Goal: Task Accomplishment & Management: Complete application form

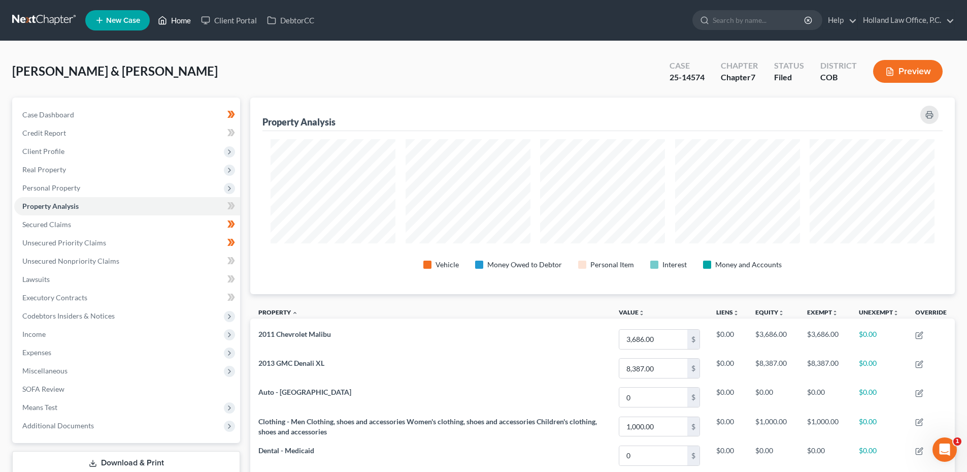
click at [171, 27] on link "Home" at bounding box center [174, 20] width 43 height 18
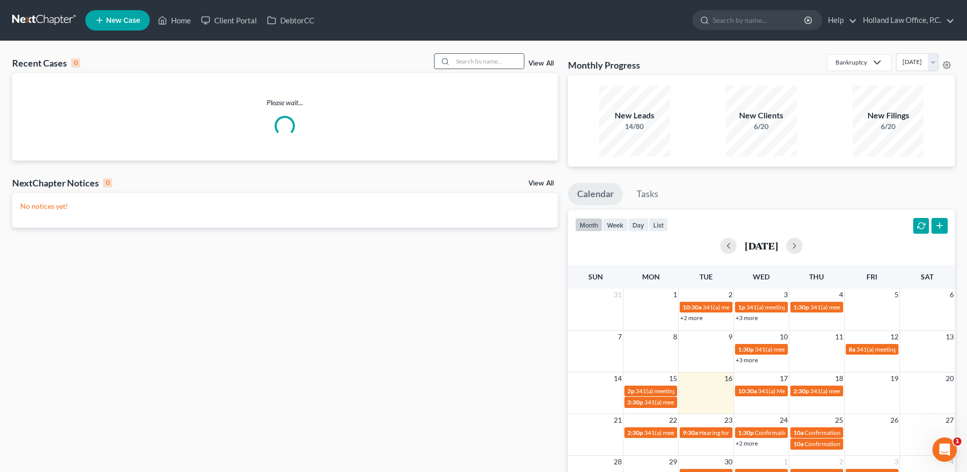
click at [452, 59] on div at bounding box center [444, 61] width 18 height 15
click at [476, 60] on input "search" at bounding box center [488, 61] width 71 height 15
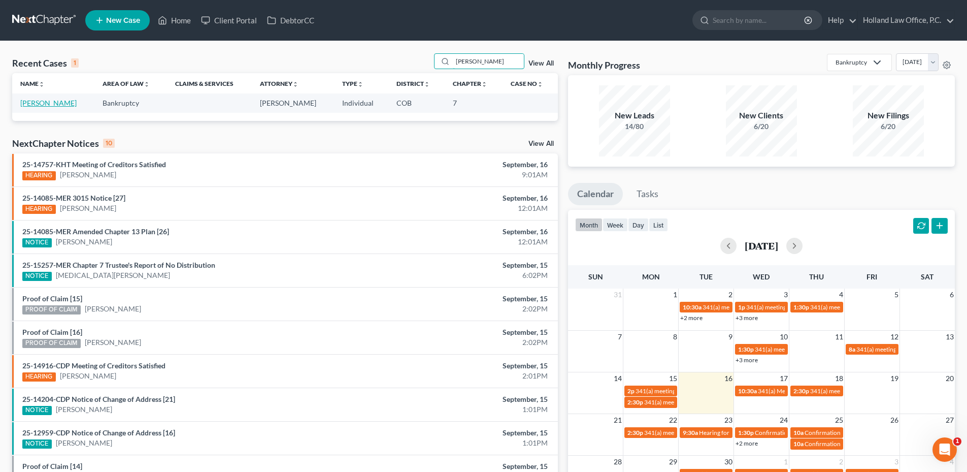
type input "[PERSON_NAME]"
click at [45, 104] on link "[PERSON_NAME]" at bounding box center [48, 103] width 56 height 9
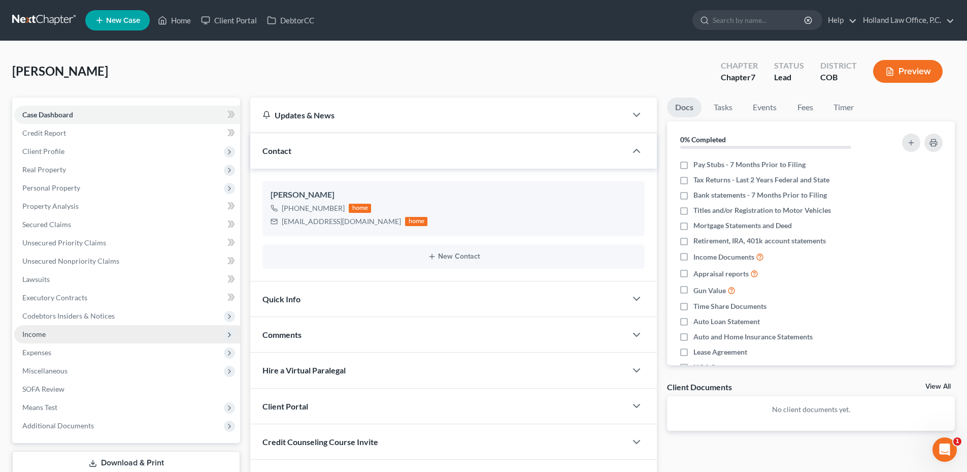
click at [70, 336] on span "Income" at bounding box center [127, 334] width 226 height 18
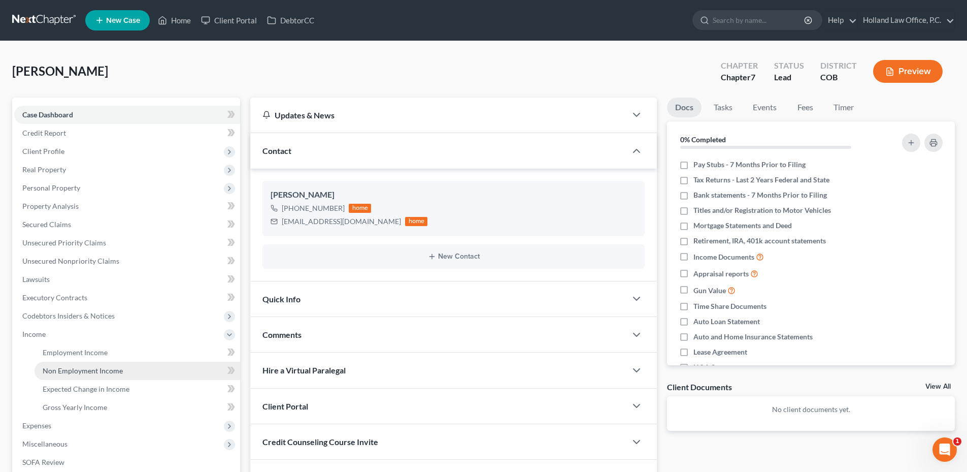
click at [93, 375] on link "Non Employment Income" at bounding box center [138, 371] width 206 height 18
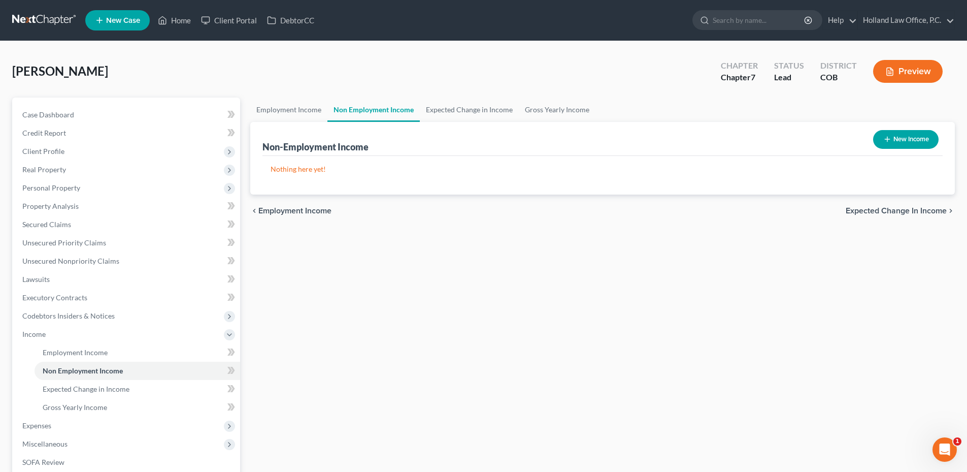
click at [892, 142] on button "New Income" at bounding box center [905, 139] width 65 height 19
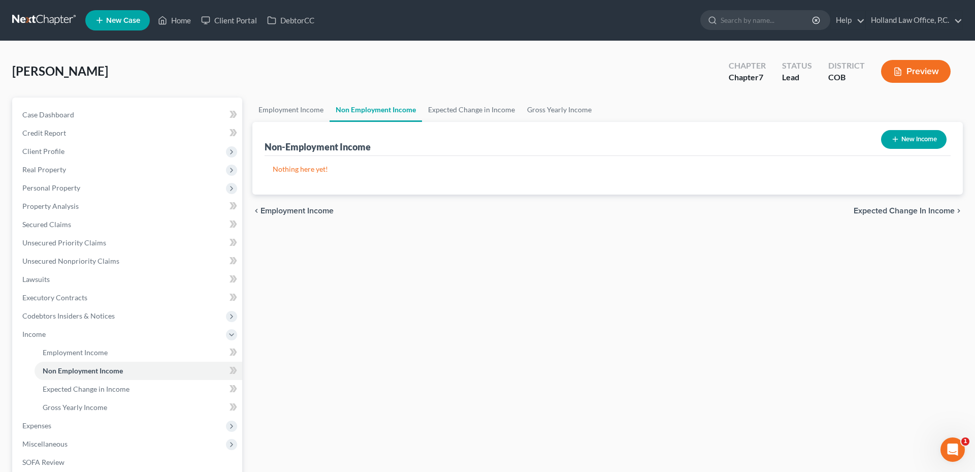
select select "0"
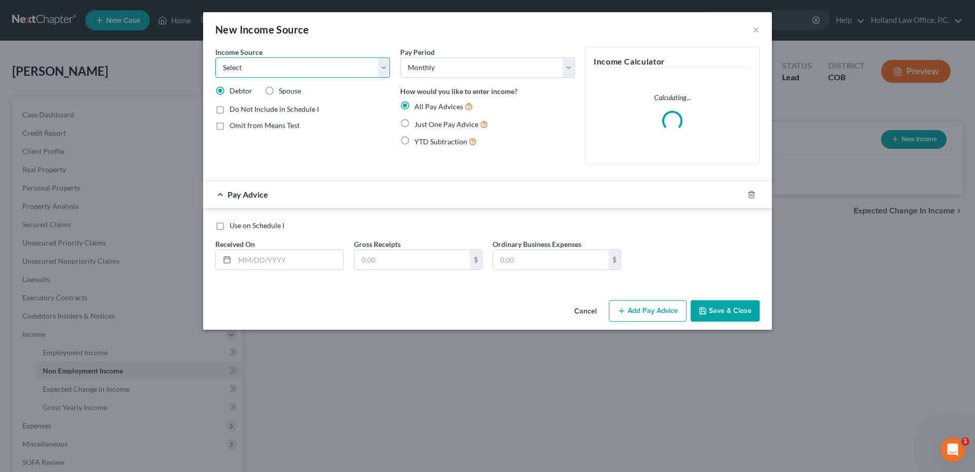
click at [250, 60] on select "Select Unemployment Disability (from employer) Pension Retirement Social Securi…" at bounding box center [302, 67] width 175 height 20
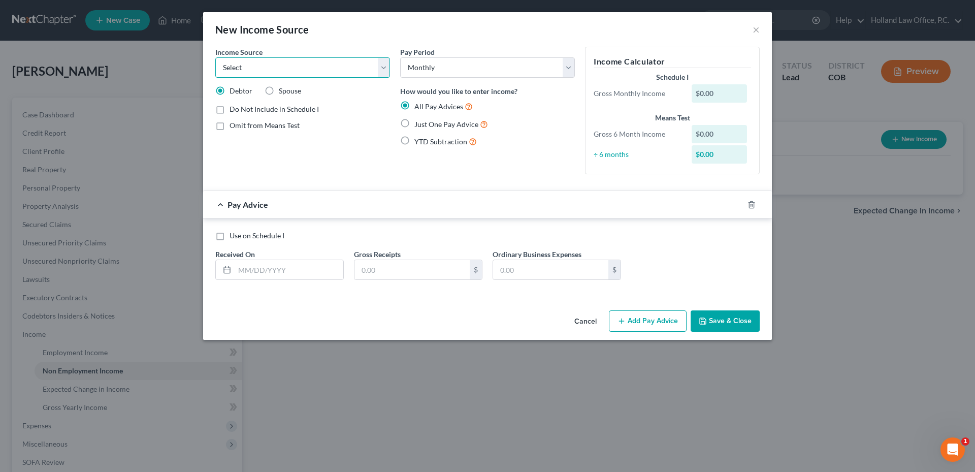
select select "7"
click at [215, 57] on select "Select Unemployment Disability (from employer) Pension Retirement Social Securi…" at bounding box center [302, 67] width 175 height 20
click at [464, 69] on select "Select Monthly Twice Monthly Every Other Week Weekly" at bounding box center [487, 67] width 175 height 20
click at [431, 258] on div "Gross Receipts $" at bounding box center [418, 264] width 139 height 31
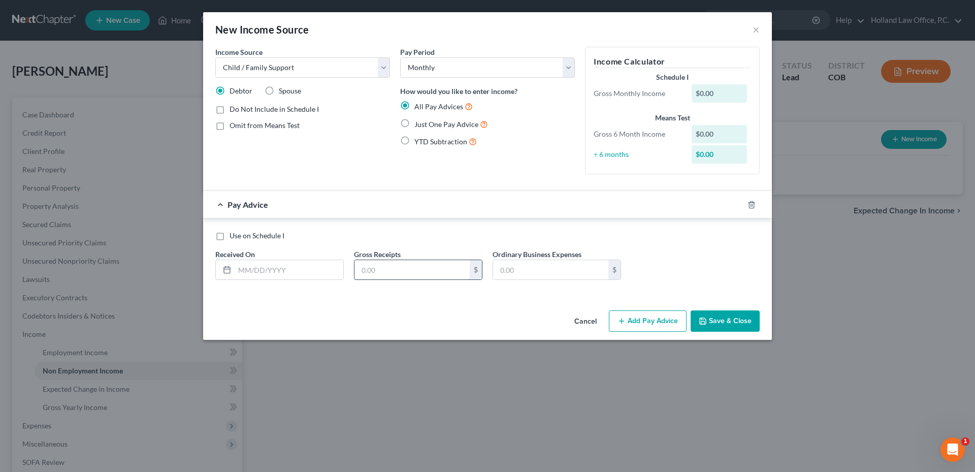
click at [421, 268] on input "text" at bounding box center [411, 269] width 115 height 19
type input "1,200"
click at [236, 267] on input "text" at bounding box center [289, 269] width 109 height 19
click at [625, 267] on div "Ordinary Business Expenses $" at bounding box center [556, 264] width 139 height 31
click at [282, 276] on input "text" at bounding box center [289, 269] width 109 height 19
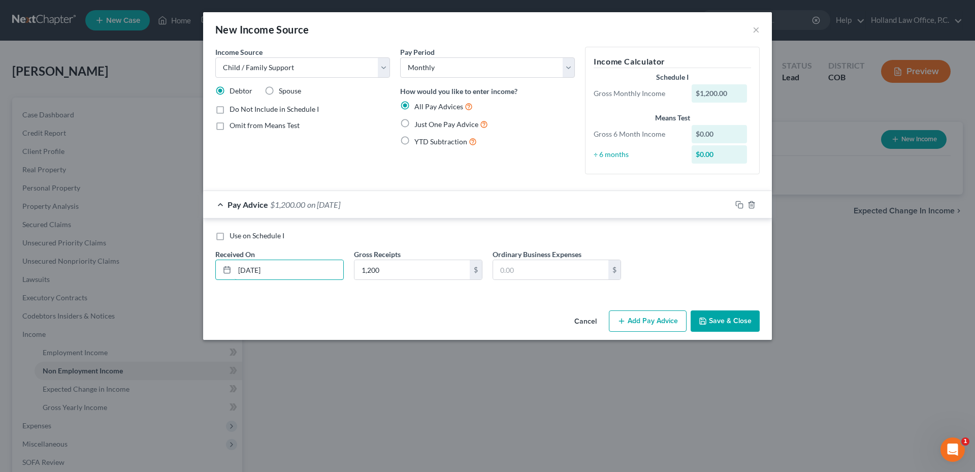
type input "[DATE]"
click at [736, 209] on div at bounding box center [751, 204] width 41 height 16
click at [738, 208] on rect "button" at bounding box center [740, 206] width 5 height 5
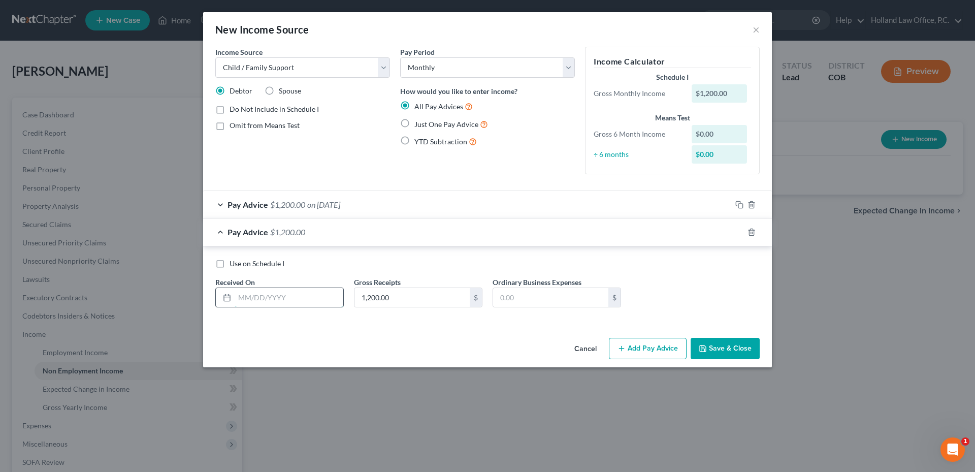
click at [254, 297] on input "text" at bounding box center [289, 297] width 109 height 19
type input "[DATE]"
click at [733, 230] on div at bounding box center [751, 232] width 41 height 16
click at [743, 231] on icon "button" at bounding box center [739, 232] width 8 height 8
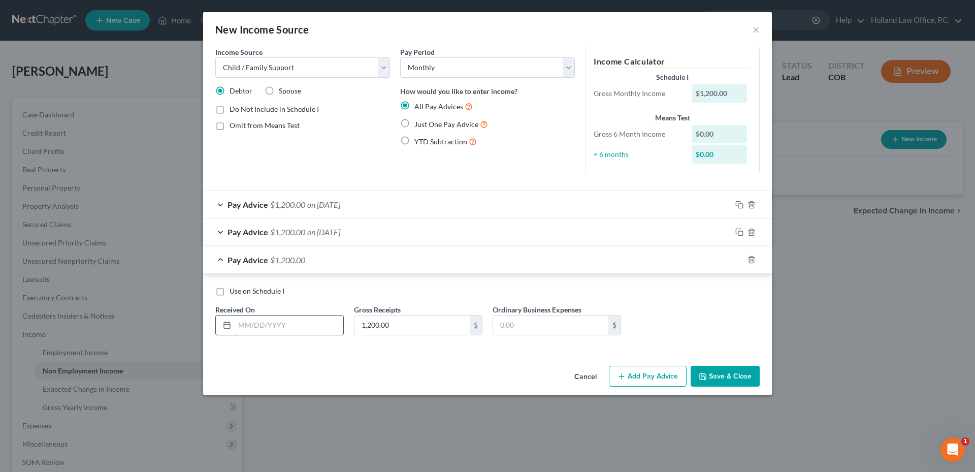
click at [256, 315] on div at bounding box center [279, 325] width 128 height 20
click at [261, 327] on input "text" at bounding box center [289, 324] width 109 height 19
type input "[DATE]"
click at [736, 258] on icon "button" at bounding box center [738, 258] width 5 height 5
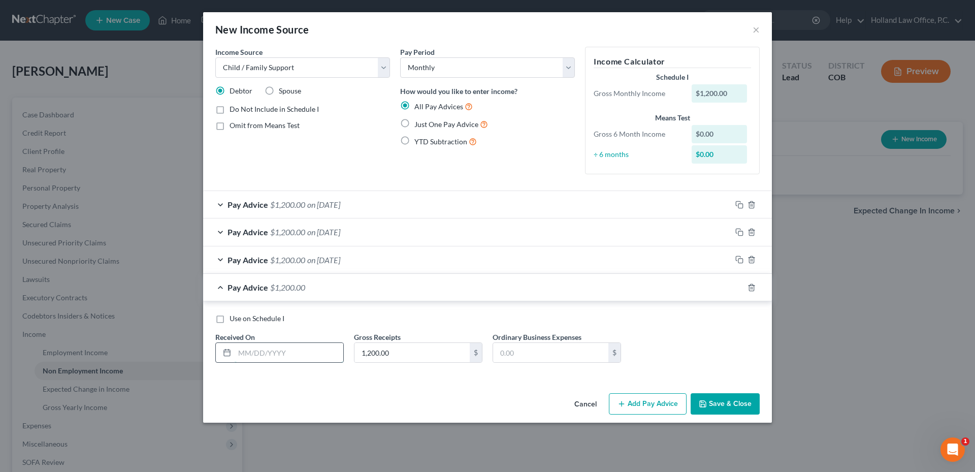
click at [296, 351] on input "text" at bounding box center [289, 352] width 109 height 19
click at [233, 286] on span "Pay Advice" at bounding box center [247, 287] width 41 height 10
click at [297, 349] on input "text" at bounding box center [289, 352] width 109 height 19
type input "[DATE]"
click at [742, 291] on icon "button" at bounding box center [739, 287] width 8 height 8
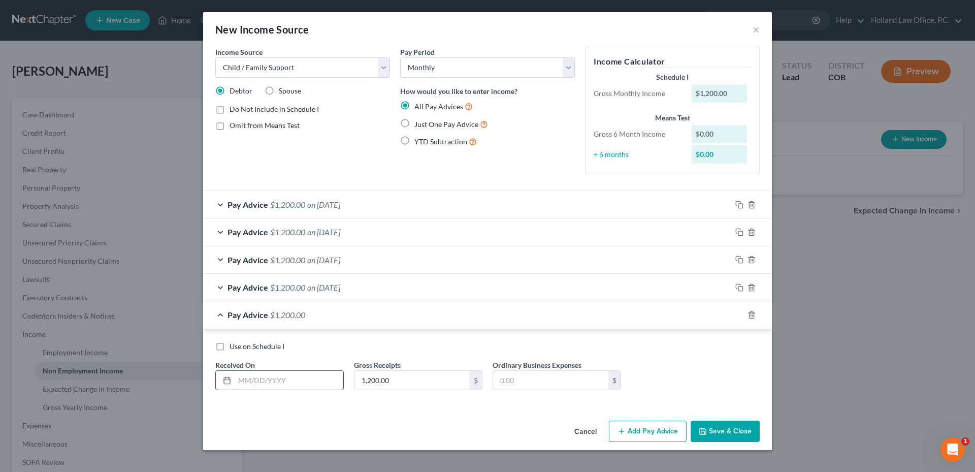
click at [283, 374] on input "text" at bounding box center [289, 380] width 109 height 19
type input "[DATE]"
click at [735, 314] on icon "button" at bounding box center [739, 315] width 8 height 8
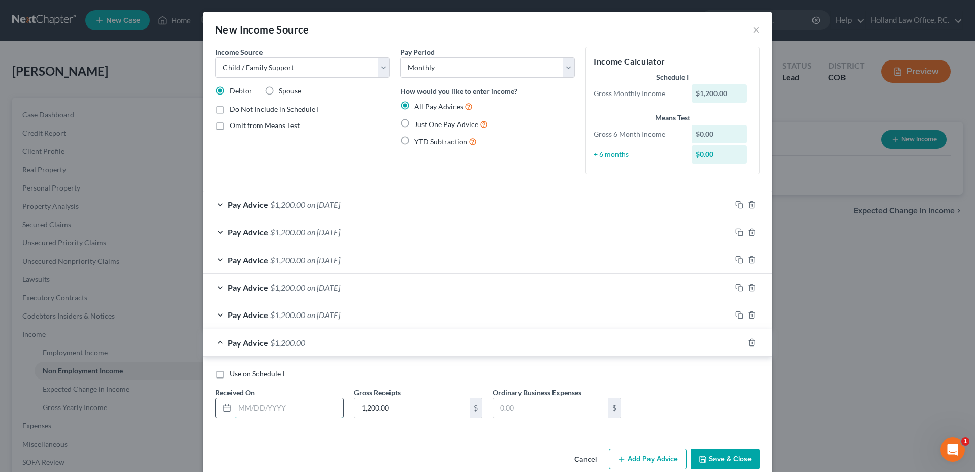
click at [275, 406] on input "text" at bounding box center [289, 407] width 109 height 19
type input "[DATE]"
click at [721, 453] on button "Save & Close" at bounding box center [725, 458] width 69 height 21
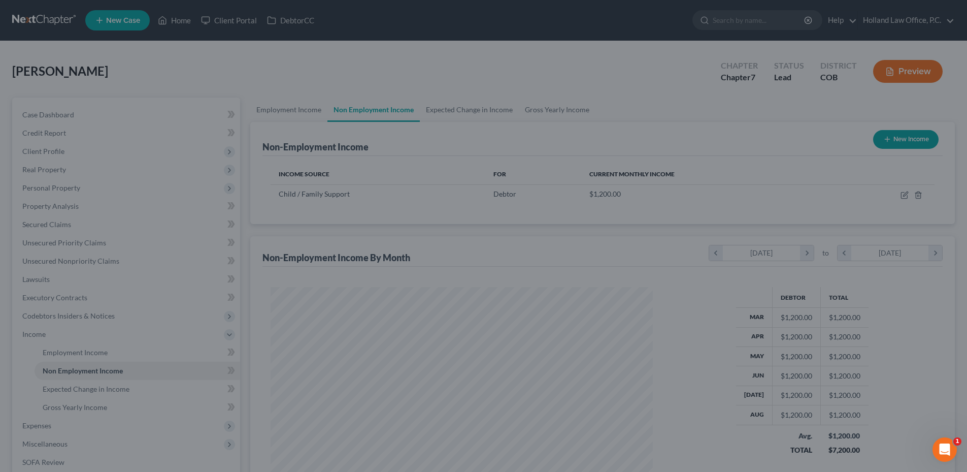
scroll to position [507551, 507341]
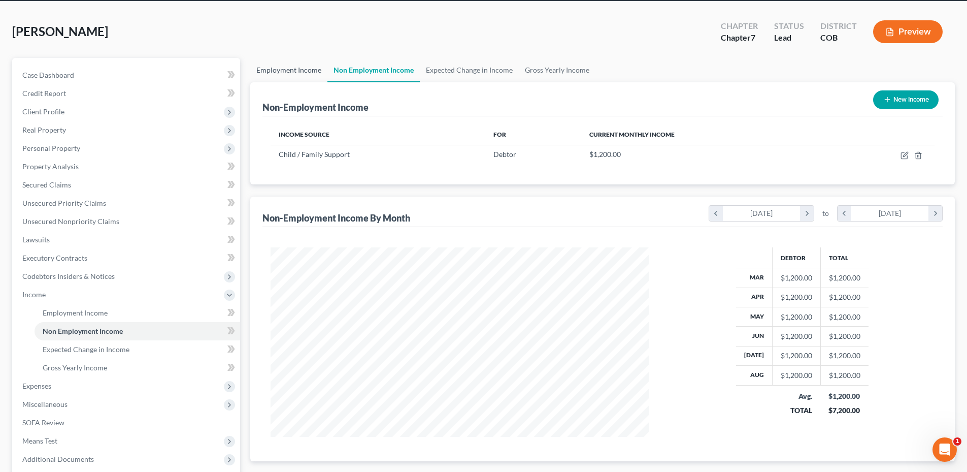
click at [283, 62] on link "Employment Income" at bounding box center [288, 70] width 77 height 24
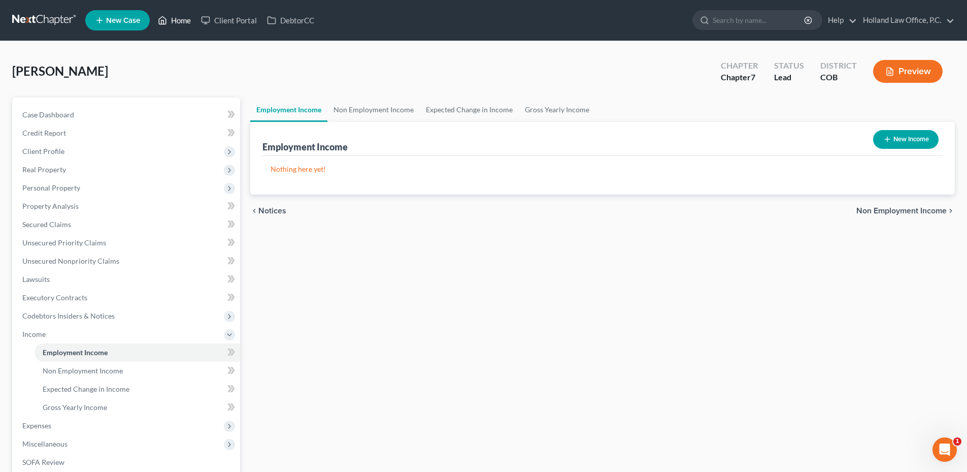
click at [170, 22] on link "Home" at bounding box center [174, 20] width 43 height 18
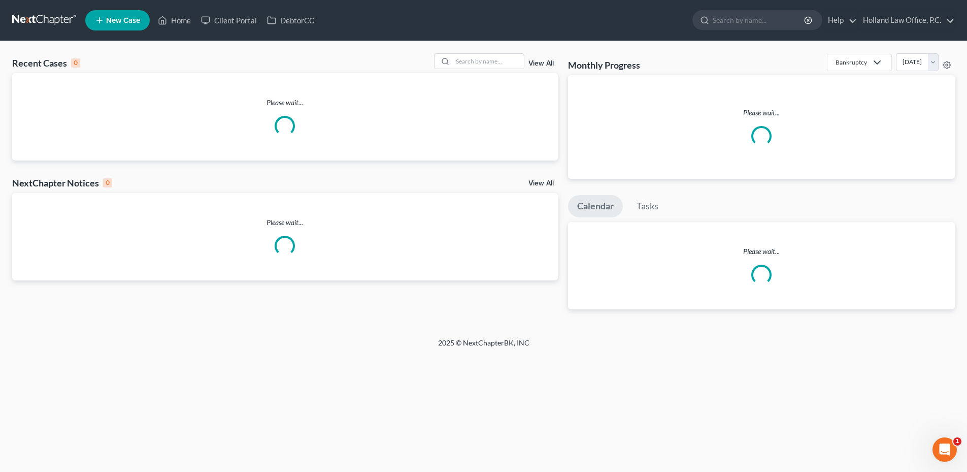
click at [135, 22] on span "New Case" at bounding box center [123, 21] width 34 height 8
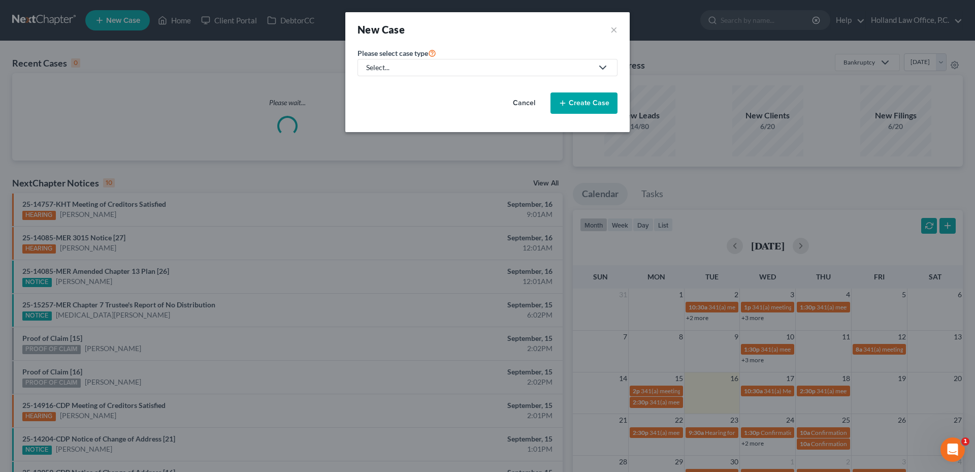
click at [444, 68] on div "Select..." at bounding box center [479, 67] width 226 height 10
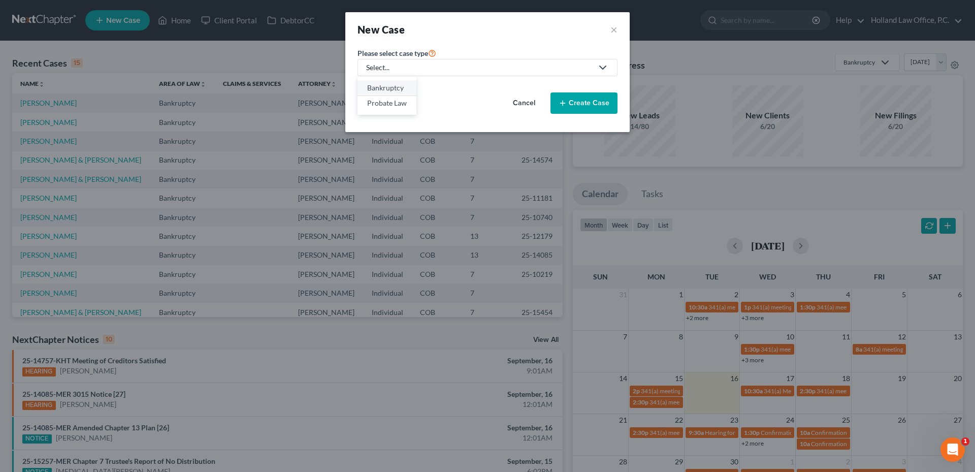
click at [382, 88] on div "Bankruptcy" at bounding box center [387, 88] width 40 height 10
select select "11"
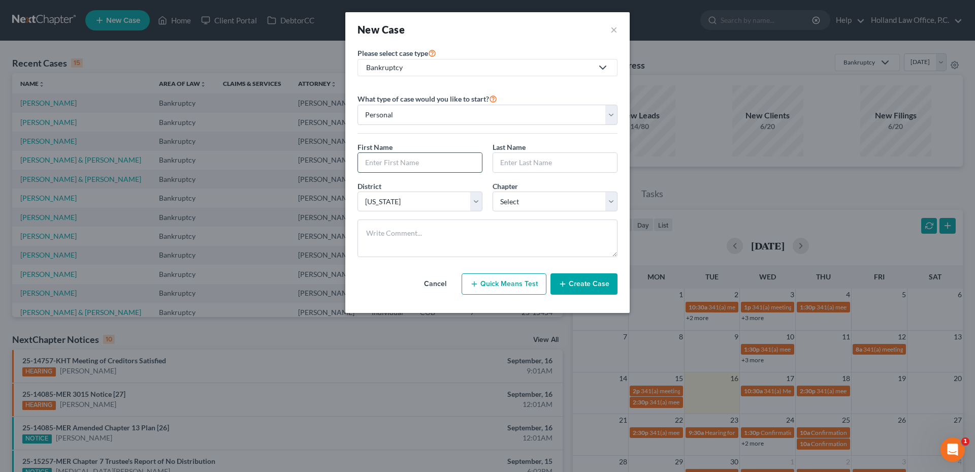
click at [391, 158] on input "text" at bounding box center [420, 162] width 124 height 19
type input "[PERSON_NAME]"
click at [554, 202] on select "Select 7 11 12 13" at bounding box center [555, 201] width 125 height 20
select select "0"
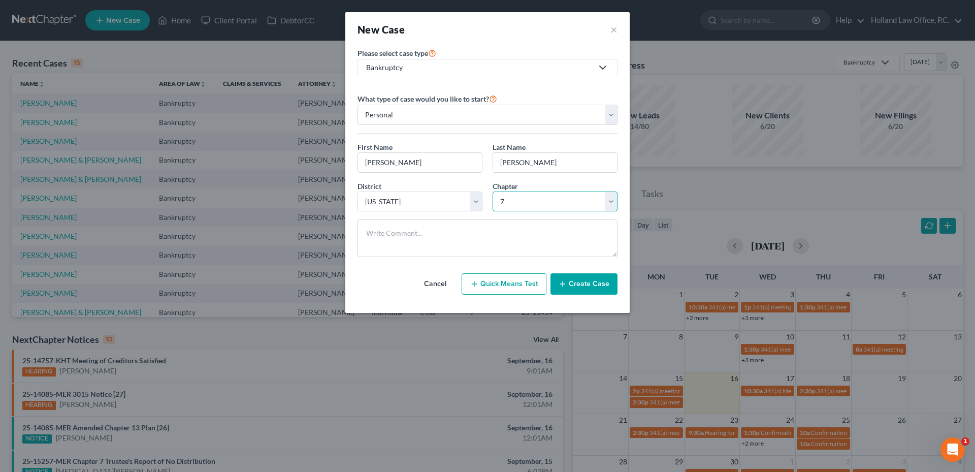
click at [493, 191] on select "Select 7 11 12 13" at bounding box center [555, 201] width 125 height 20
click at [506, 235] on textarea at bounding box center [487, 238] width 260 height 38
paste textarea "Chapter 7 $3400 w-2 Job and VA Disability income Wants to return a car and has …"
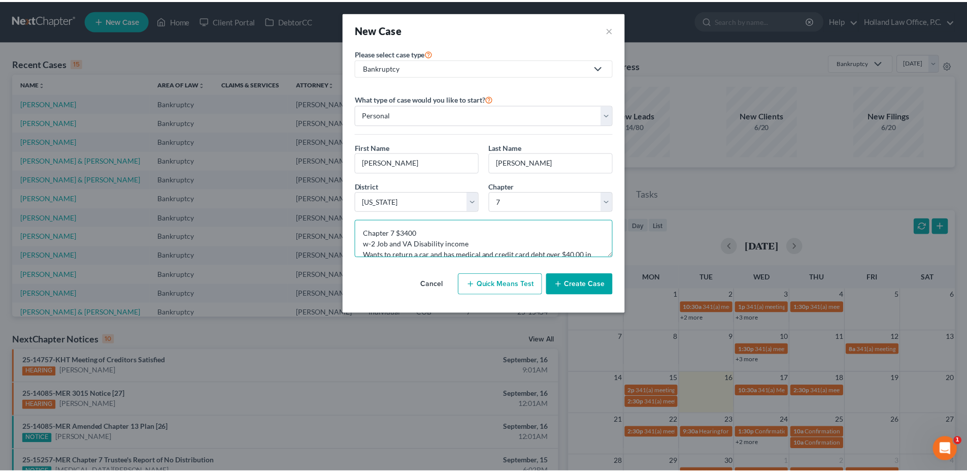
scroll to position [13, 0]
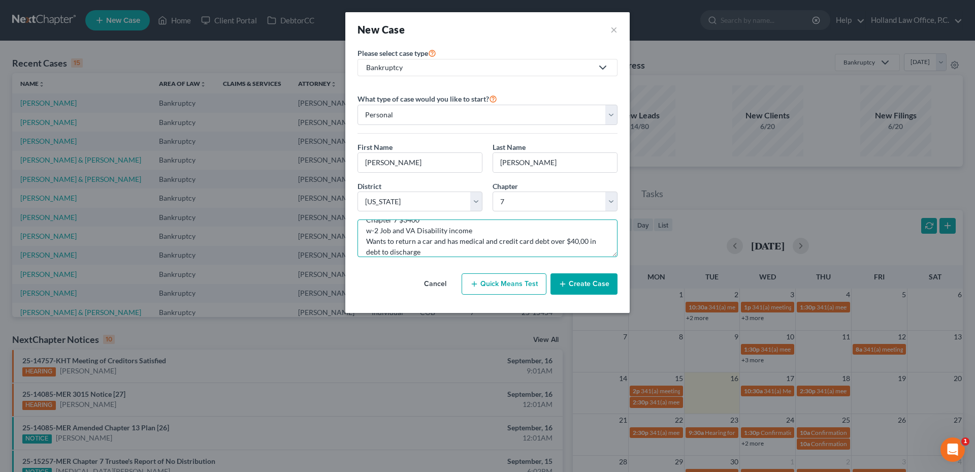
type textarea "Chapter 7 $3400 w-2 Job and VA Disability income Wants to return a car and has …"
click at [582, 284] on button "Create Case" at bounding box center [583, 283] width 67 height 21
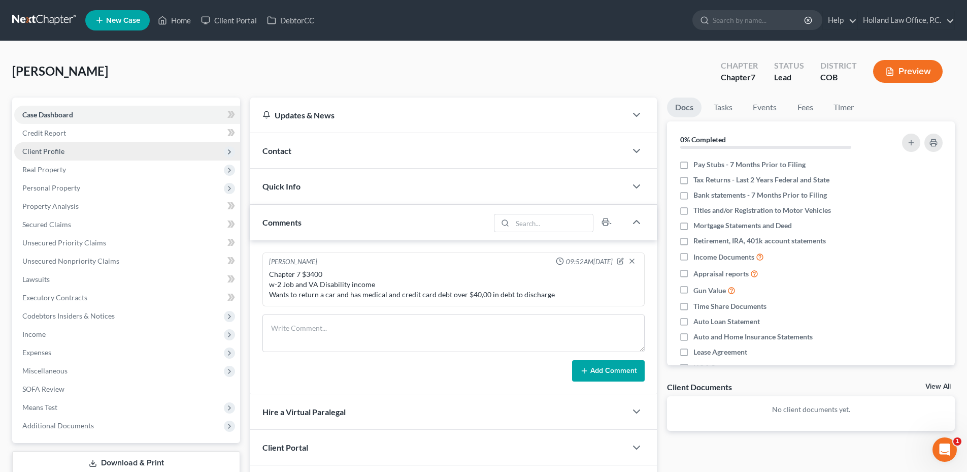
click at [56, 151] on span "Client Profile" at bounding box center [43, 151] width 42 height 9
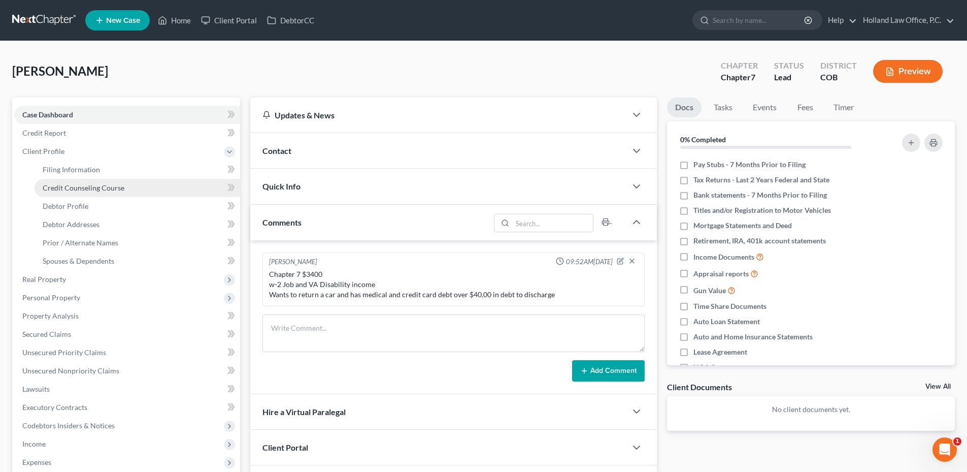
click at [76, 186] on span "Credit Counseling Course" at bounding box center [84, 187] width 82 height 9
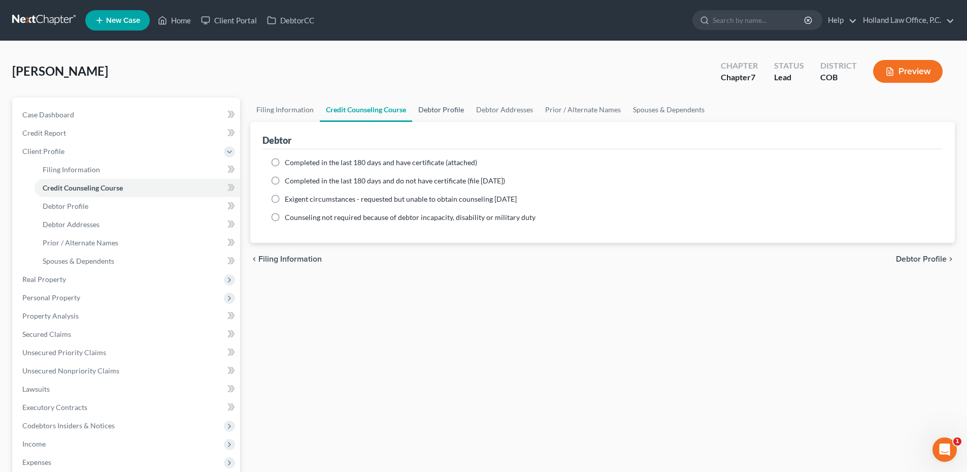
click at [423, 111] on link "Debtor Profile" at bounding box center [441, 109] width 58 height 24
select select "0"
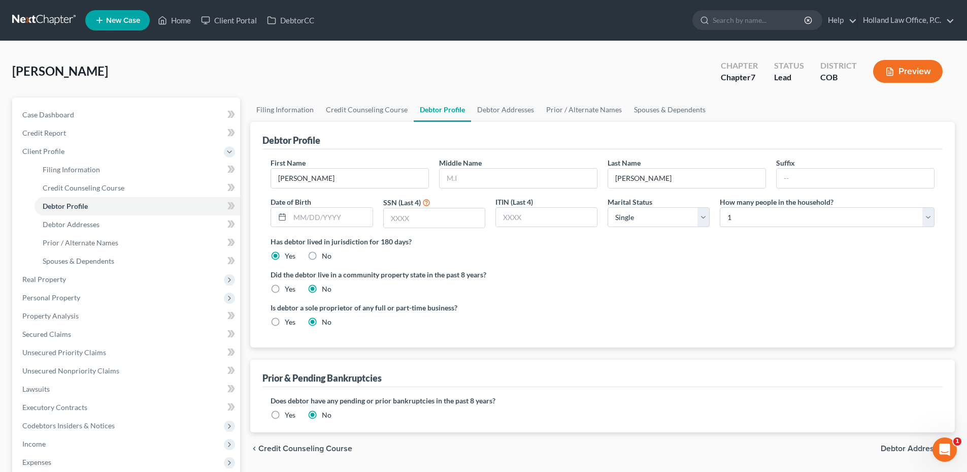
click at [495, 122] on div "Debtor Profile" at bounding box center [603, 135] width 680 height 27
click at [496, 119] on link "Debtor Addresses" at bounding box center [505, 109] width 69 height 24
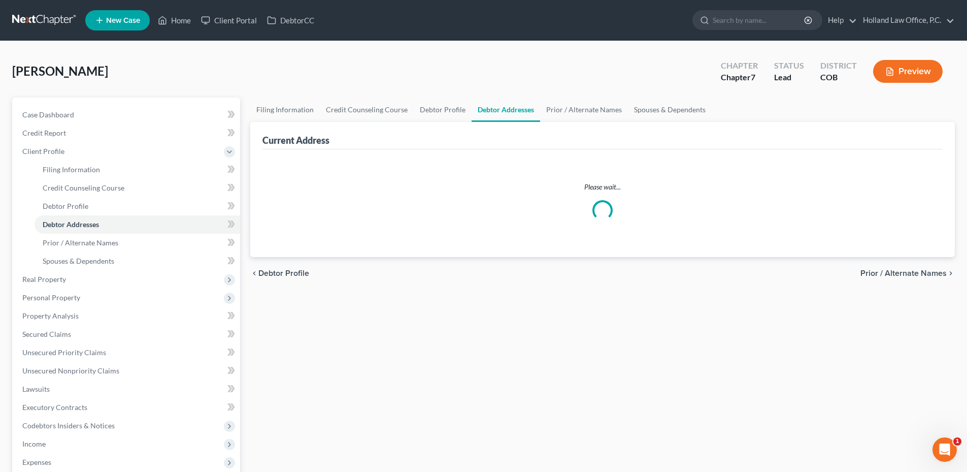
select select "0"
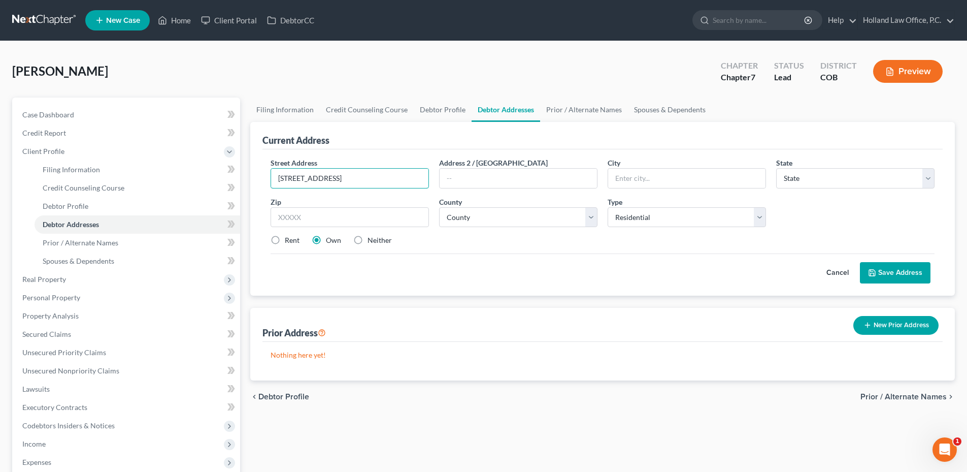
type input "[STREET_ADDRESS]"
type input "80516"
type input "[GEOGRAPHIC_DATA]"
select select "5"
click at [545, 221] on select "County" at bounding box center [518, 217] width 158 height 20
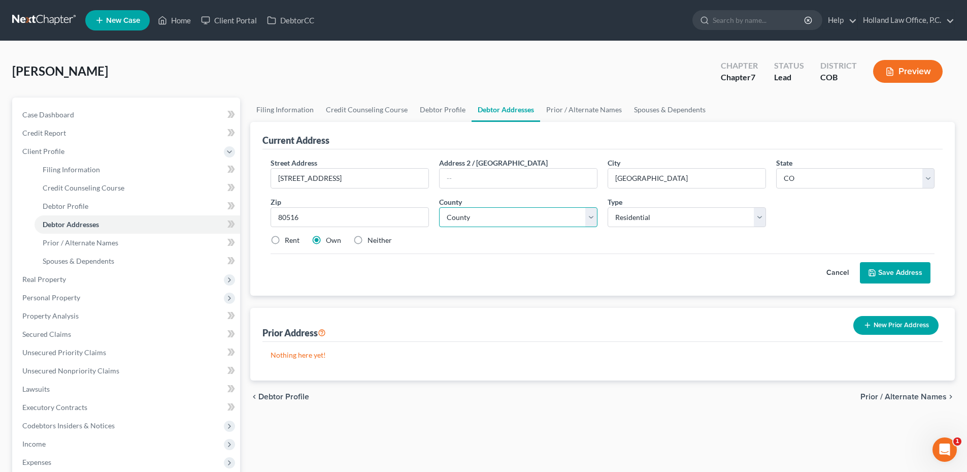
click at [544, 221] on select "County" at bounding box center [518, 217] width 158 height 20
click at [516, 227] on select "County [GEOGRAPHIC_DATA] [GEOGRAPHIC_DATA] [GEOGRAPHIC_DATA] [GEOGRAPHIC_DATA] …" at bounding box center [518, 217] width 158 height 20
select select "6"
click at [439, 207] on select "County [GEOGRAPHIC_DATA] [GEOGRAPHIC_DATA] [GEOGRAPHIC_DATA] [GEOGRAPHIC_DATA] …" at bounding box center [518, 217] width 158 height 20
click at [501, 244] on div "Rent Own Neither" at bounding box center [603, 240] width 674 height 10
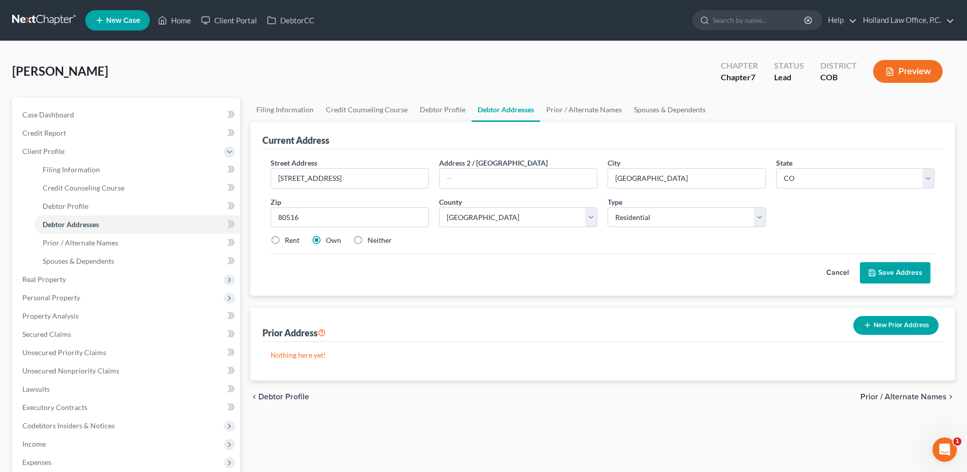
click at [285, 242] on label "Rent" at bounding box center [292, 240] width 15 height 10
click at [289, 242] on input "Rent" at bounding box center [292, 238] width 7 height 7
radio input "true"
click at [368, 238] on label "Neither" at bounding box center [380, 240] width 24 height 10
click at [372, 238] on input "Neither" at bounding box center [375, 238] width 7 height 7
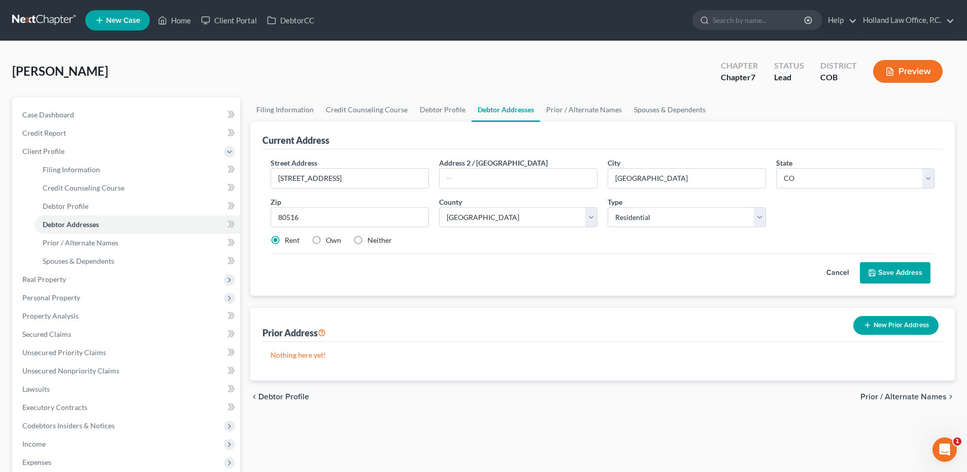
radio input "true"
click at [903, 271] on button "Save Address" at bounding box center [895, 272] width 71 height 21
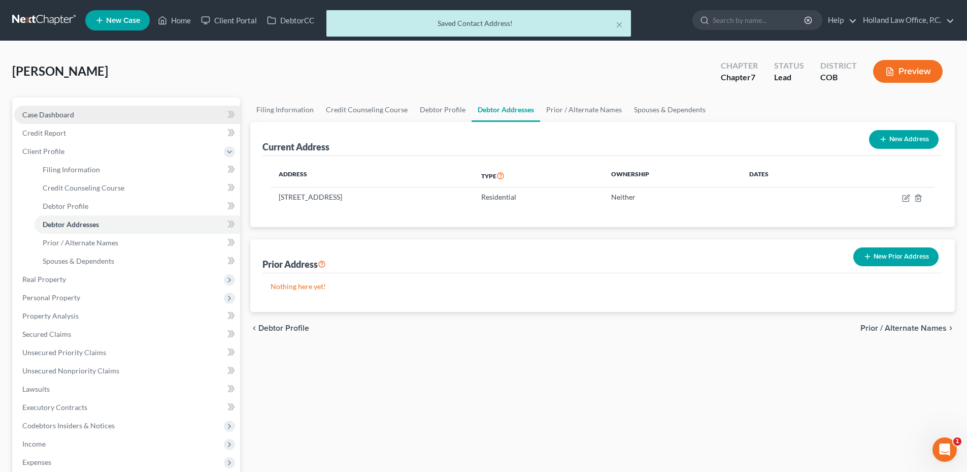
click at [65, 111] on span "Case Dashboard" at bounding box center [48, 114] width 52 height 9
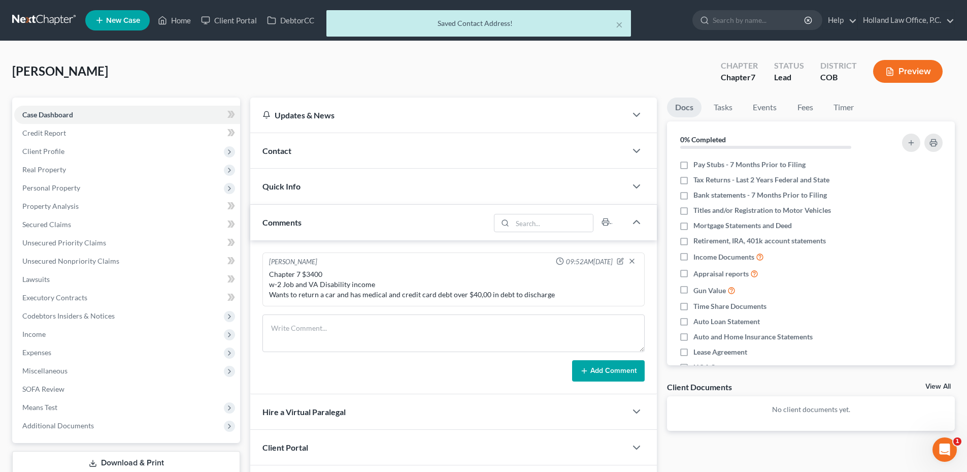
click at [306, 154] on div "Contact" at bounding box center [438, 150] width 376 height 35
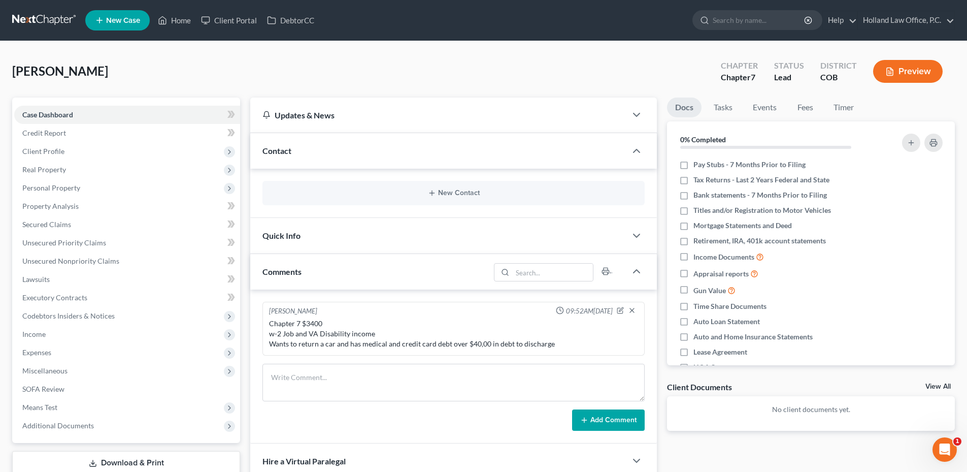
click at [446, 203] on div "New Contact" at bounding box center [454, 193] width 382 height 24
click at [446, 195] on button "New Contact" at bounding box center [454, 193] width 366 height 8
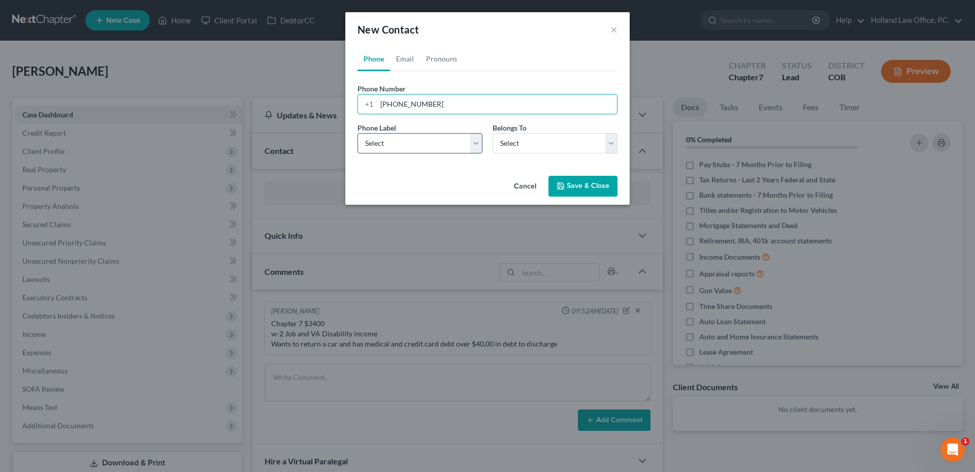
type input "[PHONE_NUMBER]"
drag, startPoint x: 405, startPoint y: 145, endPoint x: 405, endPoint y: 153, distance: 8.1
click at [405, 145] on select "Select Mobile Home Work Other" at bounding box center [419, 143] width 125 height 20
select select "1"
click at [357, 133] on select "Select Mobile Home Work Other" at bounding box center [419, 143] width 125 height 20
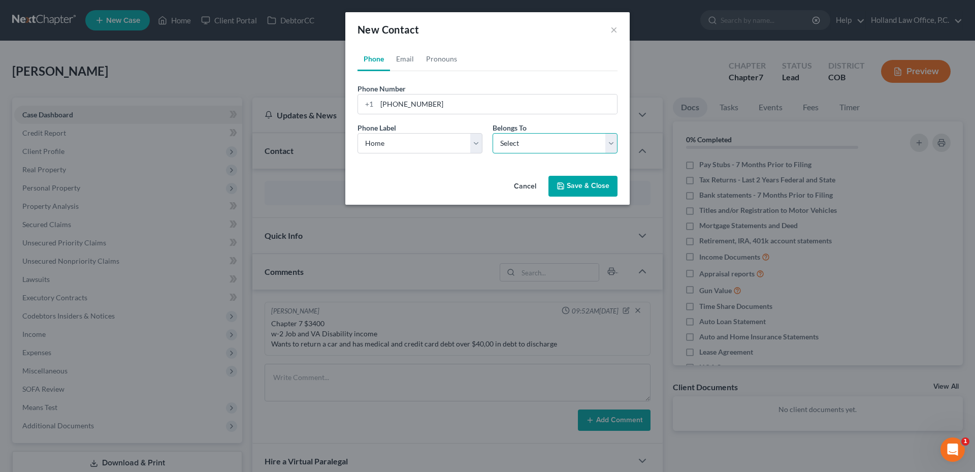
drag, startPoint x: 531, startPoint y: 140, endPoint x: 531, endPoint y: 150, distance: 10.7
click at [531, 140] on select "Select Client Other" at bounding box center [555, 143] width 125 height 20
select select "0"
click at [493, 133] on select "Select Client Other" at bounding box center [555, 143] width 125 height 20
click at [404, 62] on link "Email" at bounding box center [405, 59] width 30 height 24
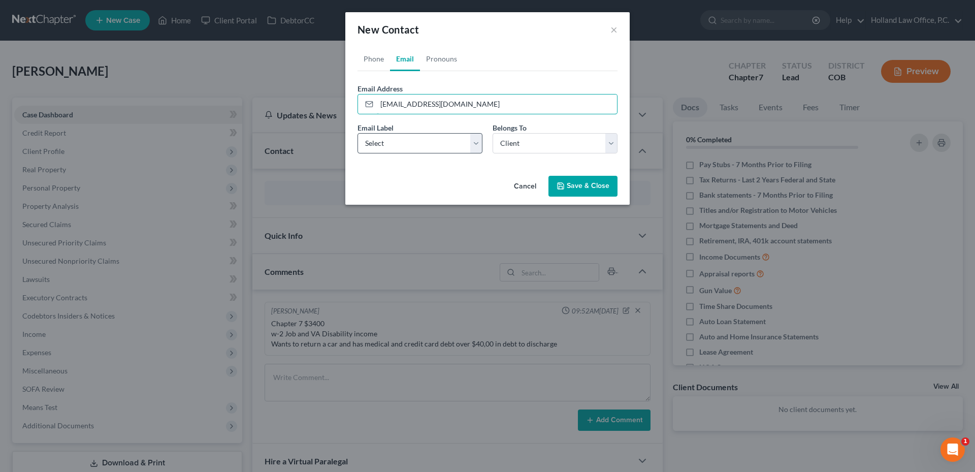
type input "[EMAIL_ADDRESS][DOMAIN_NAME]"
click at [415, 139] on select "Select Home Work Other" at bounding box center [419, 143] width 125 height 20
select select "0"
click at [357, 133] on select "Select Home Work Other" at bounding box center [419, 143] width 125 height 20
click at [606, 189] on button "Save & Close" at bounding box center [582, 186] width 69 height 21
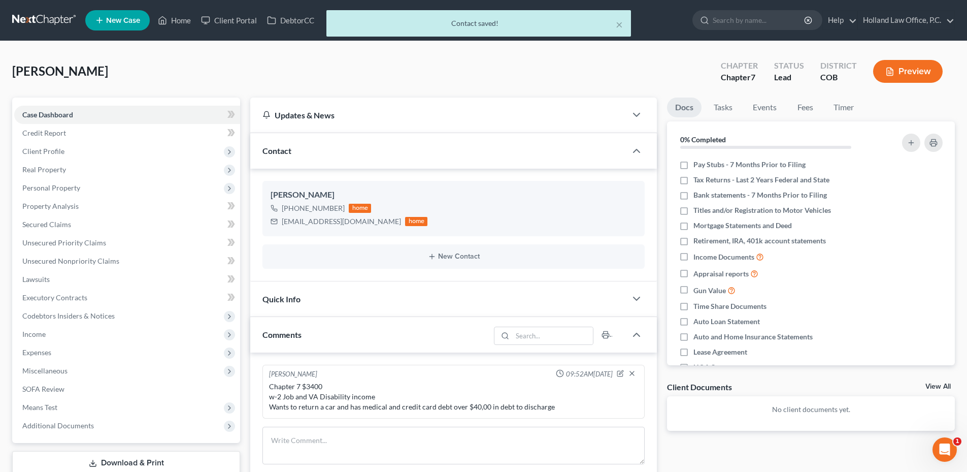
click at [276, 69] on div "[PERSON_NAME] Upgraded Chapter Chapter 7 Status Lead District COB Preview" at bounding box center [483, 75] width 943 height 44
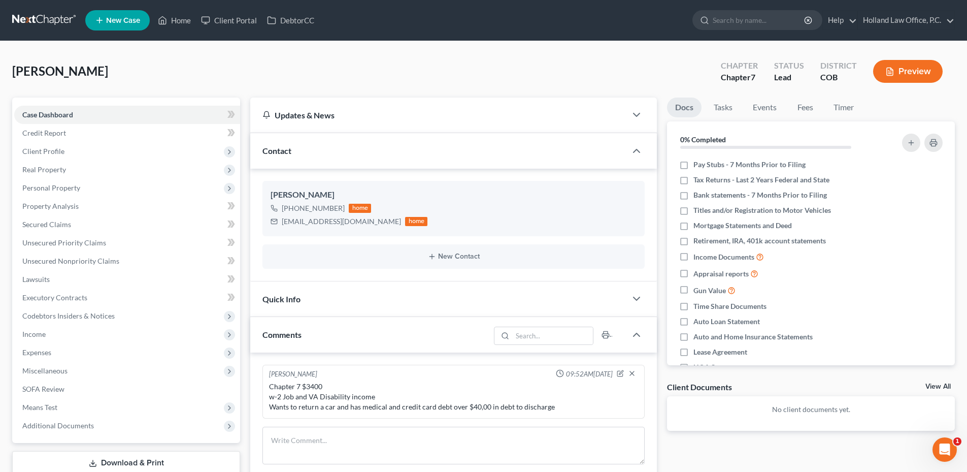
click at [315, 76] on div "[PERSON_NAME] Upgraded Chapter Chapter 7 Status Lead District COB Preview" at bounding box center [483, 75] width 943 height 44
drag, startPoint x: 65, startPoint y: 68, endPoint x: 127, endPoint y: 63, distance: 62.1
click at [127, 63] on div "[PERSON_NAME] Upgraded Chapter Chapter 7 Status Lead District COB Preview Petit…" at bounding box center [483, 355] width 967 height 628
click at [126, 63] on div "[PERSON_NAME] Upgraded Chapter Chapter 7 Status Lead District COB Preview" at bounding box center [483, 75] width 943 height 44
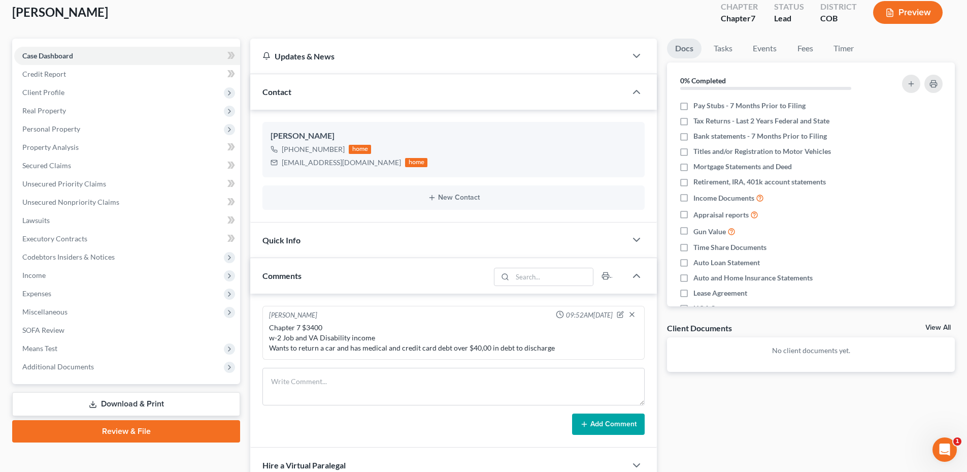
scroll to position [152, 0]
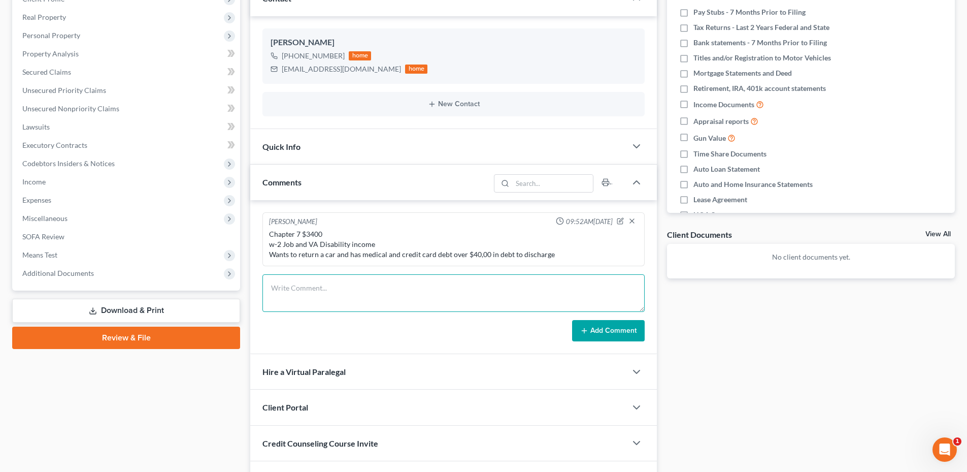
click at [326, 292] on textarea at bounding box center [454, 293] width 382 height 38
type textarea "Student Loan disputed"
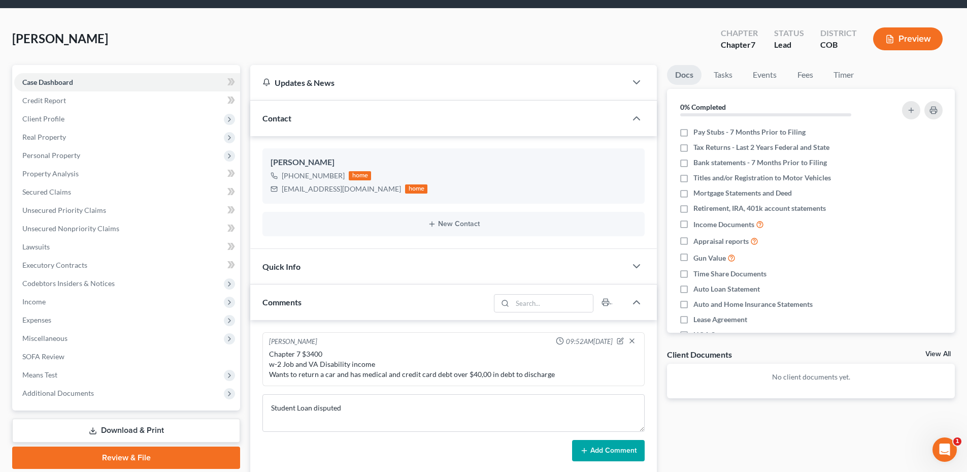
scroll to position [0, 0]
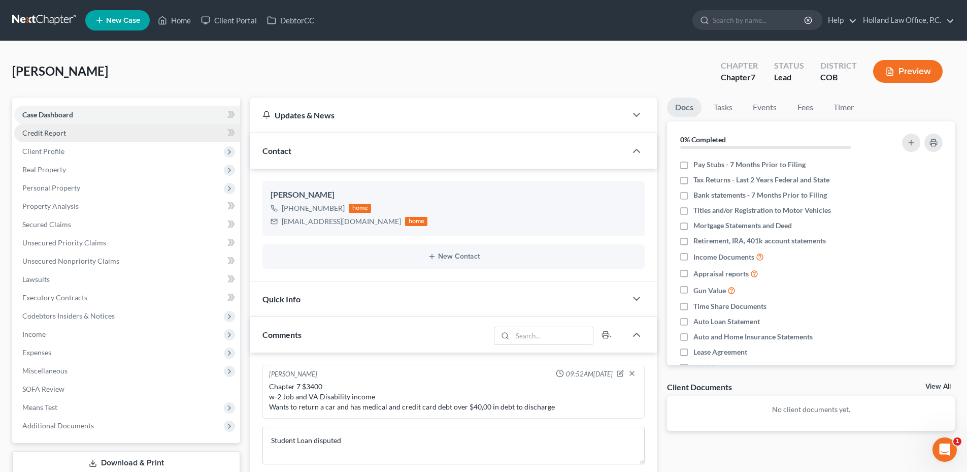
drag, startPoint x: 61, startPoint y: 131, endPoint x: 48, endPoint y: 132, distance: 13.7
click at [61, 131] on span "Credit Report" at bounding box center [44, 132] width 44 height 9
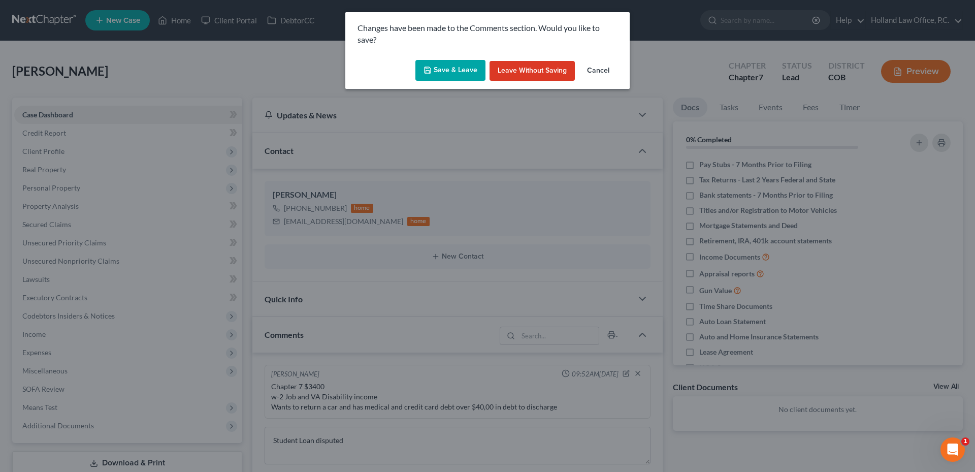
click at [427, 79] on button "Save & Leave" at bounding box center [450, 70] width 70 height 21
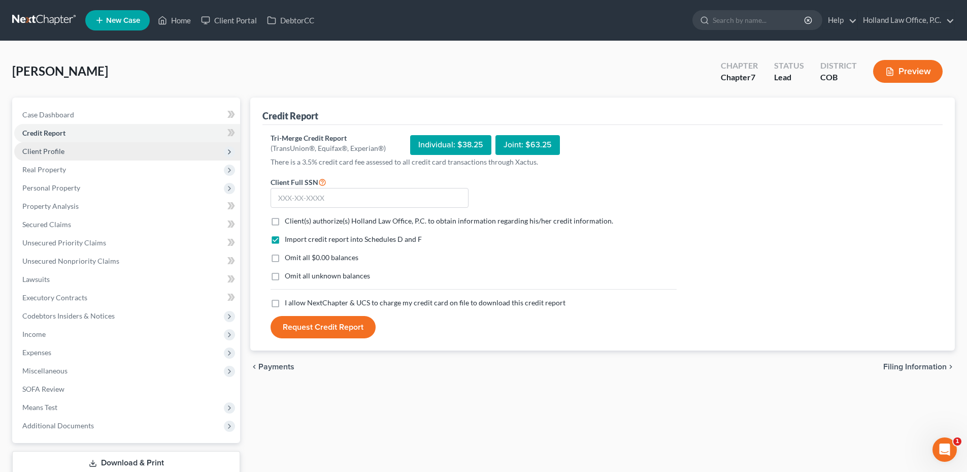
click at [56, 155] on span "Client Profile" at bounding box center [127, 151] width 226 height 18
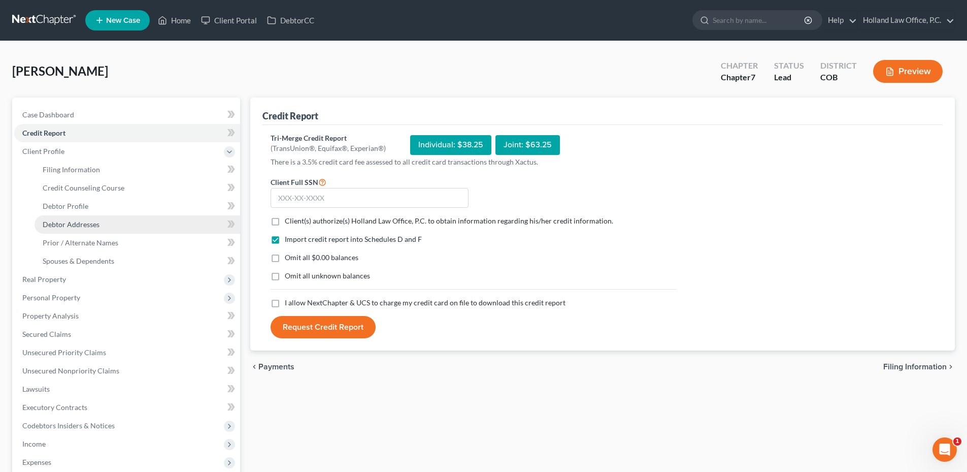
click at [87, 220] on span "Debtor Addresses" at bounding box center [71, 224] width 57 height 9
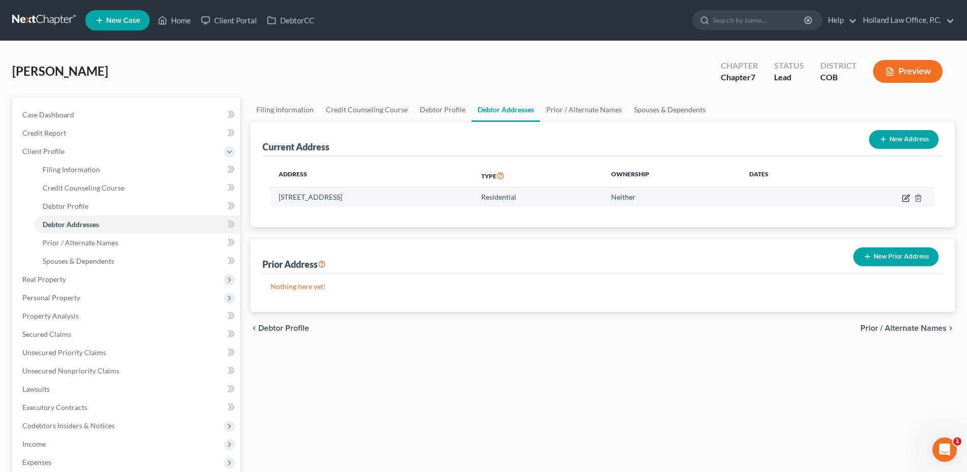
click at [903, 200] on icon "button" at bounding box center [906, 198] width 6 height 6
select select "5"
select select "6"
select select "0"
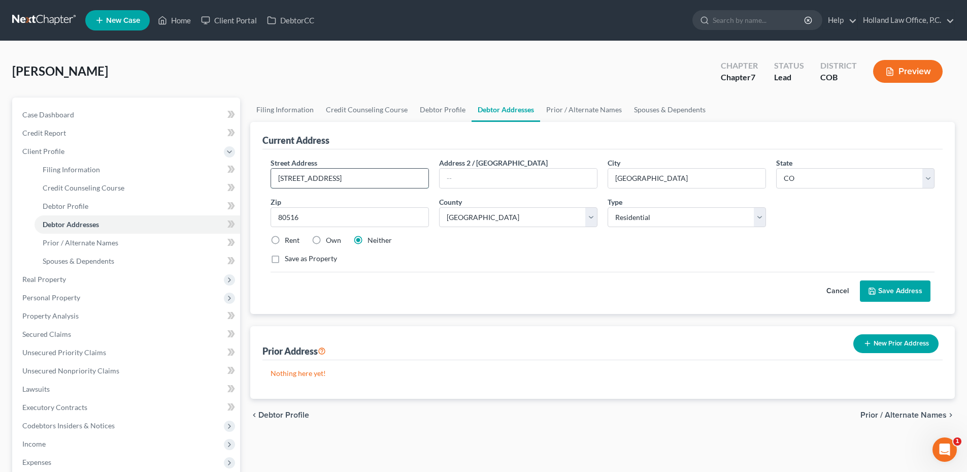
click at [303, 184] on input "[STREET_ADDRESS]" at bounding box center [349, 178] width 157 height 19
type input "[STREET_ADDRESS][PERSON_NAME]"
click at [896, 286] on button "Save Address" at bounding box center [895, 290] width 71 height 21
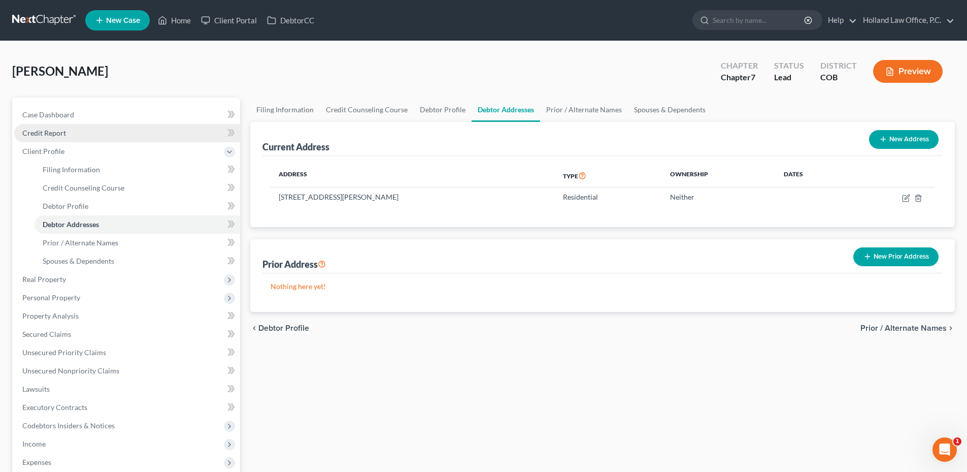
click at [36, 127] on link "Credit Report" at bounding box center [127, 133] width 226 height 18
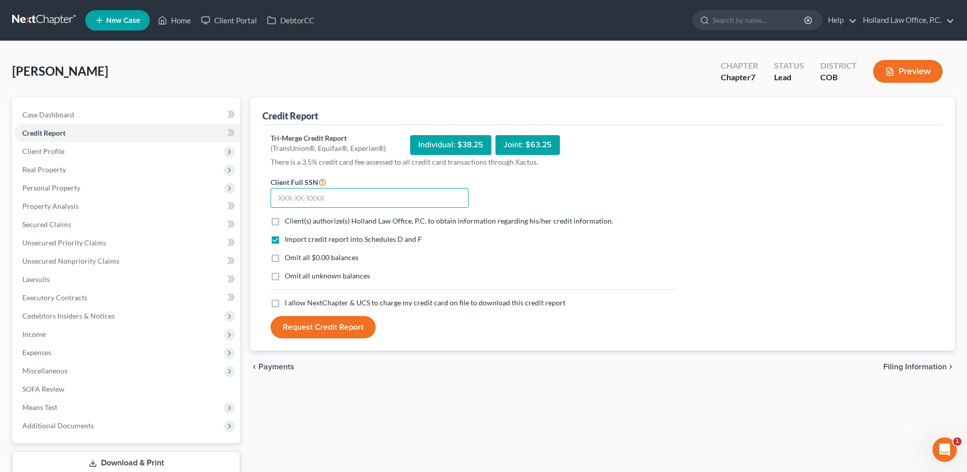
click at [337, 195] on input "text" at bounding box center [370, 198] width 198 height 20
click at [285, 221] on label "Client(s) authorize(s) Holland Law Office, P.C. to obtain information regarding…" at bounding box center [449, 221] width 329 height 10
click at [289, 221] on input "Client(s) authorize(s) Holland Law Office, P.C. to obtain information regarding…" at bounding box center [292, 219] width 7 height 7
checkbox input "true"
click at [285, 303] on label "I allow NextChapter & UCS to charge my credit card on file to download this cre…" at bounding box center [425, 303] width 281 height 10
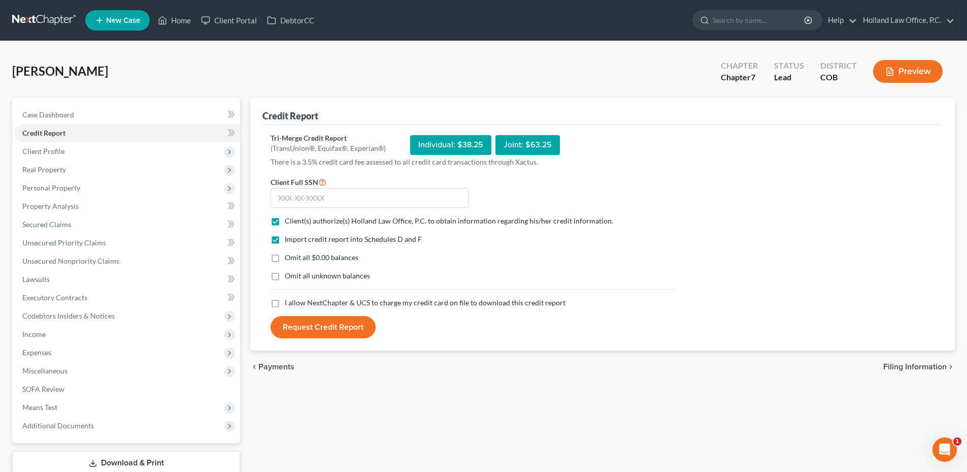
click at [289, 303] on input "I allow NextChapter & UCS to charge my credit card on file to download this cre…" at bounding box center [292, 301] width 7 height 7
checkbox input "true"
click at [313, 207] on input "text" at bounding box center [370, 198] width 198 height 20
click at [295, 196] on input "text" at bounding box center [370, 198] width 198 height 20
type input "346-78-2498"
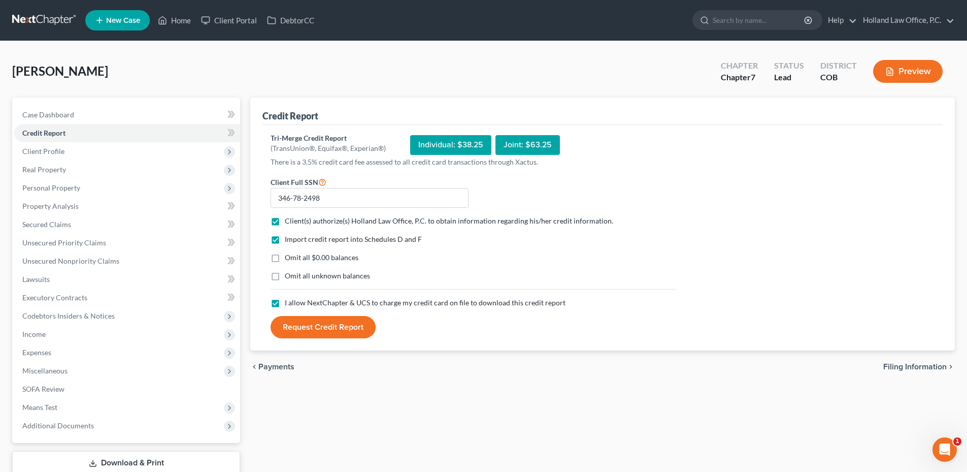
click at [333, 329] on button "Request Credit Report" at bounding box center [323, 327] width 105 height 22
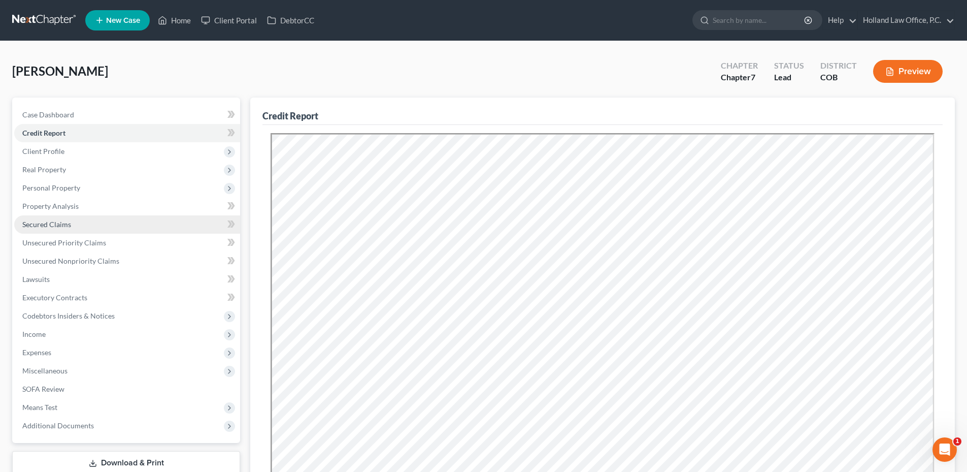
click at [60, 228] on link "Secured Claims" at bounding box center [127, 224] width 226 height 18
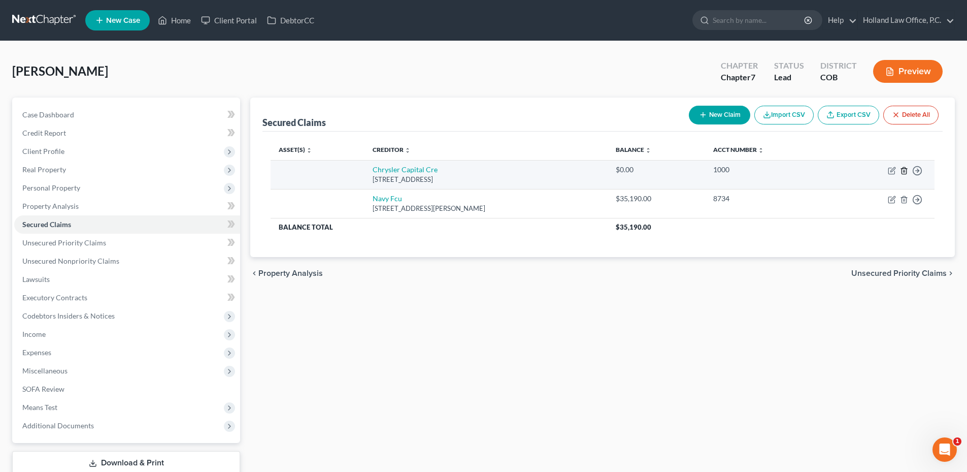
click at [905, 172] on line "button" at bounding box center [905, 171] width 0 height 2
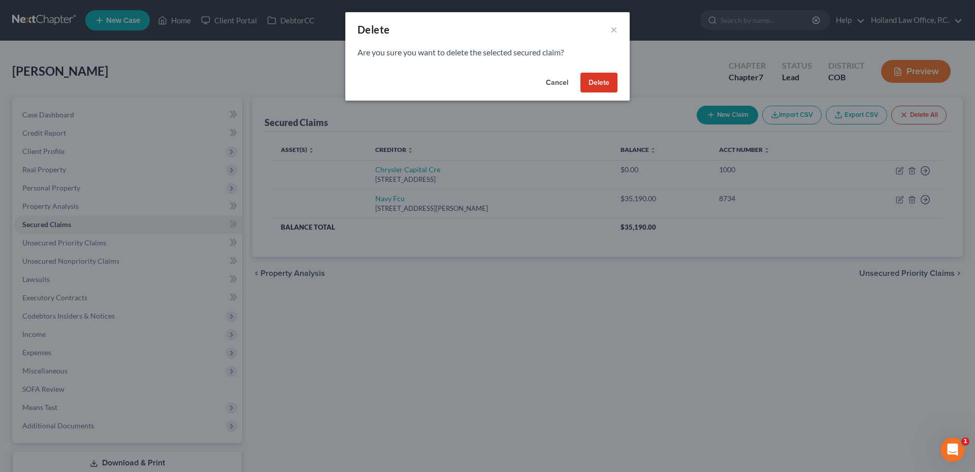
click at [607, 82] on button "Delete" at bounding box center [598, 83] width 37 height 20
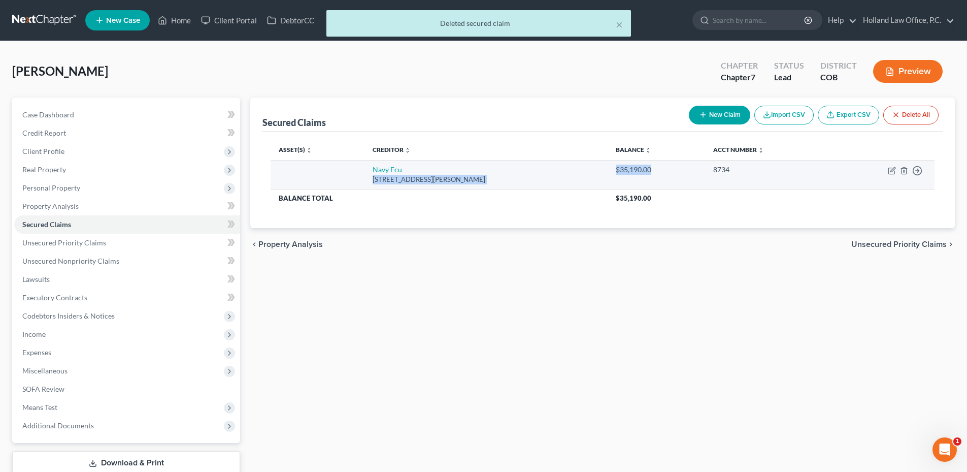
drag, startPoint x: 588, startPoint y: 169, endPoint x: 695, endPoint y: 170, distance: 107.1
click at [695, 170] on tr "Navy [GEOGRAPHIC_DATA][STREET_ADDRESS][PERSON_NAME] $35,190.00 8734 Move to E M…" at bounding box center [603, 174] width 664 height 29
click at [695, 170] on td "$35,190.00" at bounding box center [656, 174] width 97 height 29
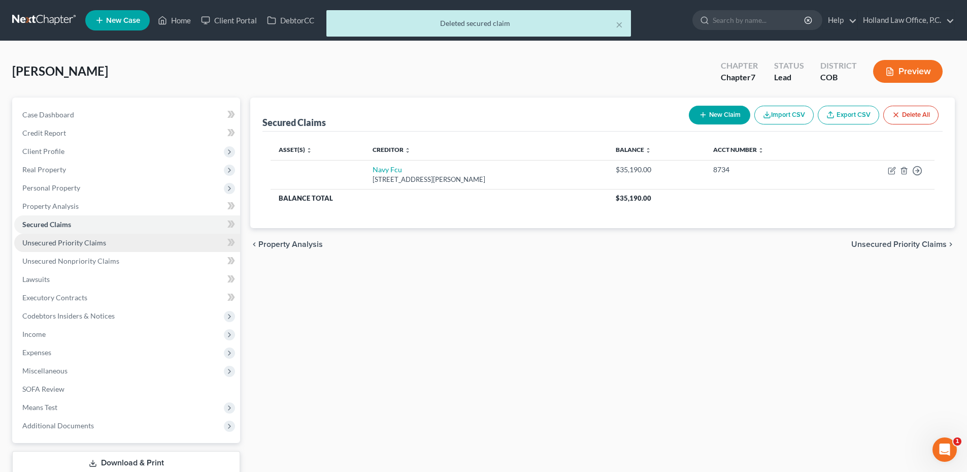
click at [92, 247] on link "Unsecured Priority Claims" at bounding box center [127, 243] width 226 height 18
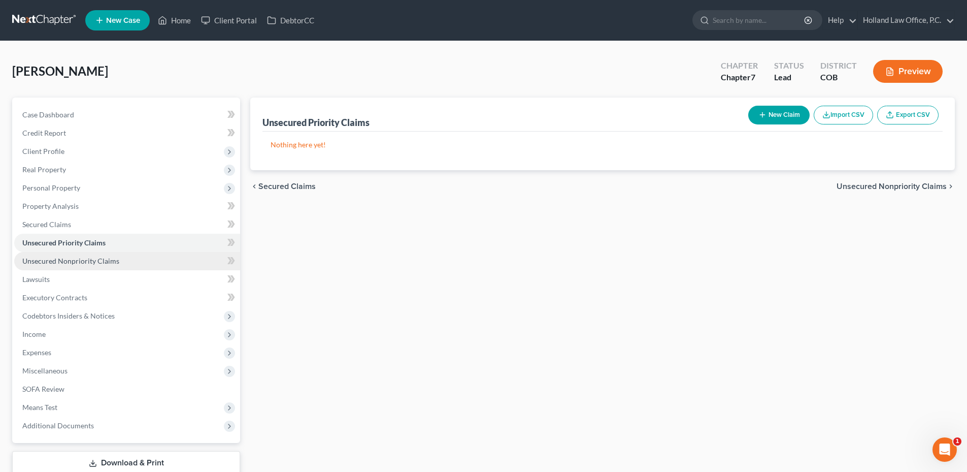
click at [105, 260] on span "Unsecured Nonpriority Claims" at bounding box center [70, 260] width 97 height 9
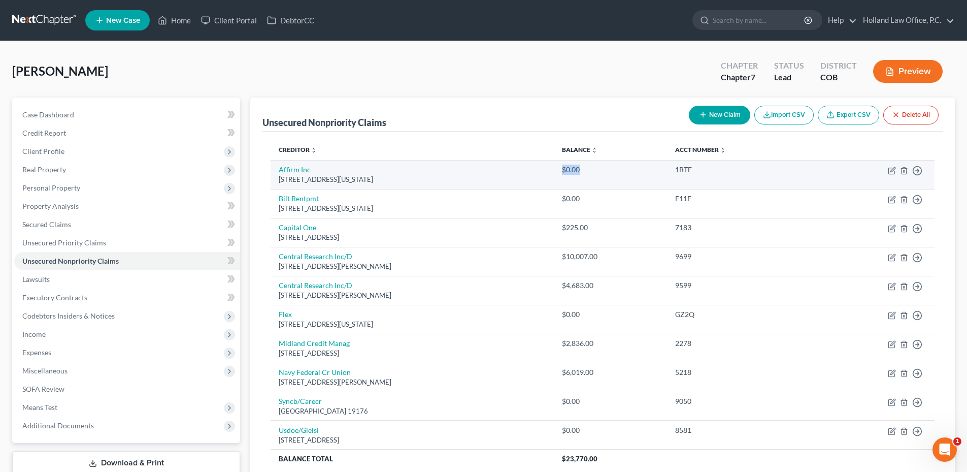
drag, startPoint x: 588, startPoint y: 170, endPoint x: 636, endPoint y: 173, distance: 47.8
click at [636, 173] on td "$0.00" at bounding box center [611, 174] width 114 height 29
click at [636, 173] on div "$0.00" at bounding box center [610, 170] width 97 height 10
click at [301, 165] on link "Affirm Inc" at bounding box center [295, 169] width 32 height 9
select select "4"
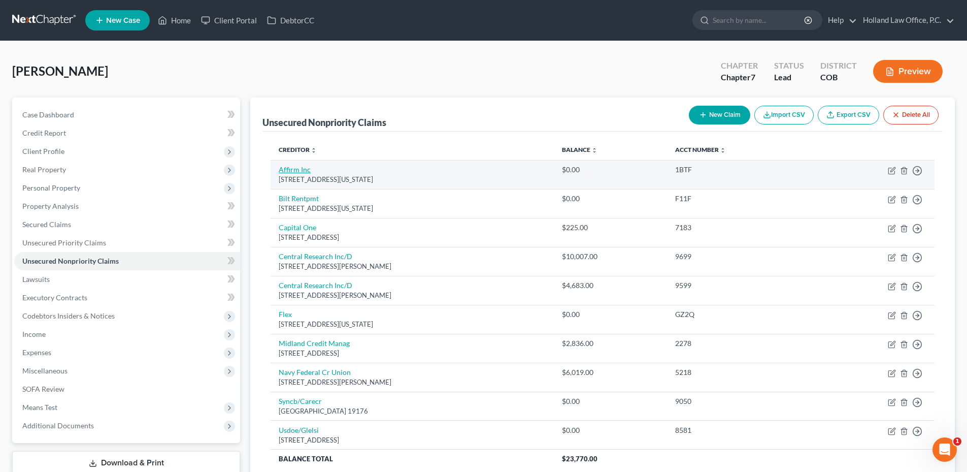
select select "0"
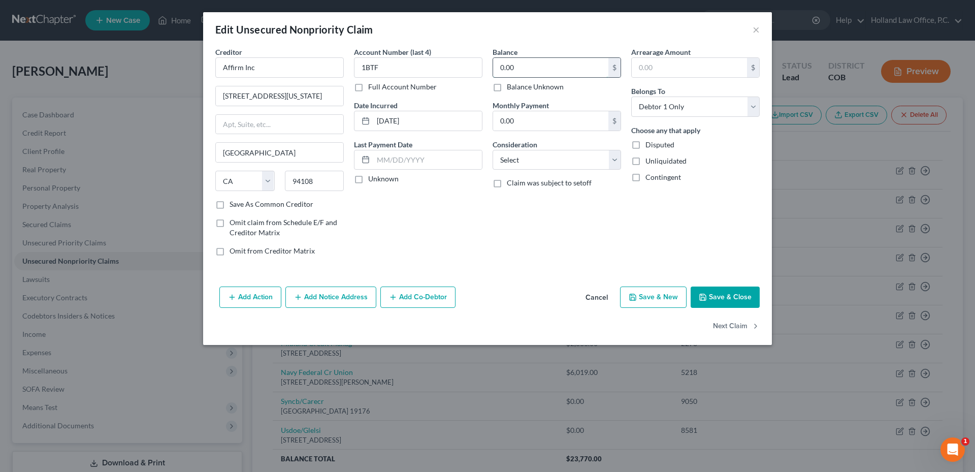
click at [550, 65] on input "0.00" at bounding box center [550, 67] width 115 height 19
click at [507, 87] on label "Balance Unknown" at bounding box center [535, 87] width 57 height 10
click at [511, 87] on input "Balance Unknown" at bounding box center [514, 85] width 7 height 7
checkbox input "true"
click at [722, 300] on button "Save & Close" at bounding box center [725, 296] width 69 height 21
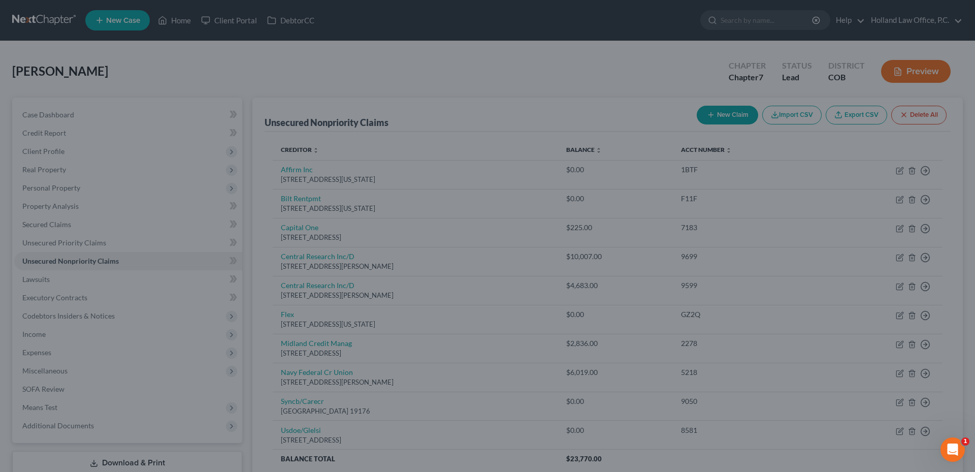
type input "0"
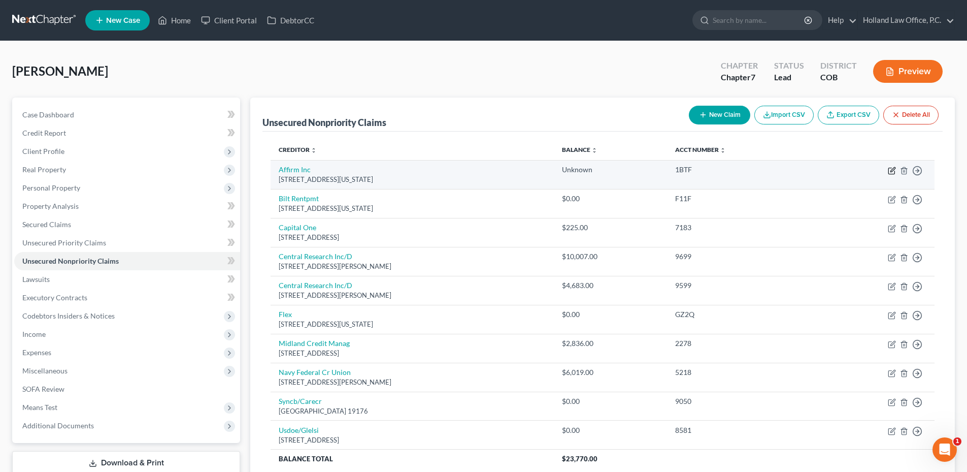
click at [892, 169] on icon "button" at bounding box center [893, 169] width 5 height 5
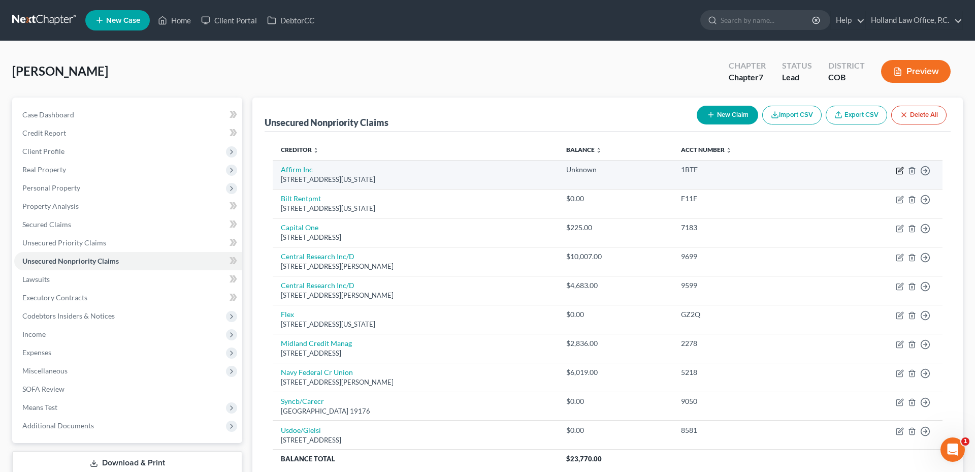
select select "4"
select select "0"
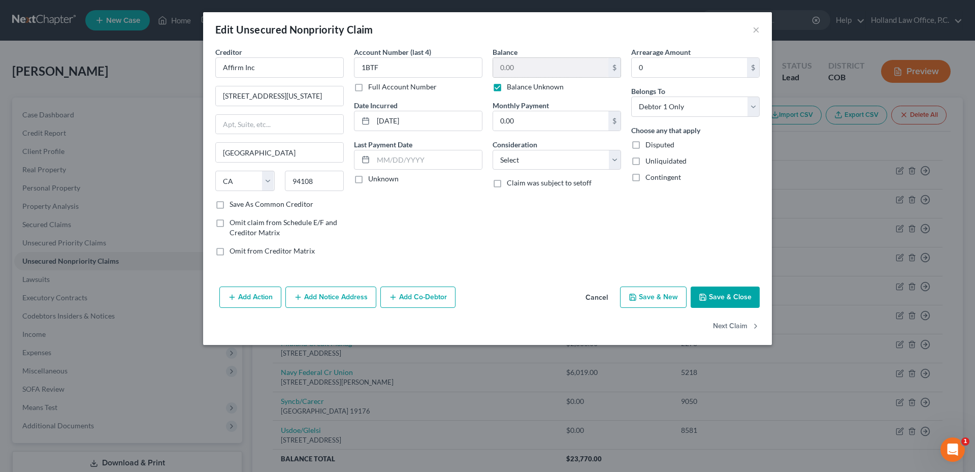
drag, startPoint x: 500, startPoint y: 84, endPoint x: 518, endPoint y: 73, distance: 21.2
click at [507, 84] on label "Balance Unknown" at bounding box center [535, 87] width 57 height 10
click at [511, 84] on input "Balance Unknown" at bounding box center [514, 85] width 7 height 7
checkbox input "false"
click at [520, 70] on input "0.00" at bounding box center [550, 67] width 115 height 19
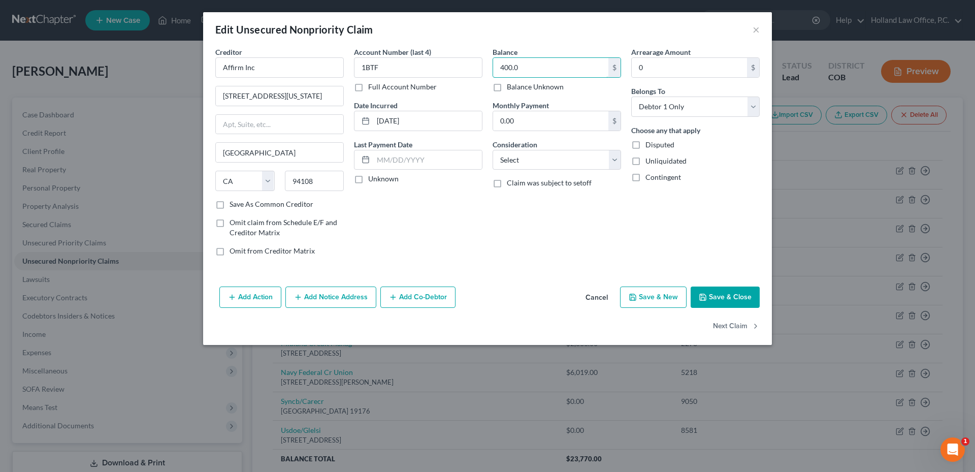
type input "400.0"
click at [706, 298] on icon "button" at bounding box center [703, 297] width 8 height 8
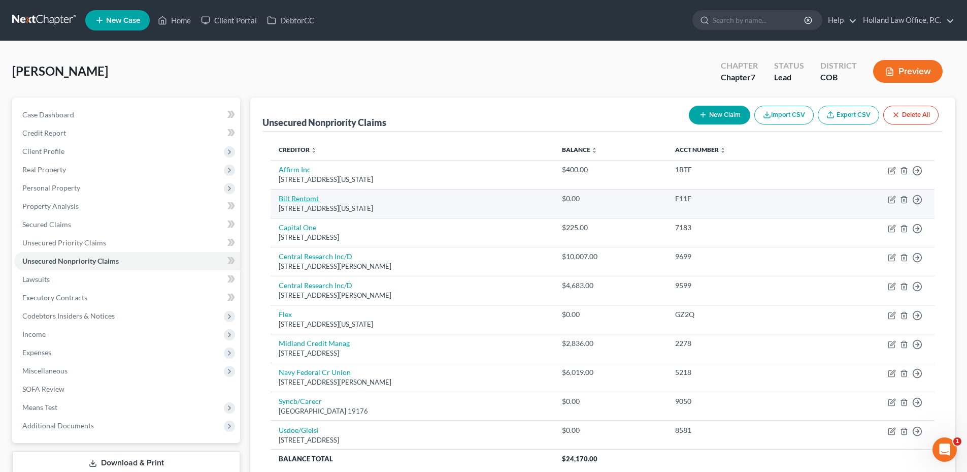
click at [290, 201] on link "Bilt Rentpmt" at bounding box center [299, 198] width 40 height 9
select select "35"
select select "0"
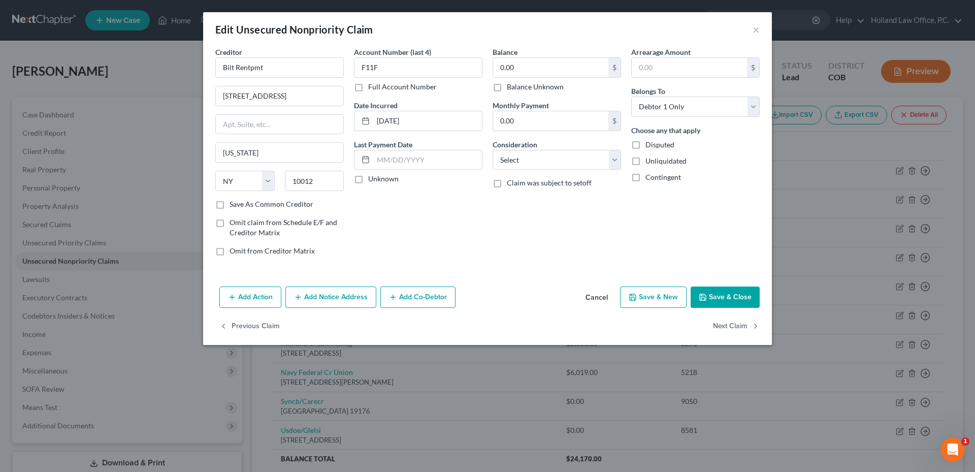
click at [592, 292] on button "Cancel" at bounding box center [596, 297] width 39 height 20
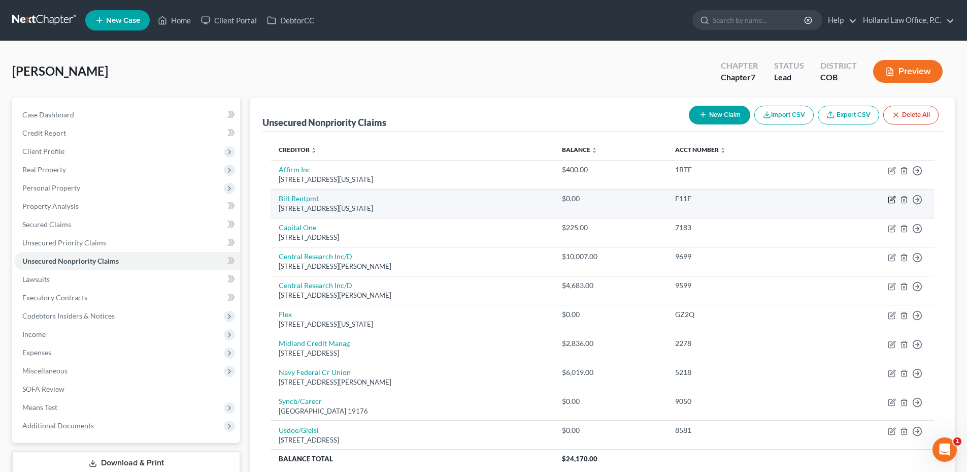
click at [892, 202] on icon "button" at bounding box center [892, 199] width 8 height 8
select select "35"
select select "0"
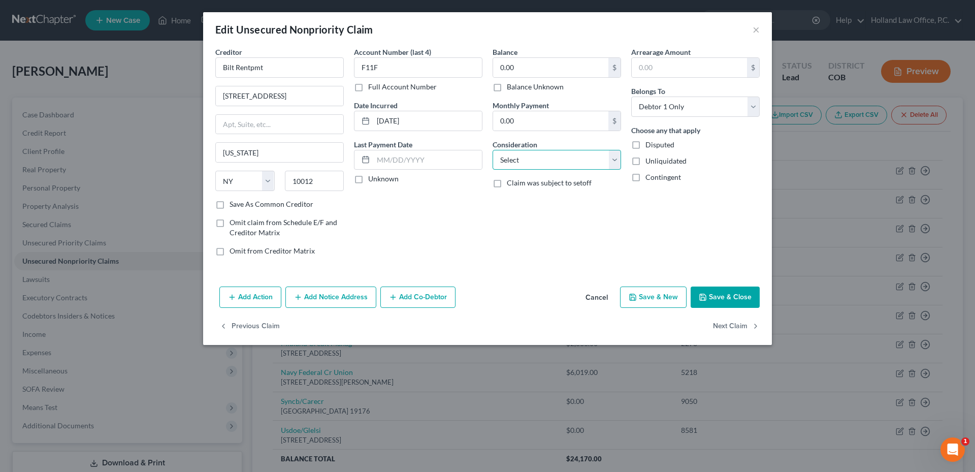
click at [528, 165] on select "Select Cable / Satellite Services Collection Agency Credit Card Debt Debt Couns…" at bounding box center [557, 160] width 128 height 20
select select "14"
click at [493, 150] on select "Select Cable / Satellite Services Collection Agency Credit Card Debt Debt Couns…" at bounding box center [557, 160] width 128 height 20
click at [516, 199] on input "text" at bounding box center [556, 198] width 127 height 19
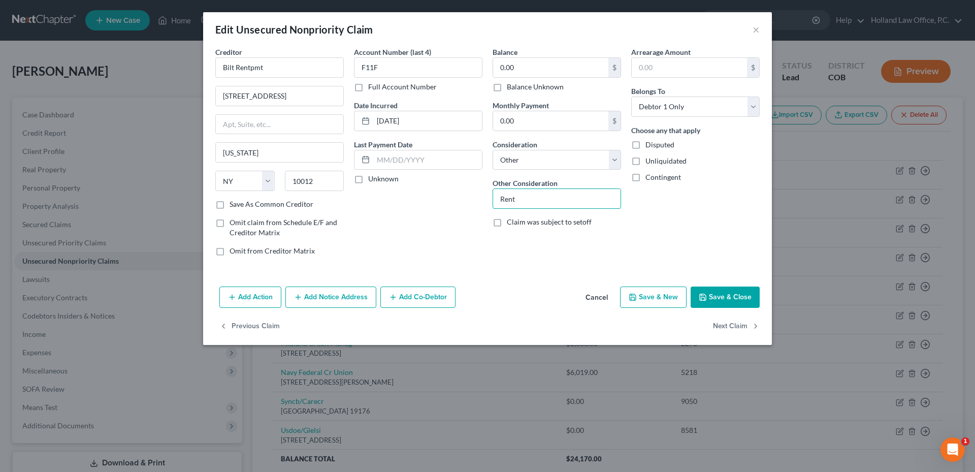
type input "Rent"
click at [726, 292] on button "Save & Close" at bounding box center [725, 296] width 69 height 21
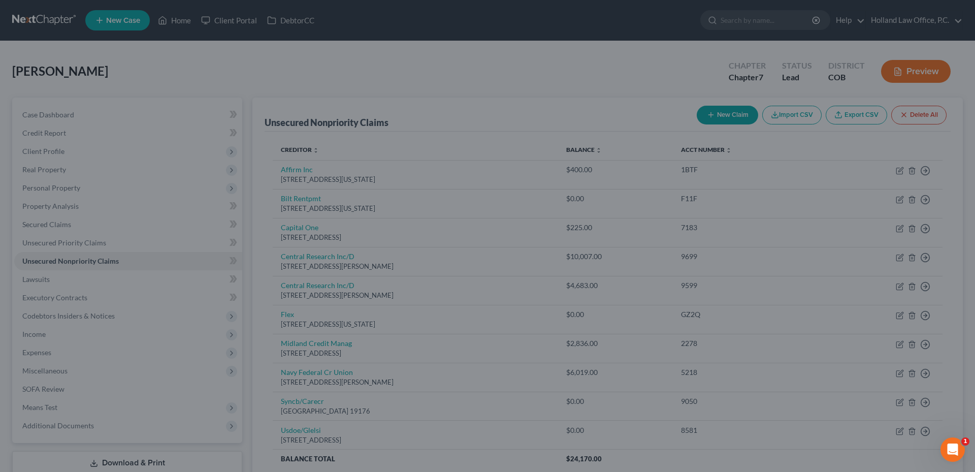
type input "0"
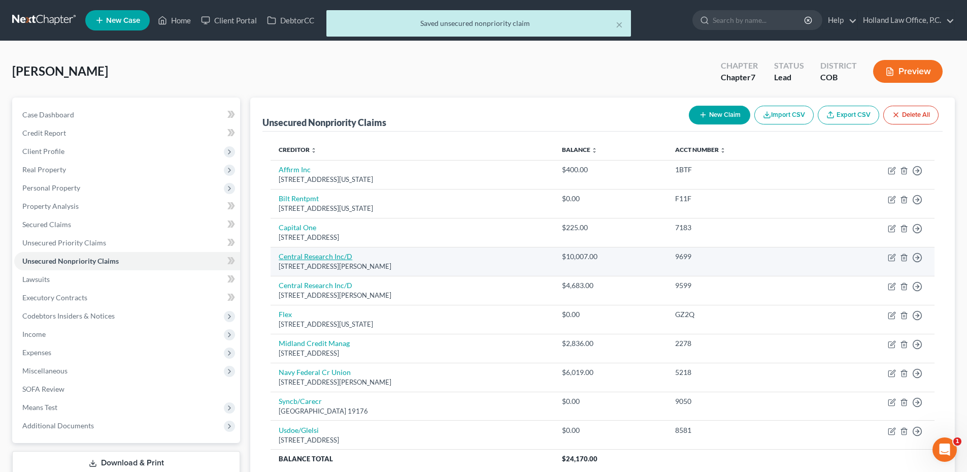
click at [329, 256] on link "Central Research Inc/D" at bounding box center [316, 256] width 74 height 9
select select "2"
select select "17"
select select "0"
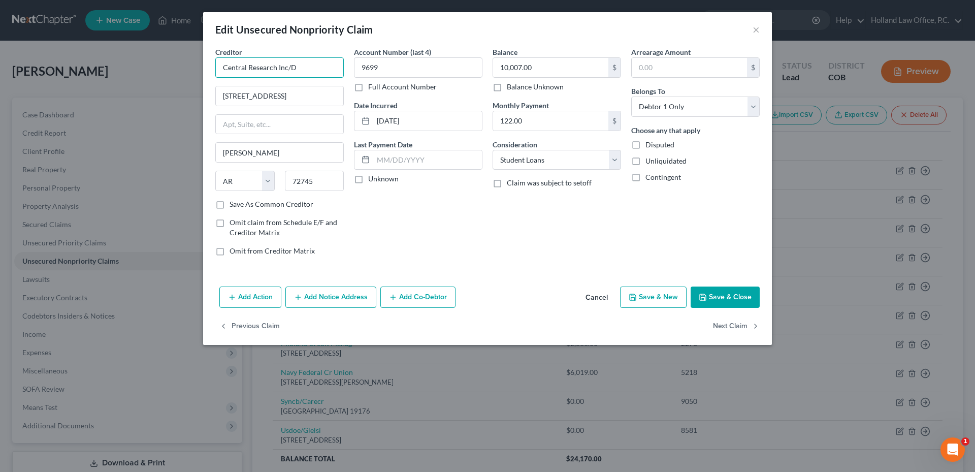
click at [250, 64] on input "Central Research Inc/D" at bounding box center [279, 67] width 128 height 20
click at [602, 298] on button "Cancel" at bounding box center [596, 297] width 39 height 20
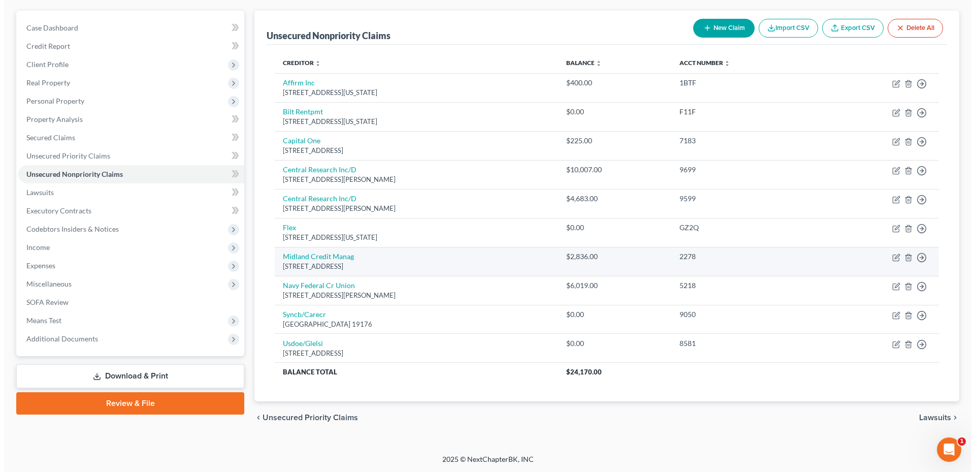
scroll to position [87, 0]
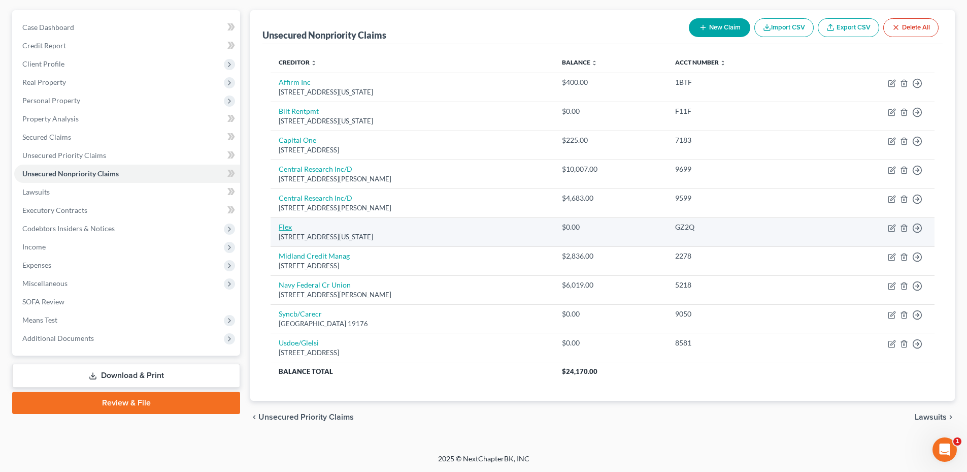
click at [283, 229] on link "Flex" at bounding box center [285, 226] width 13 height 9
select select "35"
select select "0"
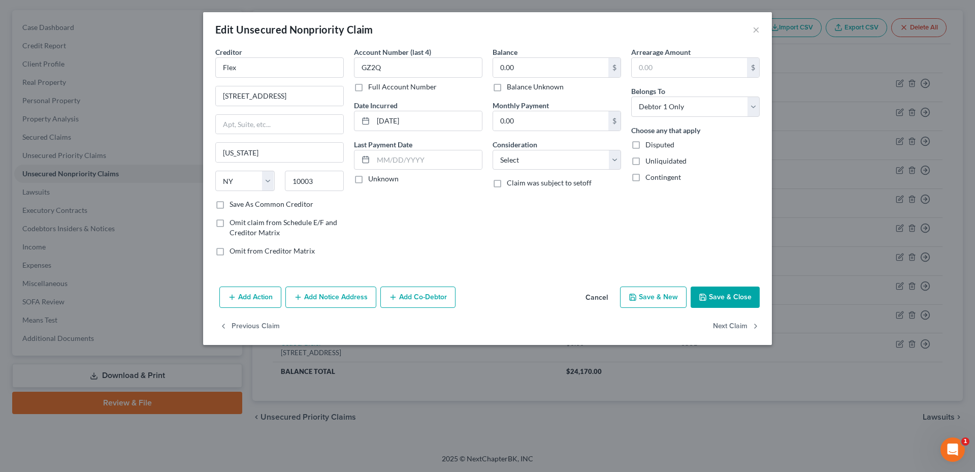
click at [594, 301] on button "Cancel" at bounding box center [596, 297] width 39 height 20
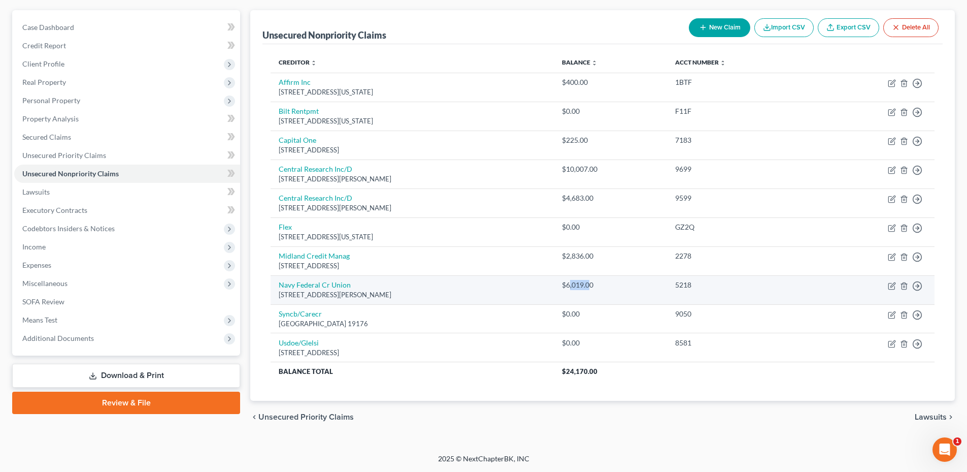
drag, startPoint x: 607, startPoint y: 285, endPoint x: 629, endPoint y: 285, distance: 21.8
click at [626, 285] on div "$6,019.00" at bounding box center [610, 285] width 97 height 10
drag, startPoint x: 629, startPoint y: 285, endPoint x: 634, endPoint y: 286, distance: 5.3
click at [634, 286] on div "$6,019.00" at bounding box center [610, 285] width 97 height 10
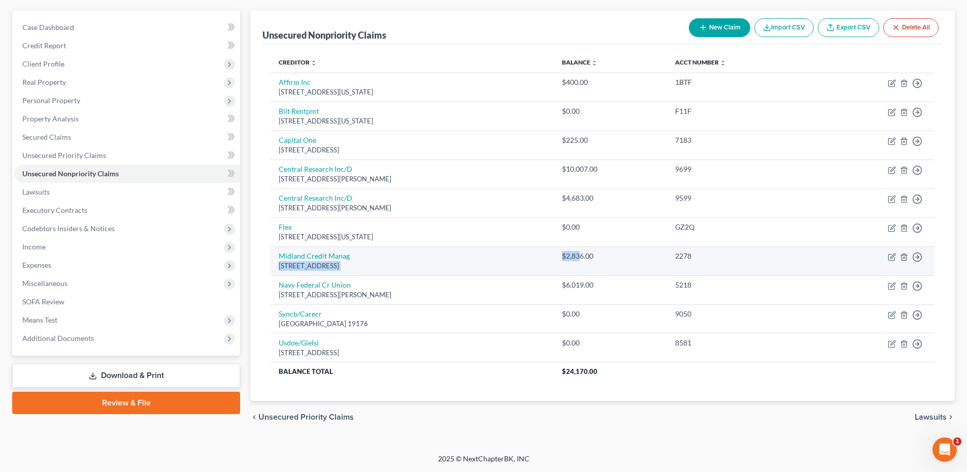
drag, startPoint x: 574, startPoint y: 256, endPoint x: 609, endPoint y: 252, distance: 34.8
click at [609, 252] on tr "Midland Credit Manag [STREET_ADDRESS] $2,836.00 2278 Move to D Move to E Move t…" at bounding box center [603, 260] width 664 height 29
drag, startPoint x: 609, startPoint y: 252, endPoint x: 600, endPoint y: 254, distance: 8.9
click at [608, 252] on div "$2,836.00" at bounding box center [610, 256] width 97 height 10
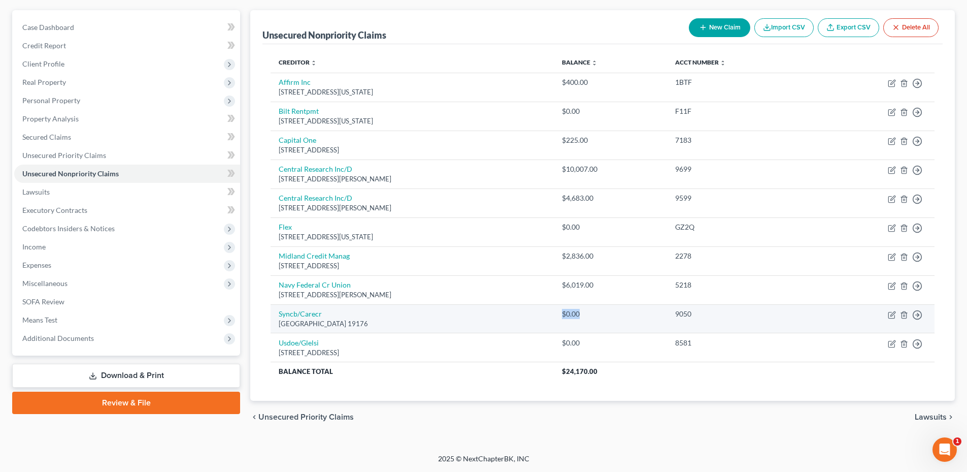
drag, startPoint x: 610, startPoint y: 315, endPoint x: 635, endPoint y: 314, distance: 24.4
click at [621, 314] on td "$0.00" at bounding box center [611, 318] width 114 height 29
drag, startPoint x: 635, startPoint y: 314, endPoint x: 645, endPoint y: 314, distance: 10.7
click at [645, 314] on div "$0.00" at bounding box center [610, 314] width 97 height 10
click at [314, 316] on link "Syncb/Carecr" at bounding box center [300, 313] width 43 height 9
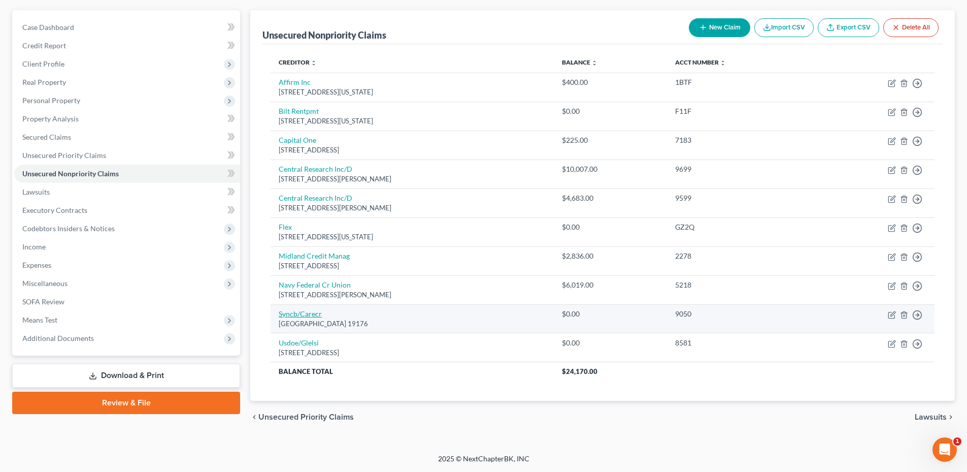
select select "39"
select select "2"
select select "0"
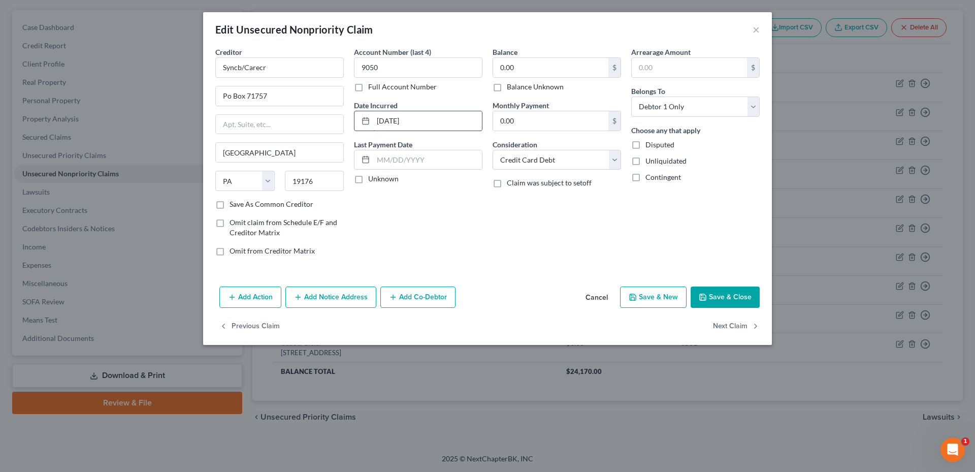
click at [426, 119] on input "[DATE]" at bounding box center [427, 120] width 109 height 19
click at [588, 299] on button "Cancel" at bounding box center [596, 297] width 39 height 20
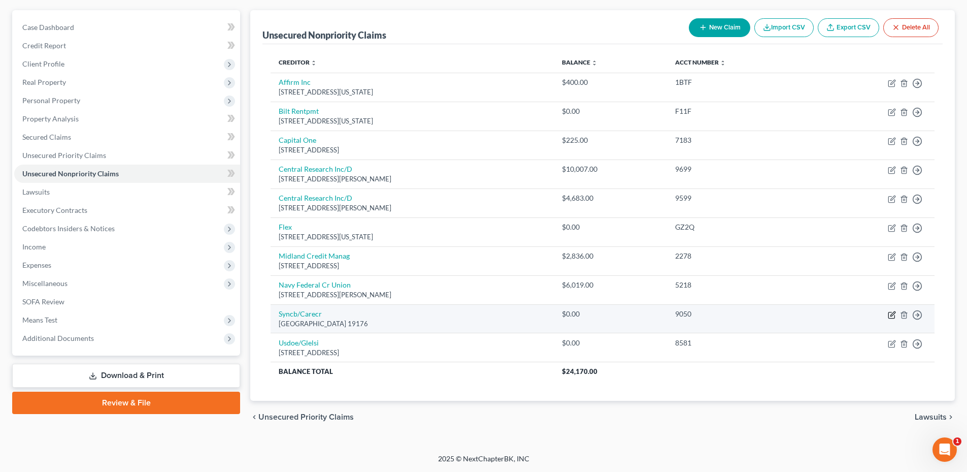
click at [894, 313] on icon "button" at bounding box center [893, 313] width 5 height 5
select select "39"
select select "2"
select select "0"
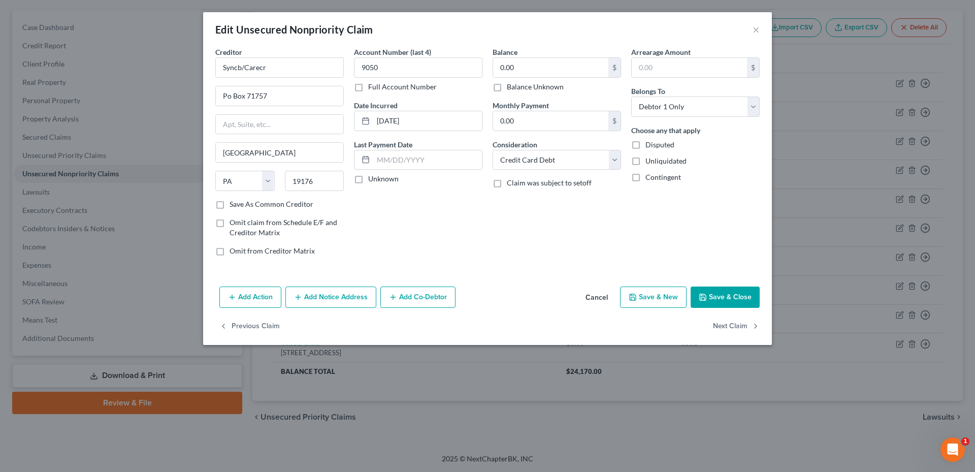
click at [507, 88] on label "Balance Unknown" at bounding box center [535, 87] width 57 height 10
click at [511, 88] on input "Balance Unknown" at bounding box center [514, 85] width 7 height 7
checkbox input "true"
click at [726, 303] on button "Save & Close" at bounding box center [725, 296] width 69 height 21
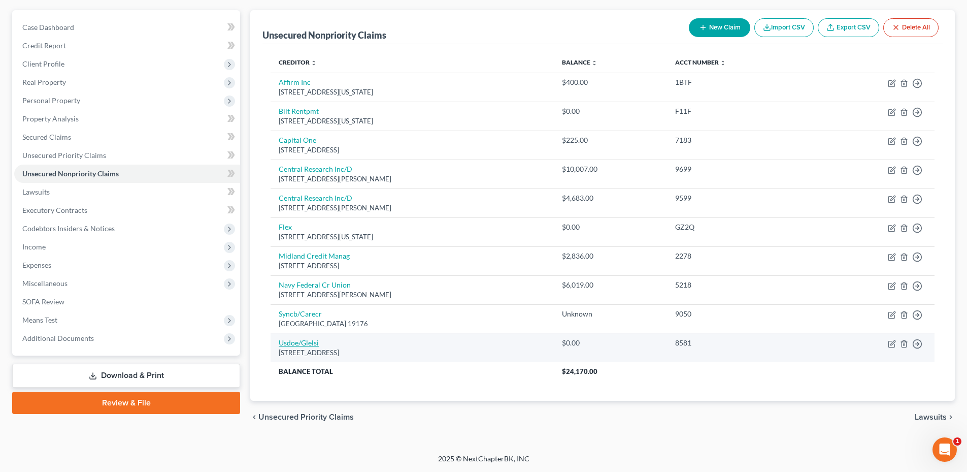
click at [309, 341] on link "Usdoe/Glelsi" at bounding box center [299, 342] width 40 height 9
select select "52"
select select "17"
select select "0"
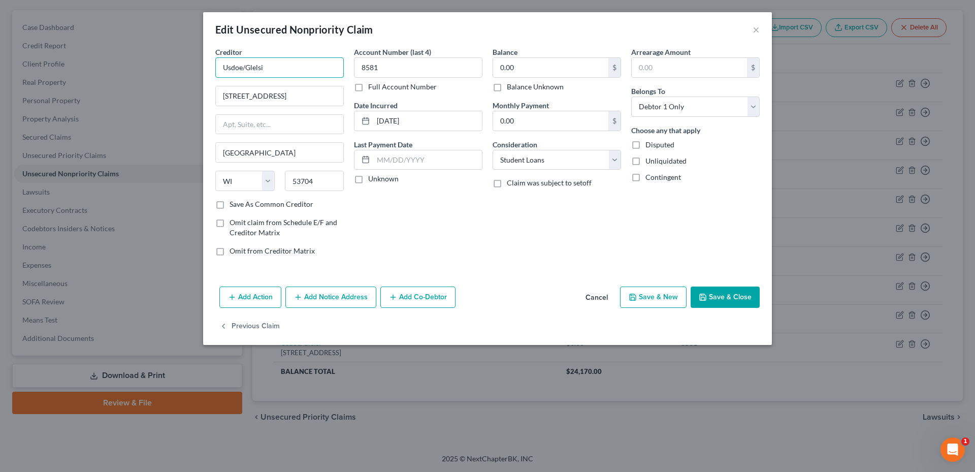
click at [244, 70] on input "Usdoe/Glelsi" at bounding box center [279, 67] width 128 height 20
drag, startPoint x: 549, startPoint y: 210, endPoint x: 513, endPoint y: 189, distance: 42.1
click at [550, 210] on div "Balance 0.00 $ Balance Unknown Balance Undetermined 0.00 $ Balance Unknown Mont…" at bounding box center [556, 155] width 139 height 217
click at [592, 304] on button "Cancel" at bounding box center [596, 297] width 39 height 20
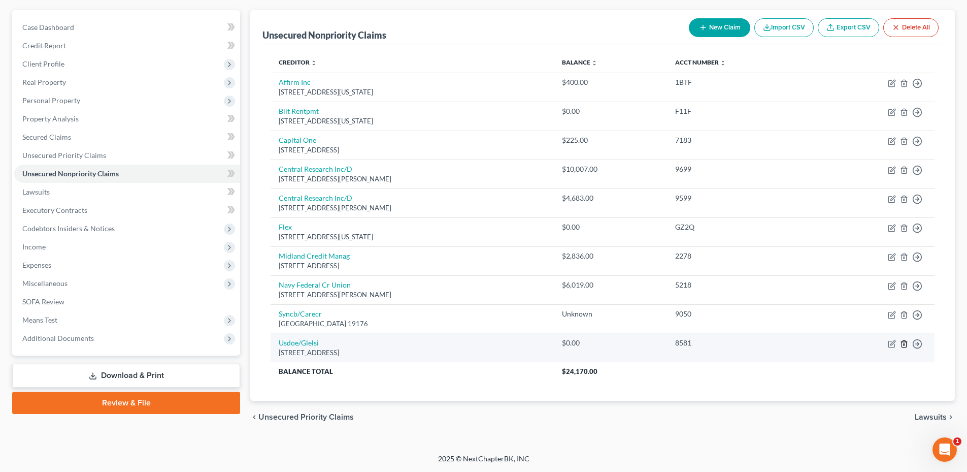
click at [904, 345] on line "button" at bounding box center [904, 344] width 0 height 2
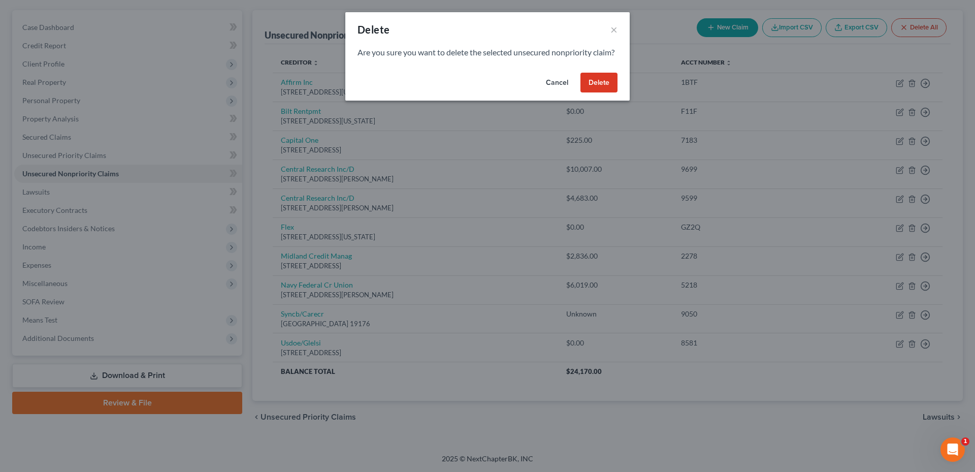
click at [595, 93] on button "Delete" at bounding box center [598, 83] width 37 height 20
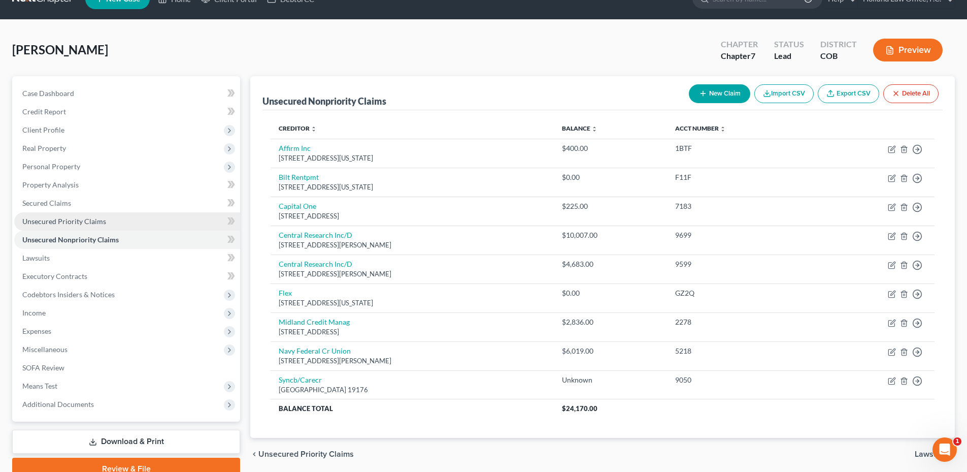
scroll to position [0, 0]
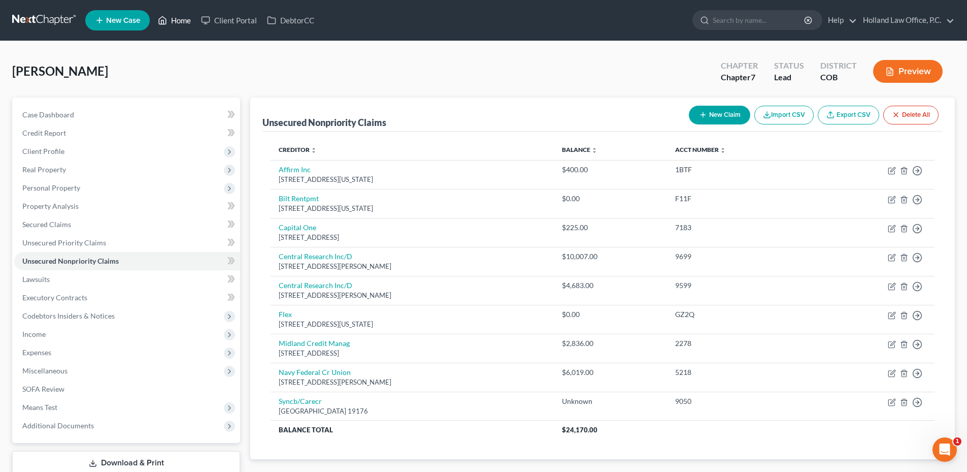
click at [169, 22] on link "Home" at bounding box center [174, 20] width 43 height 18
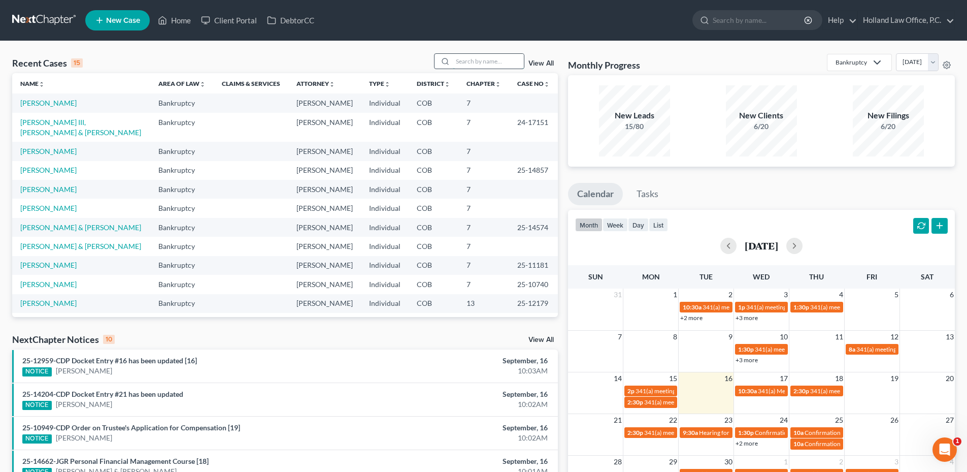
click at [467, 62] on input "search" at bounding box center [488, 61] width 71 height 15
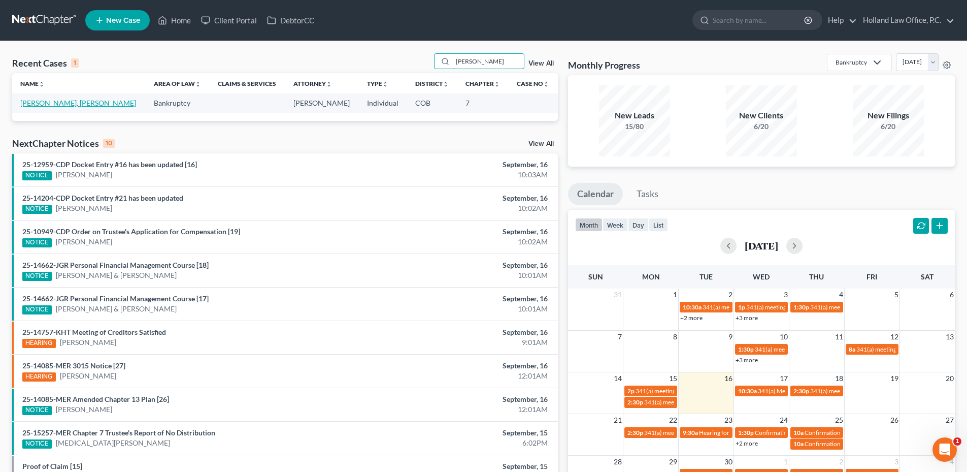
type input "[PERSON_NAME]"
click at [53, 104] on link "[PERSON_NAME], [PERSON_NAME]" at bounding box center [78, 103] width 116 height 9
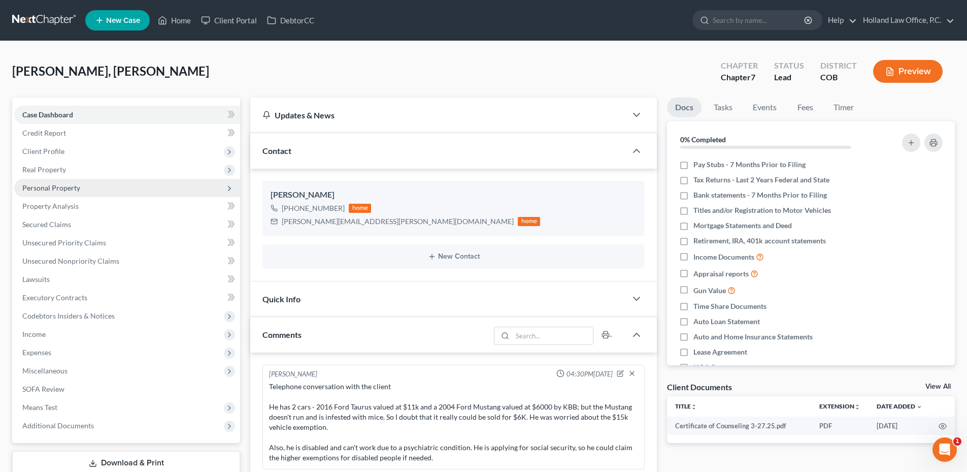
click at [64, 187] on span "Personal Property" at bounding box center [51, 187] width 58 height 9
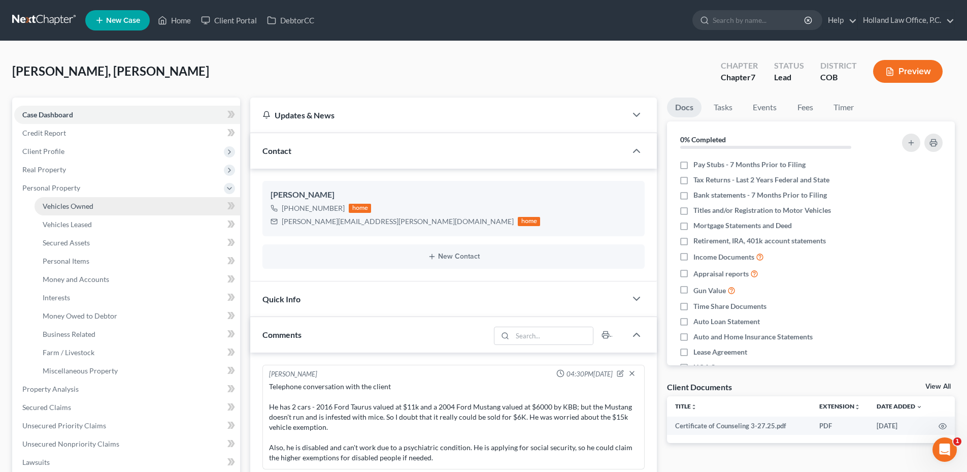
click at [89, 211] on link "Vehicles Owned" at bounding box center [138, 206] width 206 height 18
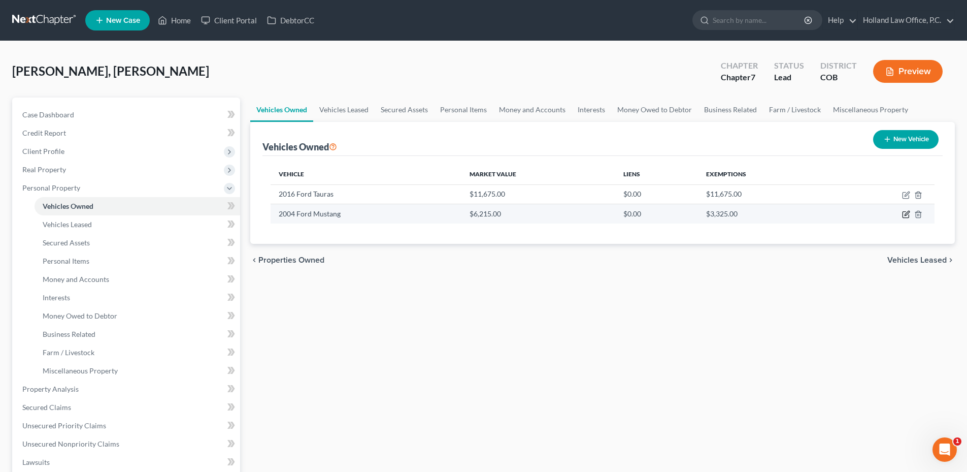
click at [907, 215] on icon "button" at bounding box center [907, 213] width 5 height 5
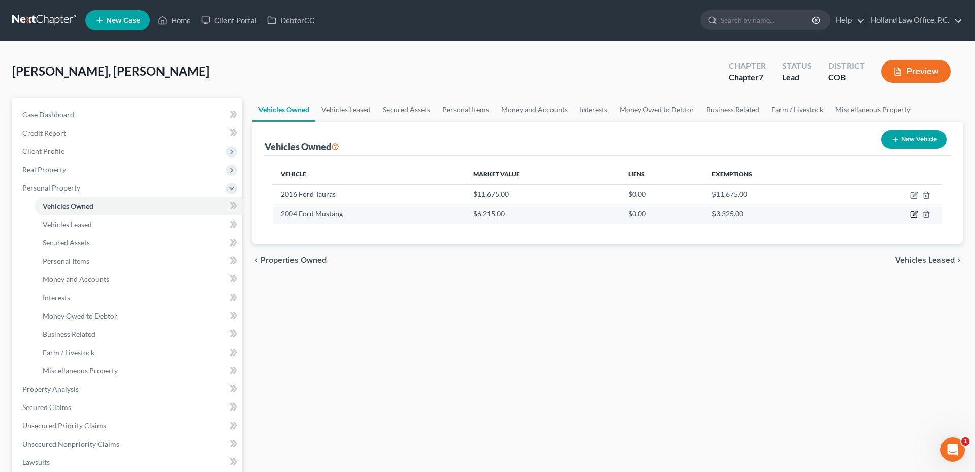
select select "0"
select select "22"
select select "2"
select select "0"
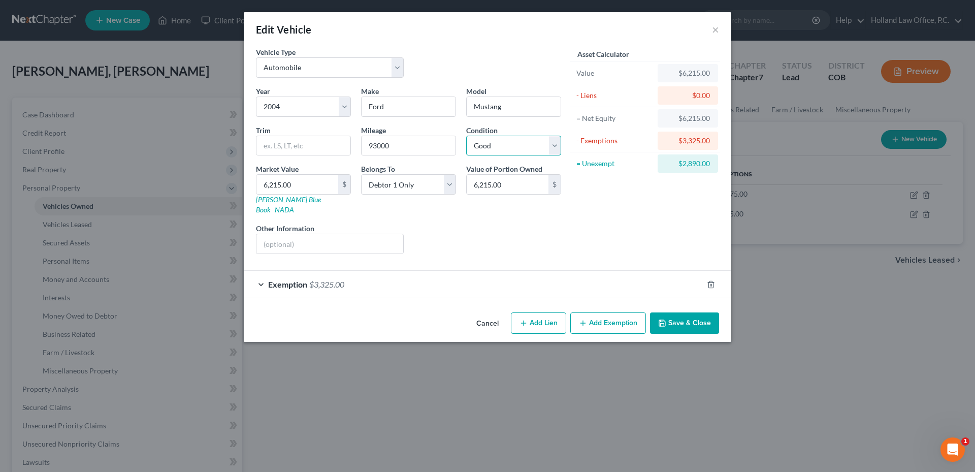
drag, startPoint x: 499, startPoint y: 146, endPoint x: 491, endPoint y: 157, distance: 13.1
click at [499, 146] on select "Select Excellent Very Good Good Fair Poor" at bounding box center [513, 146] width 95 height 20
select select "4"
click at [466, 136] on select "Select Excellent Very Good Good Fair Poor" at bounding box center [513, 146] width 95 height 20
click at [300, 181] on input "6,215.00" at bounding box center [297, 184] width 82 height 19
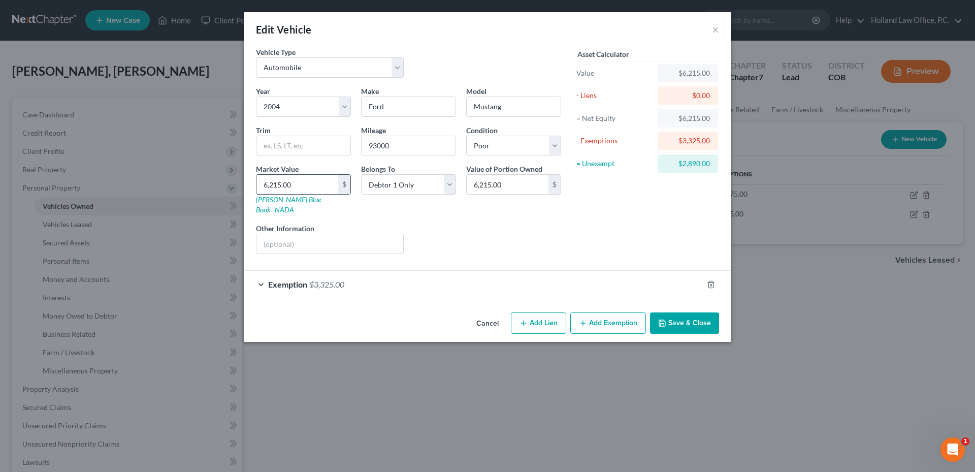
type input "1"
type input "1.00"
type input "10"
type input "10.00"
type input "100"
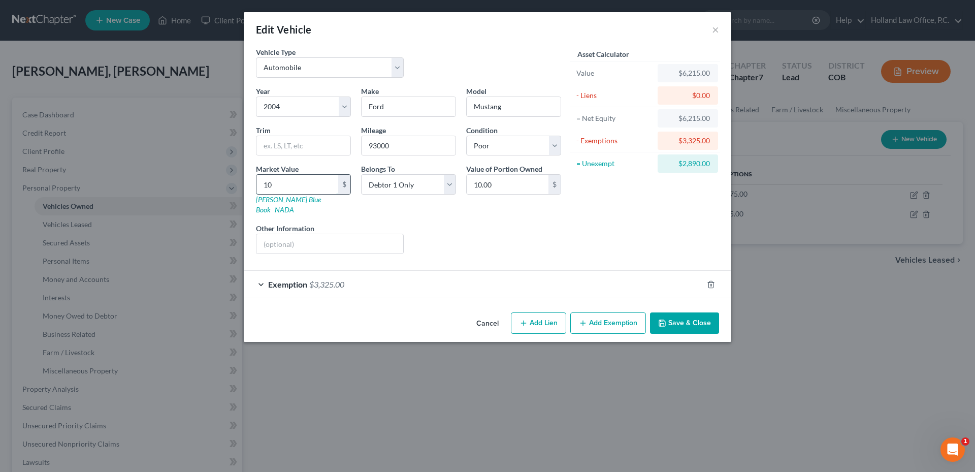
type input "100.00"
type input "1000"
type input "1,000.00"
click at [325, 234] on input "text" at bounding box center [329, 243] width 147 height 19
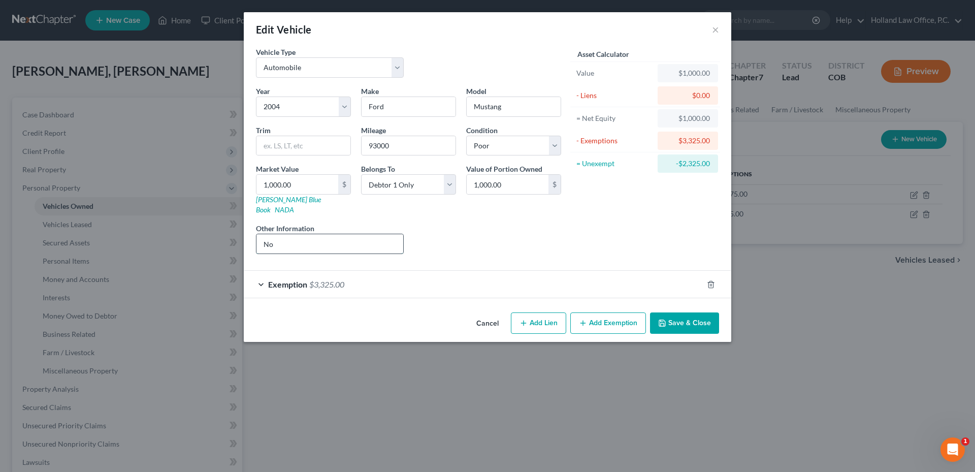
type input "No Running"
click at [273, 237] on input "No Running" at bounding box center [329, 243] width 147 height 19
click at [317, 239] on input "Not Running" at bounding box center [329, 243] width 147 height 19
type input "Not Running, Infested with Mice"
click at [579, 281] on div "Exemption $3,325.00" at bounding box center [473, 284] width 459 height 27
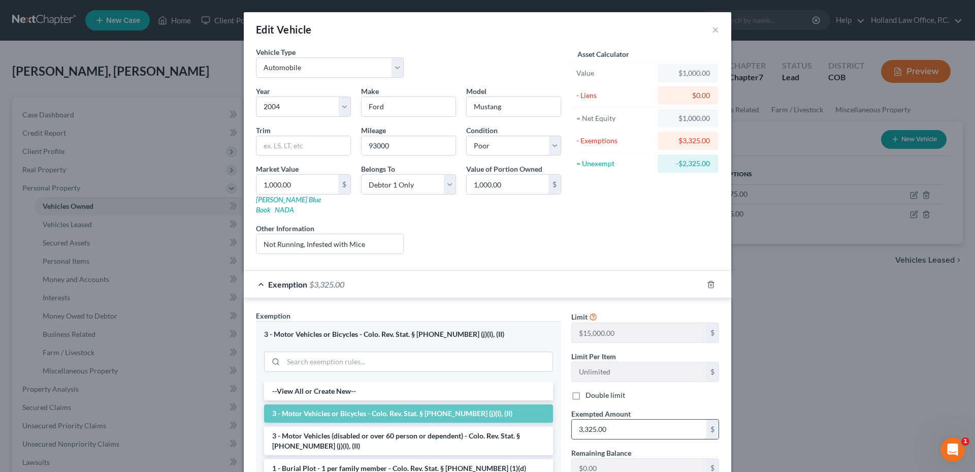
click at [627, 419] on input "3,325.00" at bounding box center [639, 428] width 135 height 19
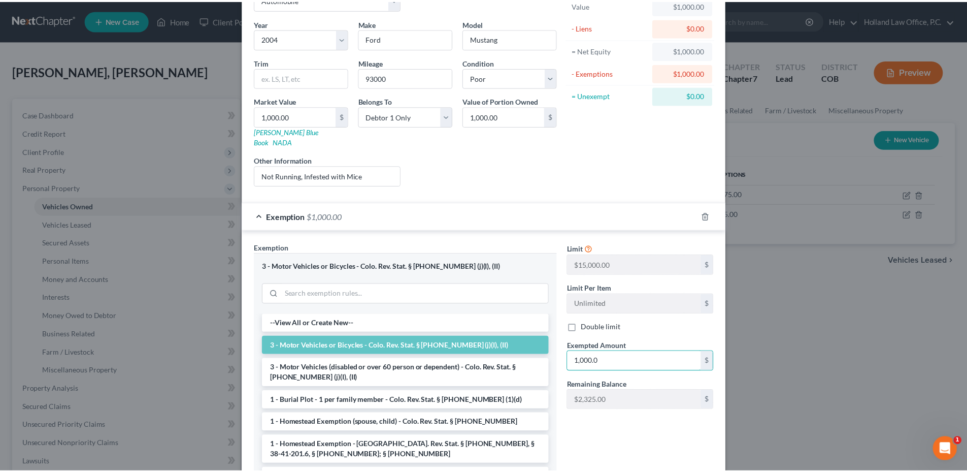
scroll to position [135, 0]
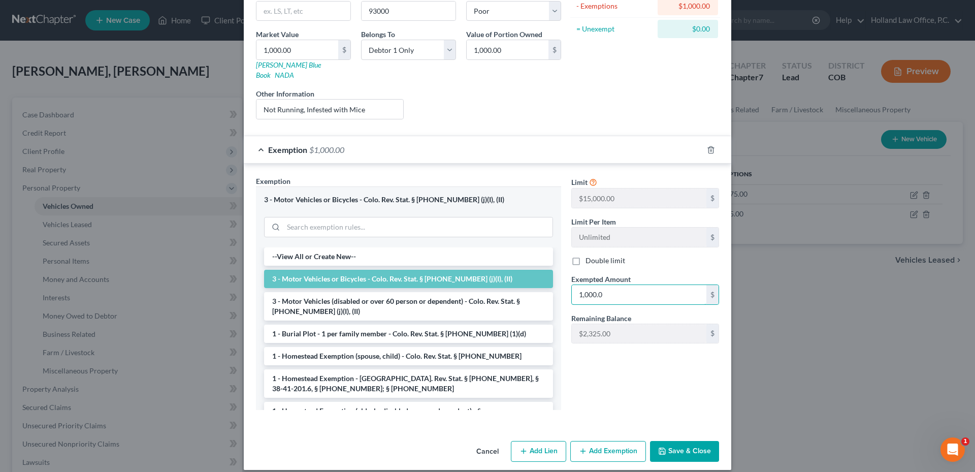
type input "1,000.0"
click at [691, 441] on button "Save & Close" at bounding box center [684, 451] width 69 height 21
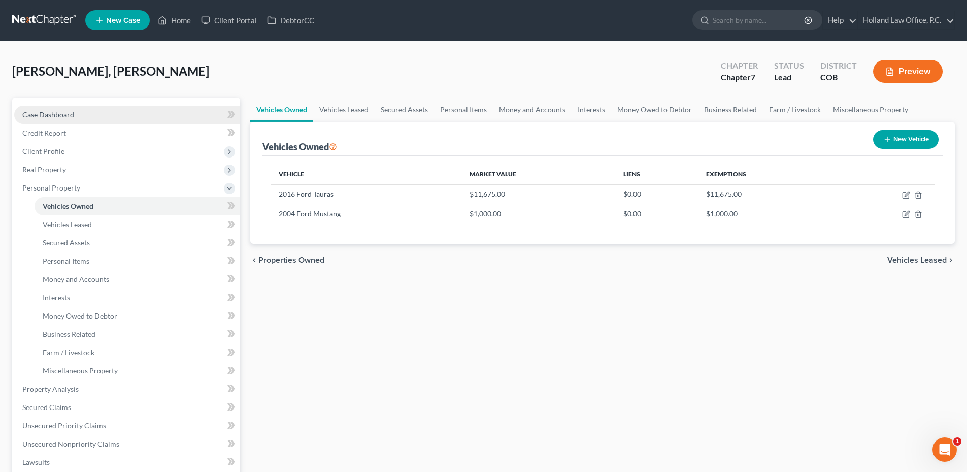
click at [67, 121] on link "Case Dashboard" at bounding box center [127, 115] width 226 height 18
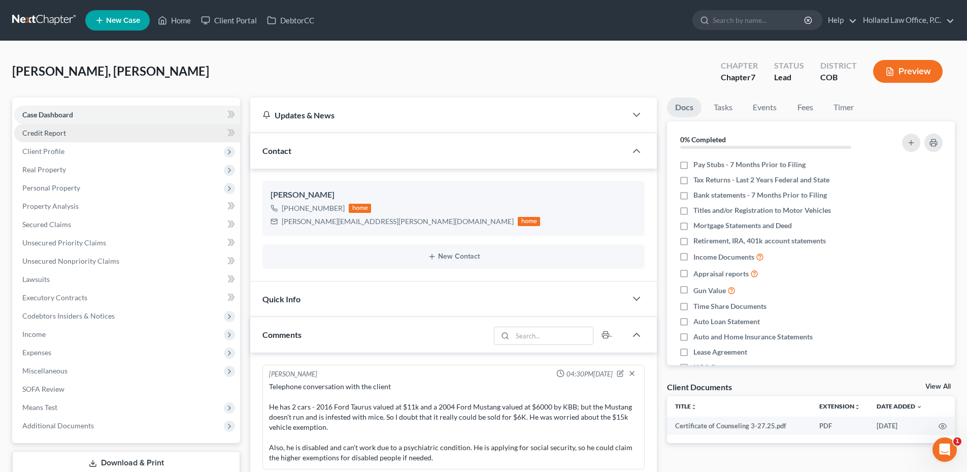
click at [80, 138] on link "Credit Report" at bounding box center [127, 133] width 226 height 18
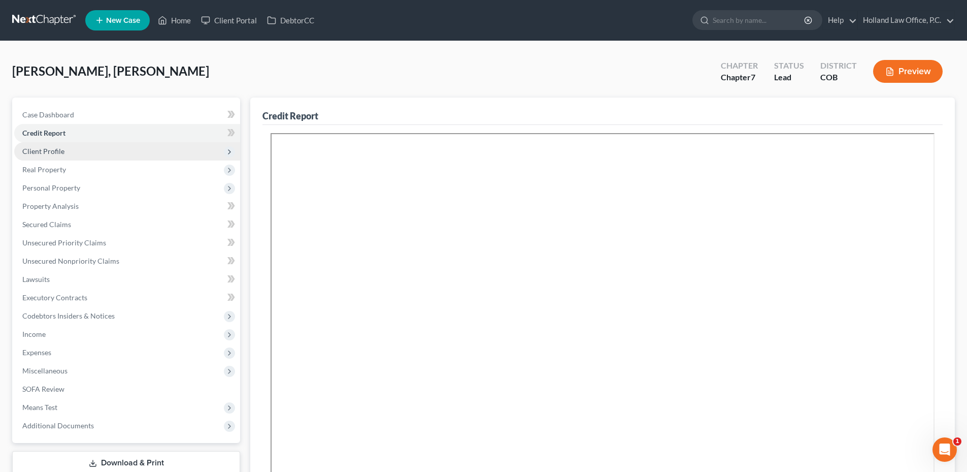
click at [73, 153] on span "Client Profile" at bounding box center [127, 151] width 226 height 18
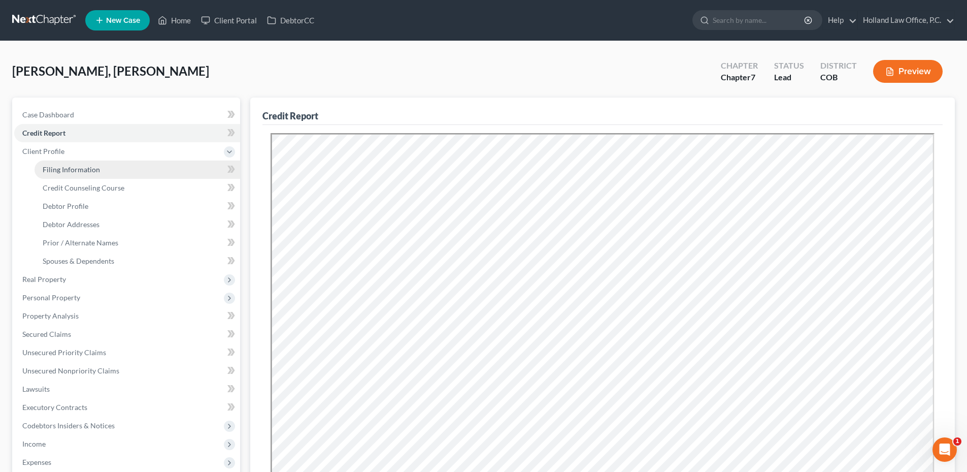
click at [68, 174] on link "Filing Information" at bounding box center [138, 169] width 206 height 18
select select "1"
select select "0"
select select "11"
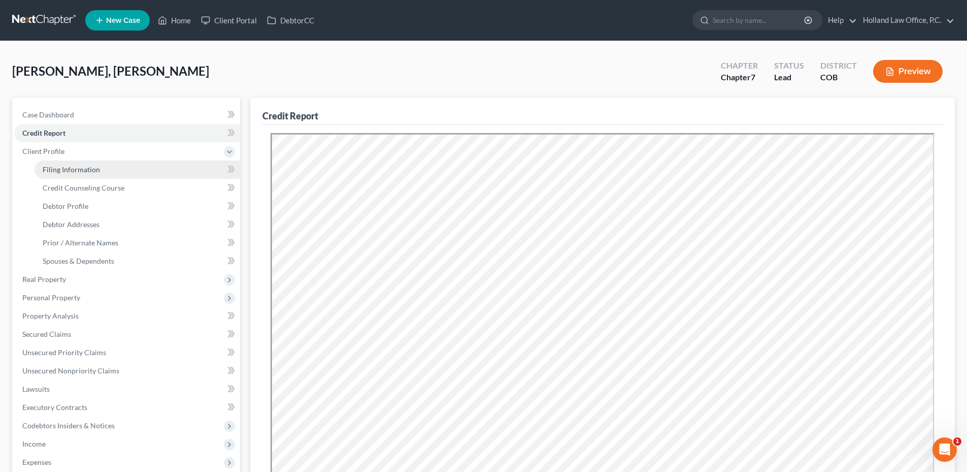
select select "5"
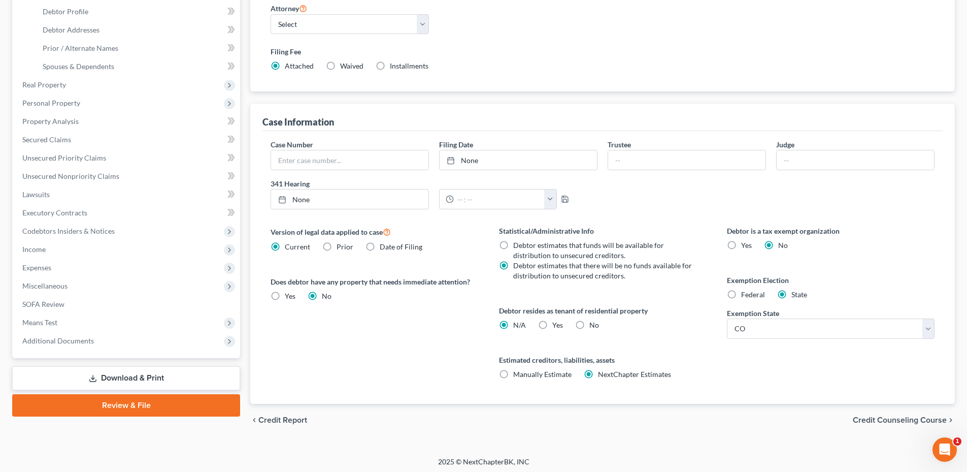
scroll to position [198, 0]
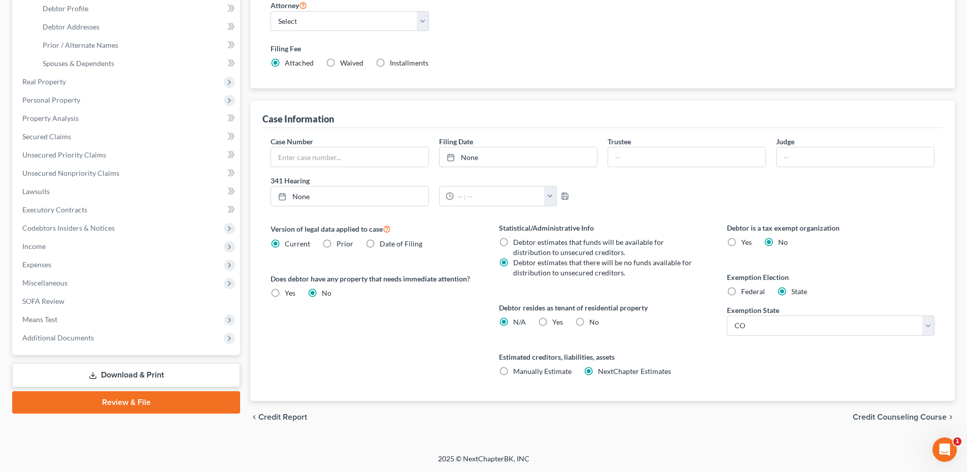
click at [552, 323] on label "Yes Yes" at bounding box center [557, 322] width 11 height 10
click at [556, 323] on input "Yes Yes" at bounding box center [559, 320] width 7 height 7
radio input "true"
radio input "false"
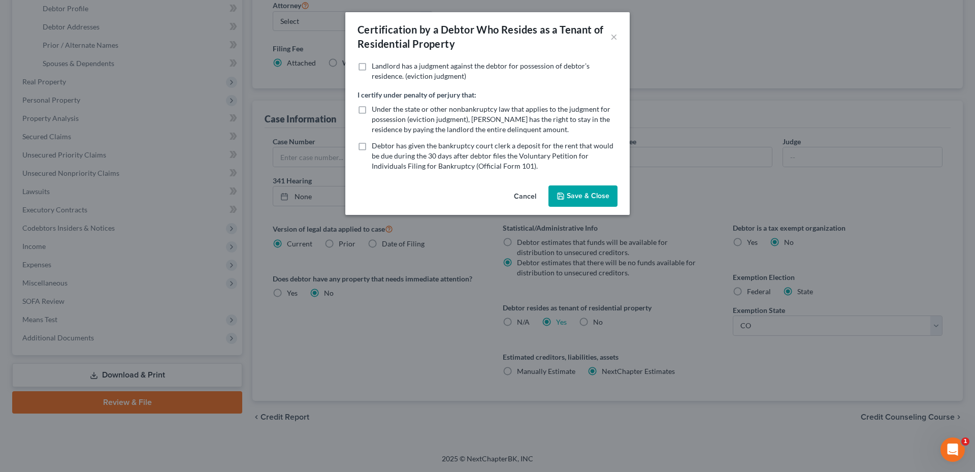
drag, startPoint x: 573, startPoint y: 177, endPoint x: 579, endPoint y: 193, distance: 17.5
click at [574, 182] on div "Certification by a Debtor Who Resides as a Tenant of Residential Property × Lan…" at bounding box center [487, 113] width 284 height 203
click at [579, 193] on button "Save & Close" at bounding box center [582, 195] width 69 height 21
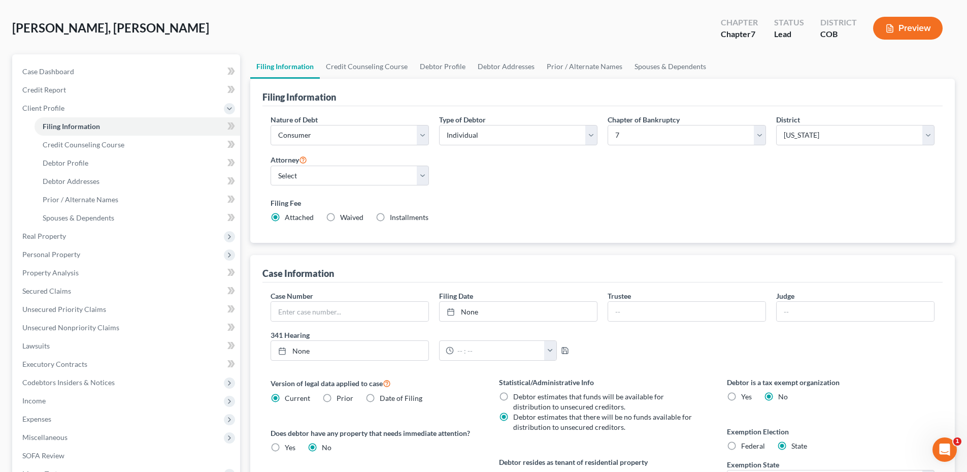
scroll to position [0, 0]
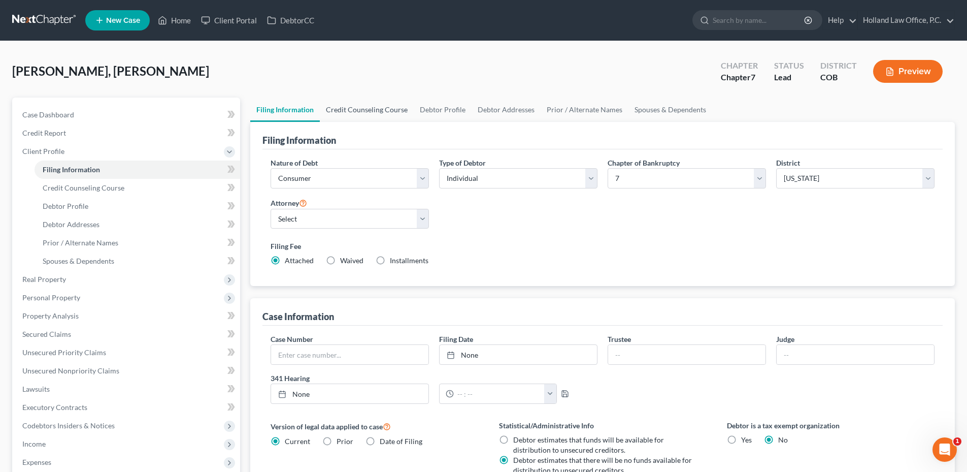
click at [358, 105] on link "Credit Counseling Course" at bounding box center [367, 109] width 94 height 24
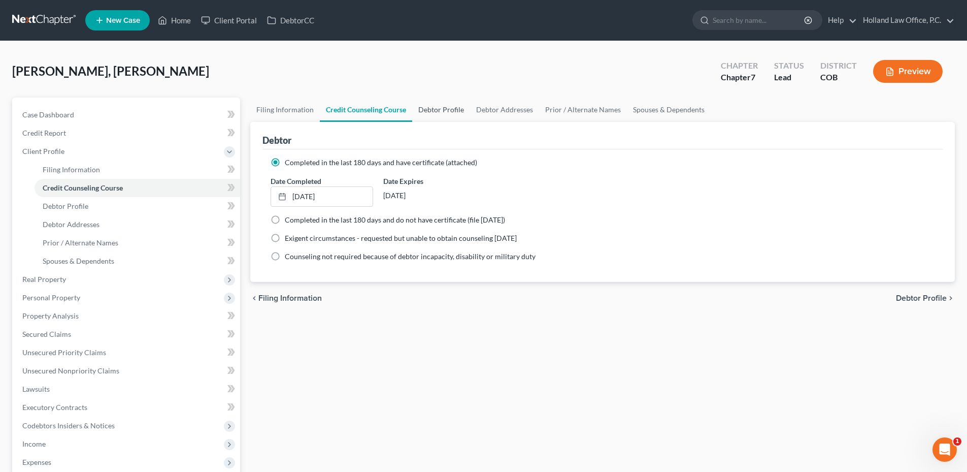
click at [447, 117] on link "Debtor Profile" at bounding box center [441, 109] width 58 height 24
select select "0"
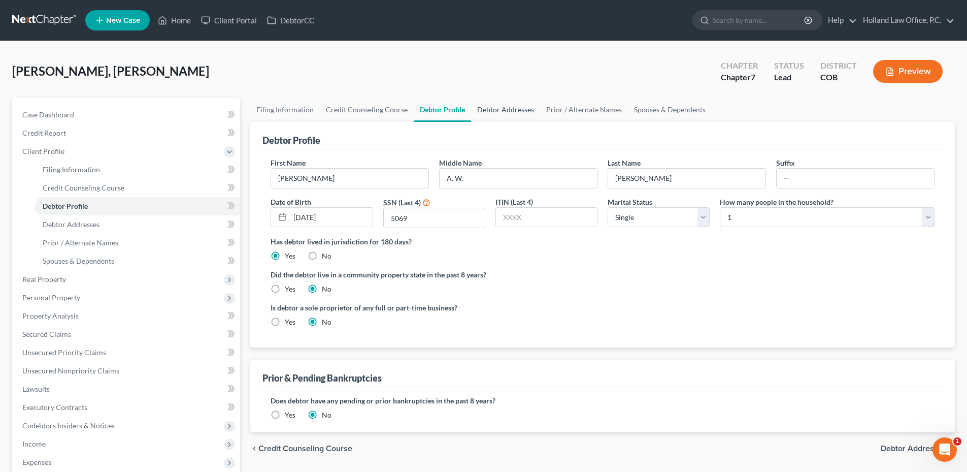
click at [500, 111] on link "Debtor Addresses" at bounding box center [505, 109] width 69 height 24
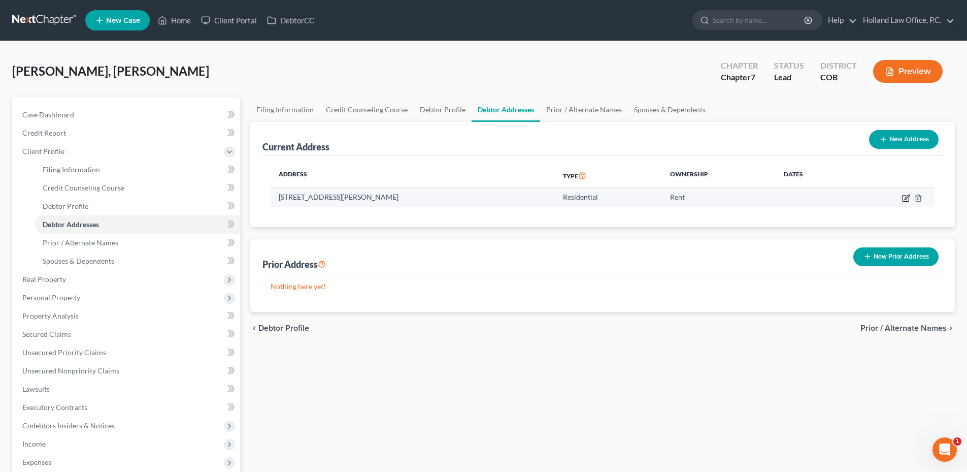
click at [904, 194] on icon "button" at bounding box center [906, 198] width 8 height 8
select select "5"
select select "35"
select select "0"
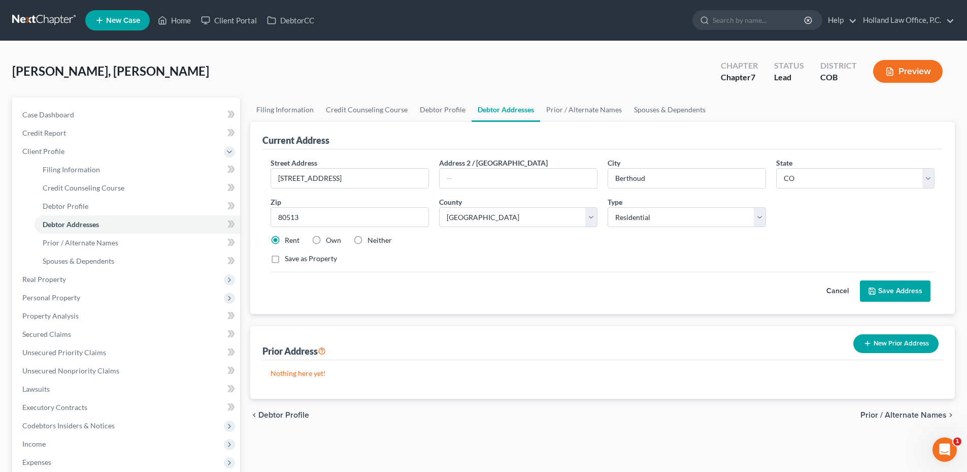
click at [894, 293] on button "Save Address" at bounding box center [895, 290] width 71 height 21
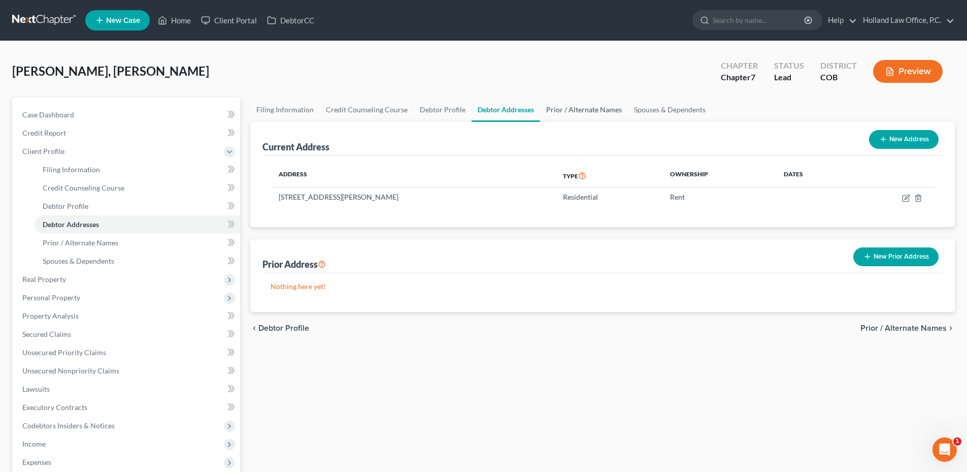
drag, startPoint x: 591, startPoint y: 115, endPoint x: 574, endPoint y: 105, distance: 20.3
click at [591, 115] on link "Prior / Alternate Names" at bounding box center [584, 109] width 88 height 24
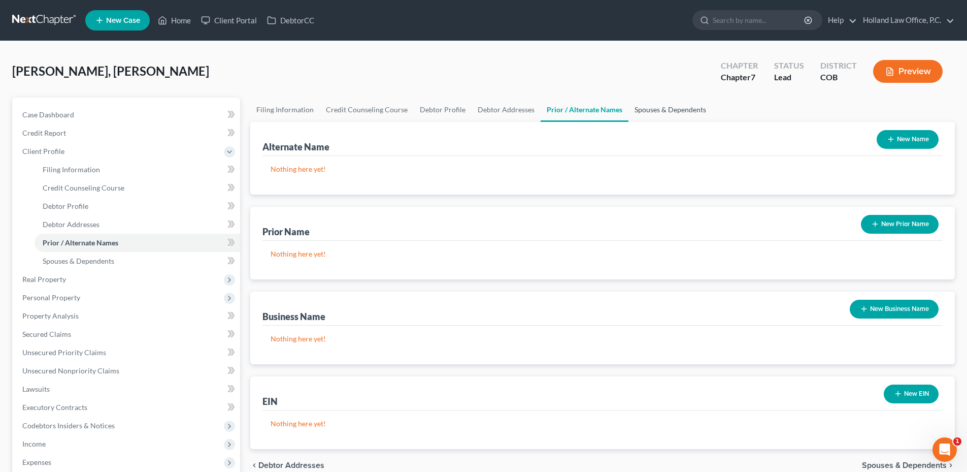
click at [668, 116] on link "Spouses & Dependents" at bounding box center [671, 109] width 84 height 24
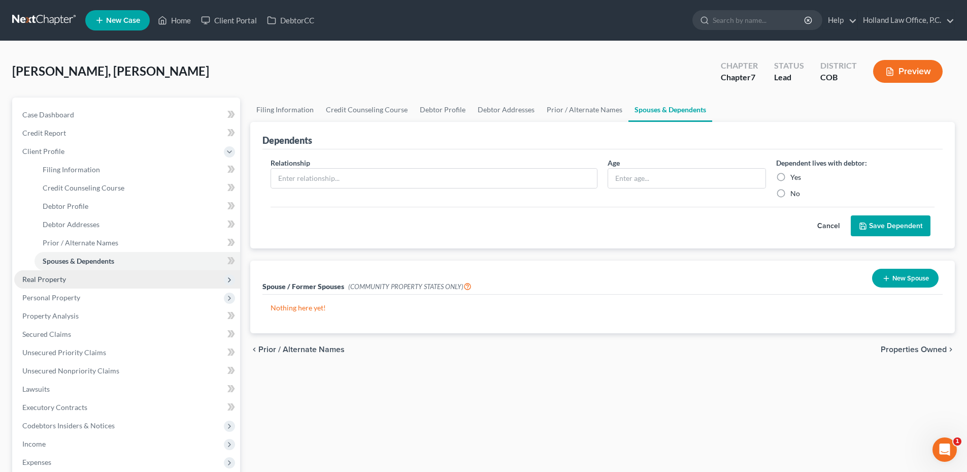
click at [86, 285] on span "Real Property" at bounding box center [127, 279] width 226 height 18
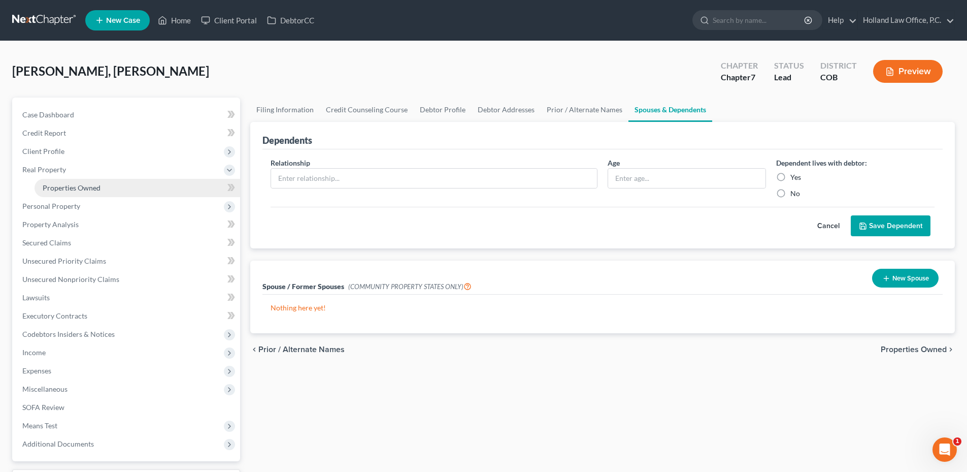
click at [85, 192] on link "Properties Owned" at bounding box center [138, 188] width 206 height 18
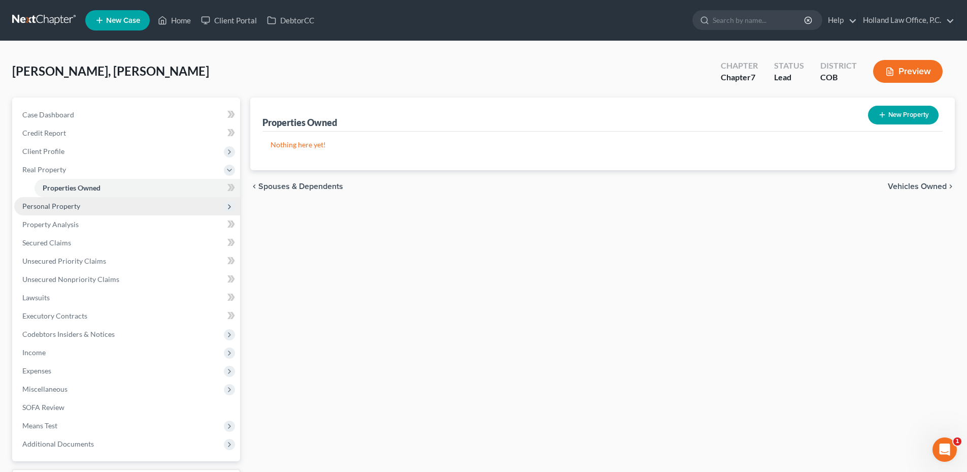
click at [73, 199] on span "Personal Property" at bounding box center [127, 206] width 226 height 18
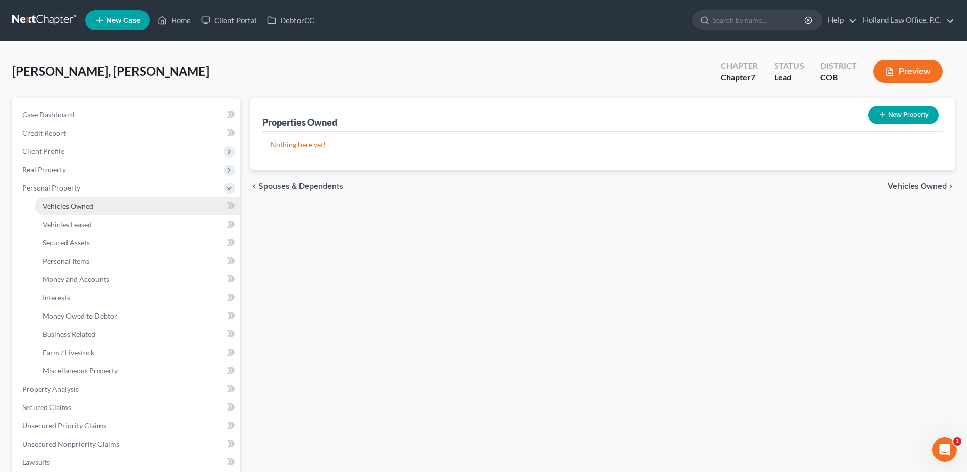
click at [81, 200] on link "Vehicles Owned" at bounding box center [138, 206] width 206 height 18
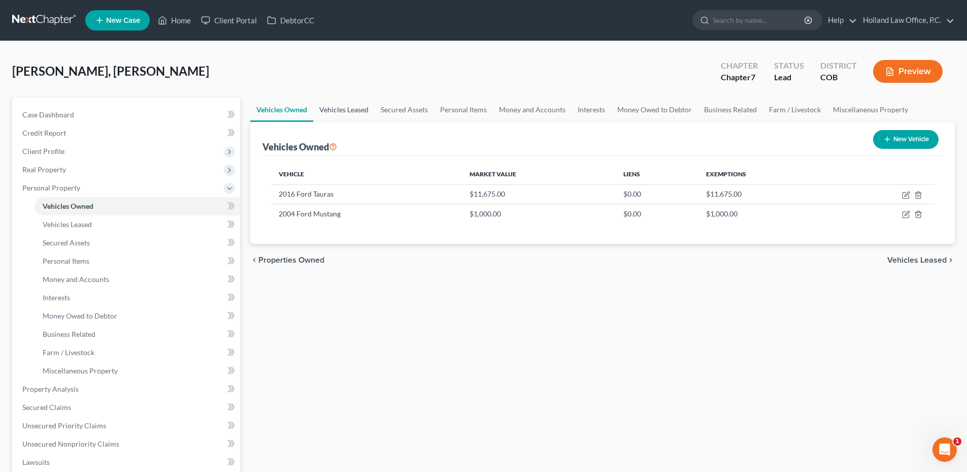
click at [363, 114] on link "Vehicles Leased" at bounding box center [343, 109] width 61 height 24
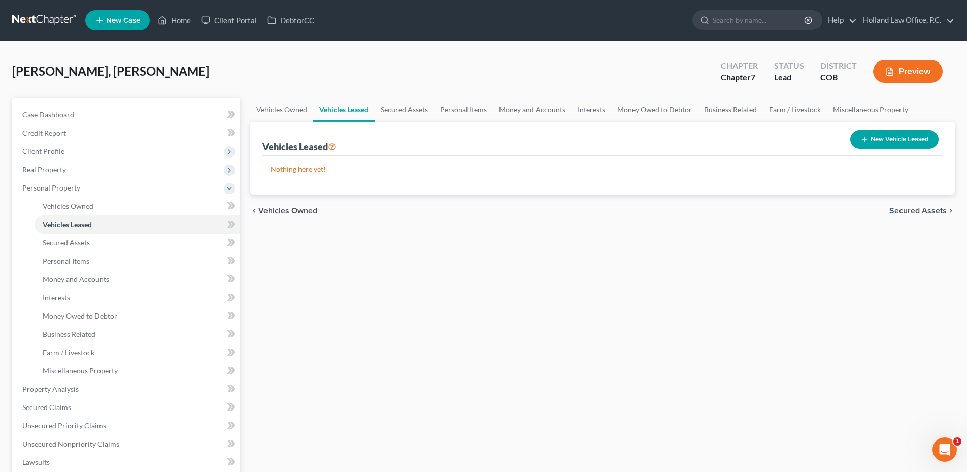
click at [391, 122] on div "Vehicles Leased New Vehicle Leased" at bounding box center [603, 139] width 680 height 34
click at [393, 113] on link "Secured Assets" at bounding box center [404, 109] width 59 height 24
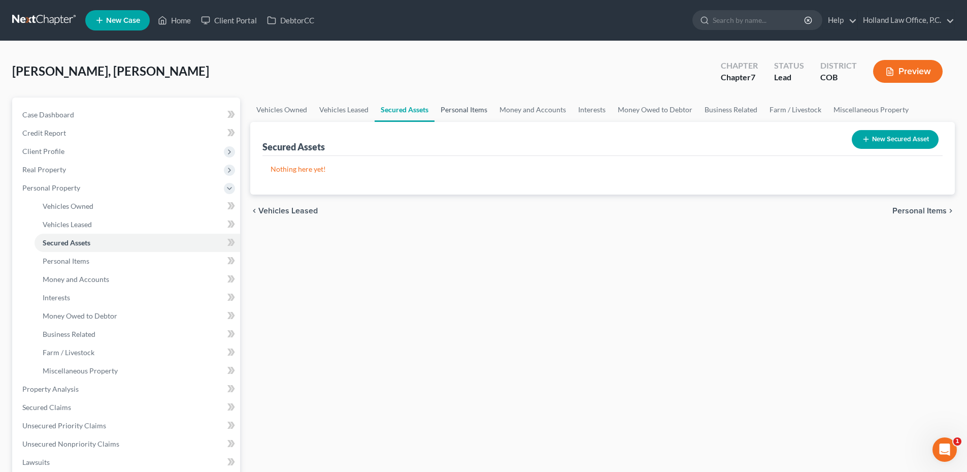
click at [471, 119] on link "Personal Items" at bounding box center [464, 109] width 59 height 24
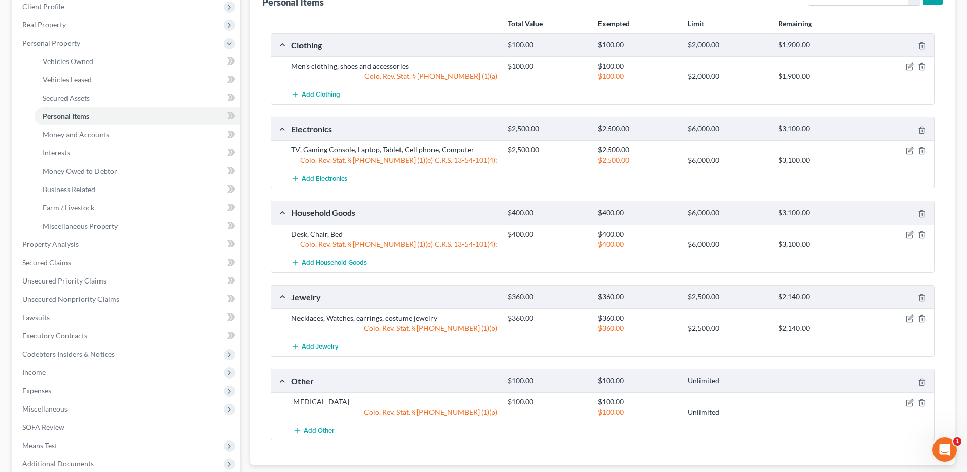
scroll to position [203, 0]
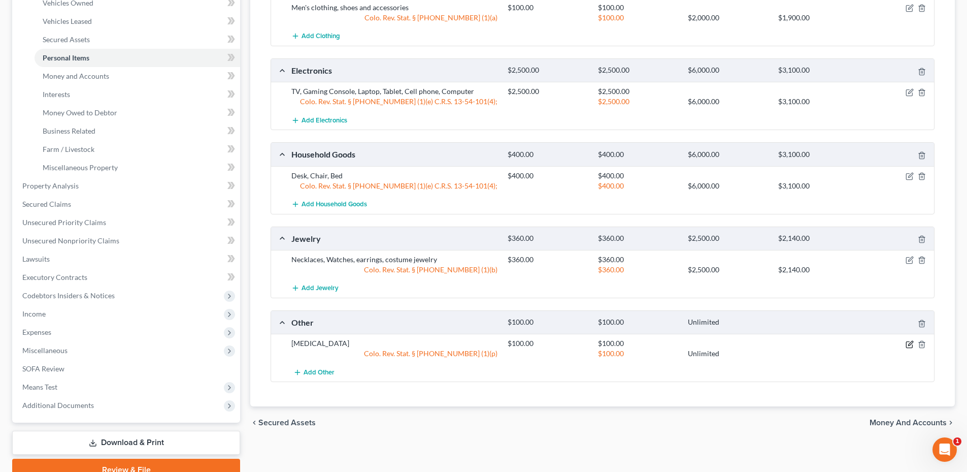
click at [908, 344] on icon "button" at bounding box center [910, 344] width 8 height 8
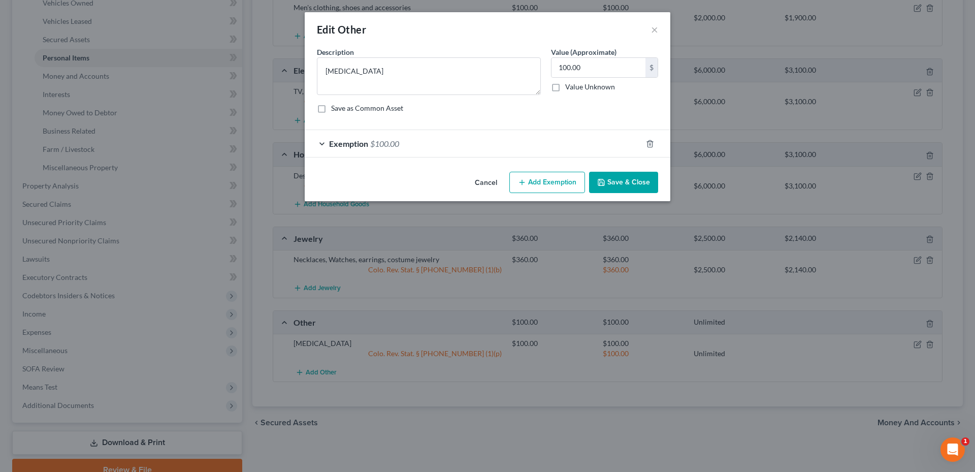
click at [419, 146] on div "Exemption $100.00" at bounding box center [473, 143] width 337 height 27
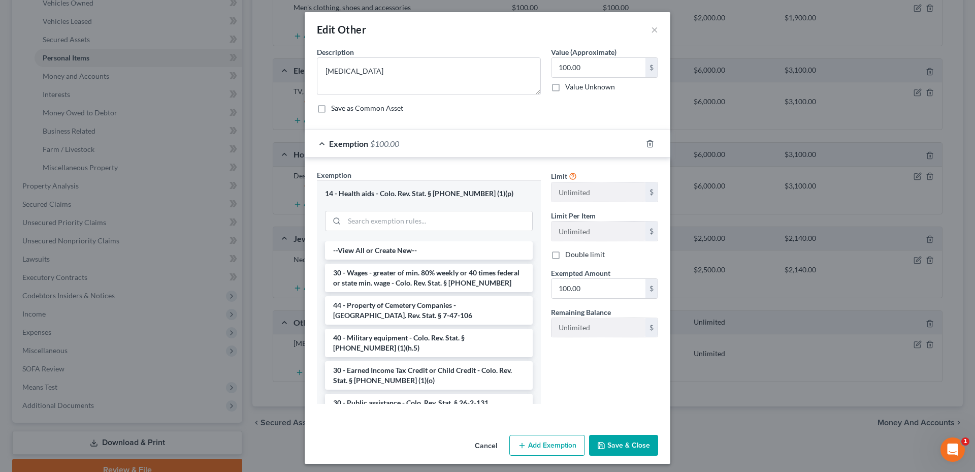
click at [485, 451] on button "Cancel" at bounding box center [486, 446] width 39 height 20
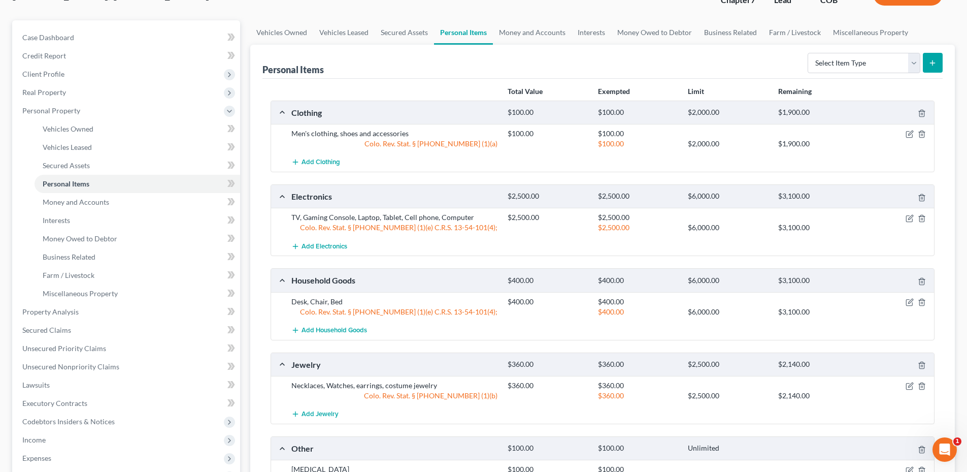
scroll to position [0, 0]
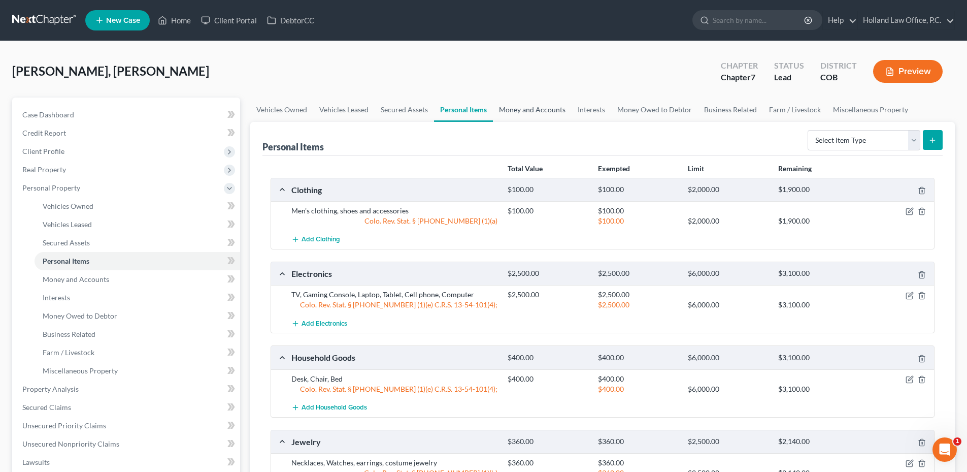
click at [530, 111] on link "Money and Accounts" at bounding box center [532, 109] width 79 height 24
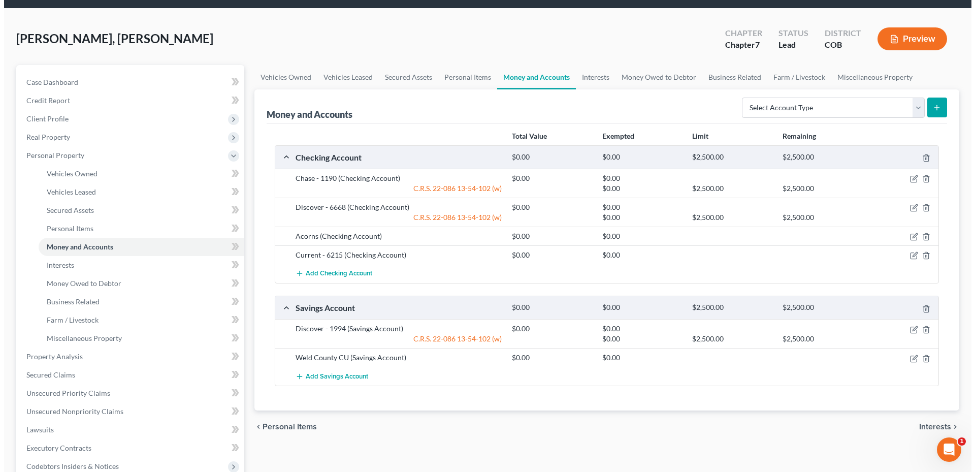
scroll to position [51, 0]
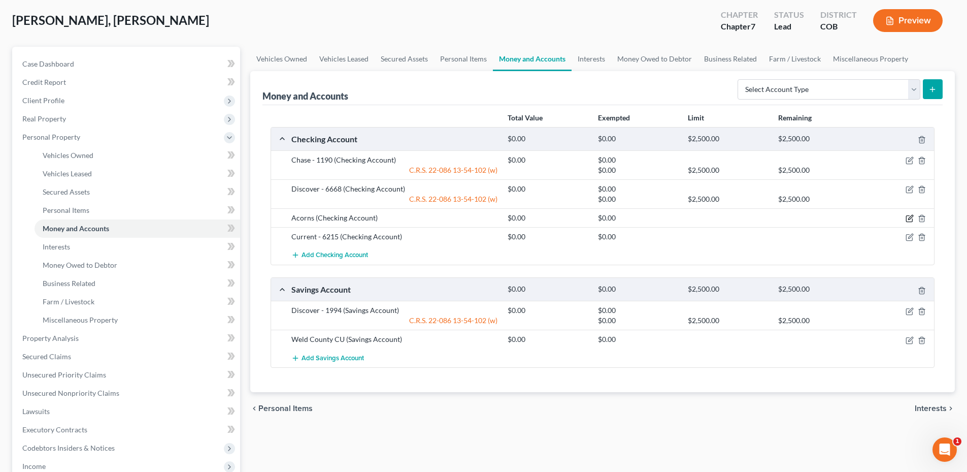
click at [909, 221] on icon "button" at bounding box center [910, 218] width 8 height 8
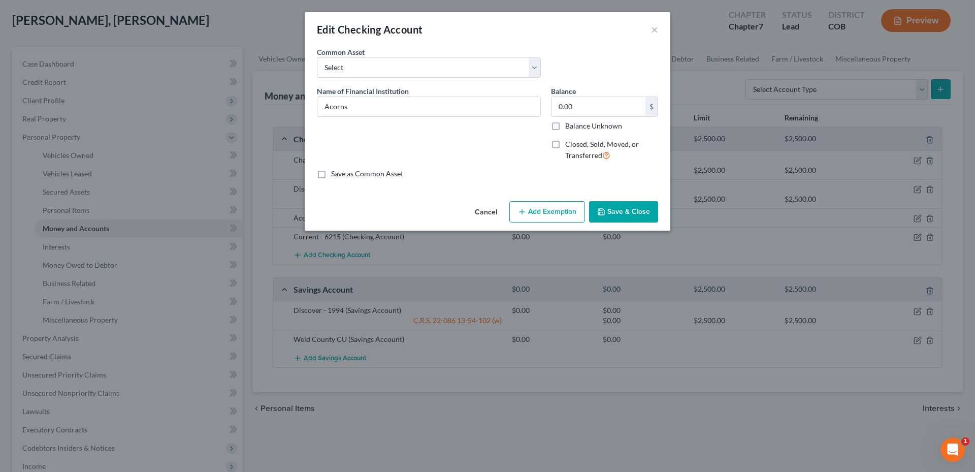
click at [485, 213] on button "Cancel" at bounding box center [486, 212] width 39 height 20
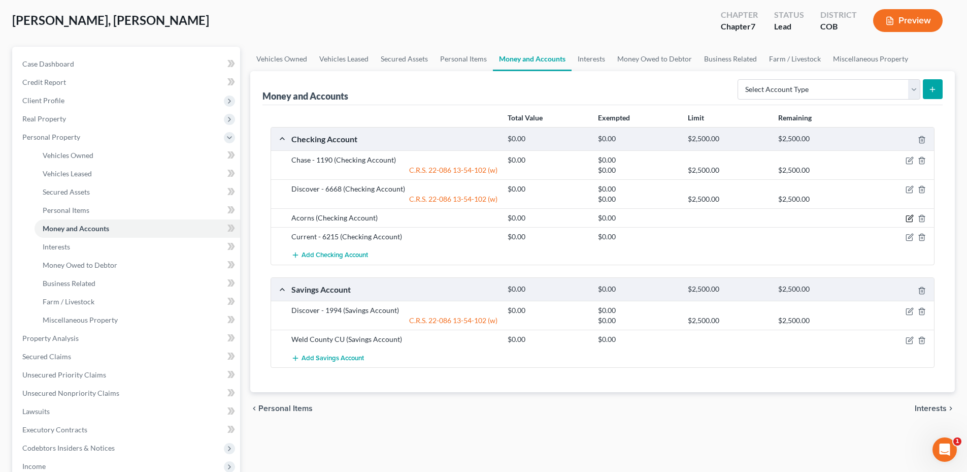
click at [907, 221] on icon "button" at bounding box center [910, 218] width 8 height 8
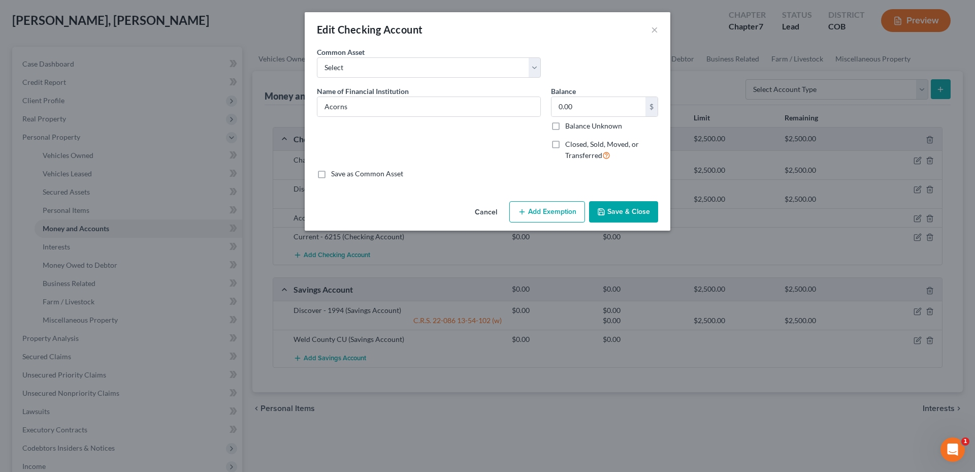
click at [562, 210] on button "Add Exemption" at bounding box center [547, 211] width 76 height 21
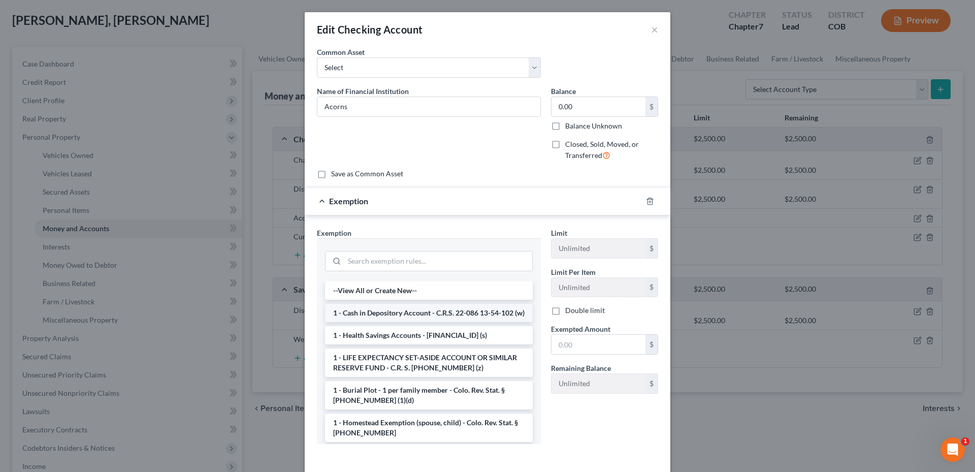
click at [374, 319] on li "1 - Cash in Depository Account - C.R.S. 22-086 13-54-102 (w)" at bounding box center [429, 313] width 208 height 18
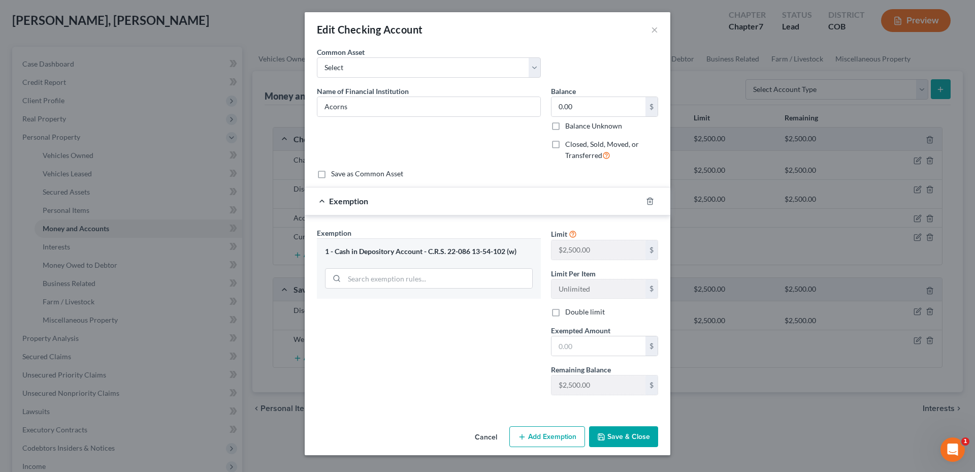
click at [638, 430] on button "Save & Close" at bounding box center [623, 436] width 69 height 21
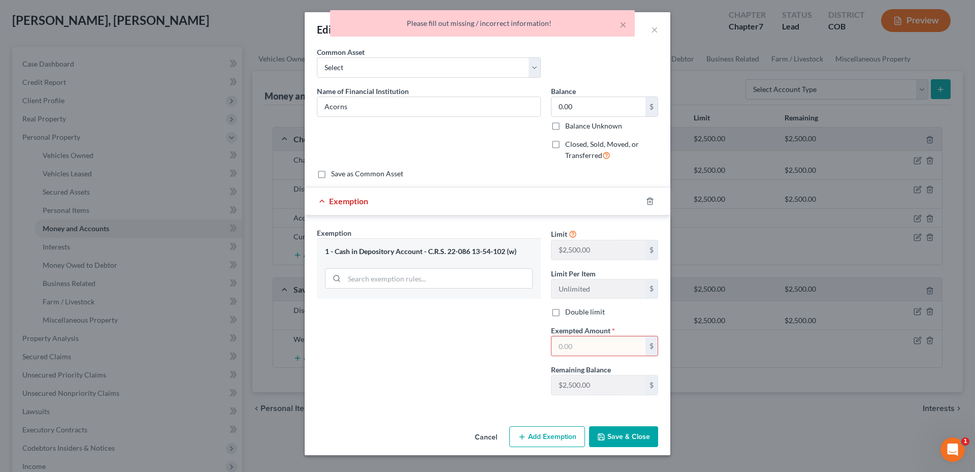
click at [575, 335] on label "Exempted Amount *" at bounding box center [583, 330] width 64 height 11
drag, startPoint x: 576, startPoint y: 335, endPoint x: 575, endPoint y: 348, distance: 13.2
click at [576, 341] on div "Exempted Amount * $" at bounding box center [604, 340] width 117 height 31
click at [575, 348] on input "text" at bounding box center [598, 345] width 94 height 19
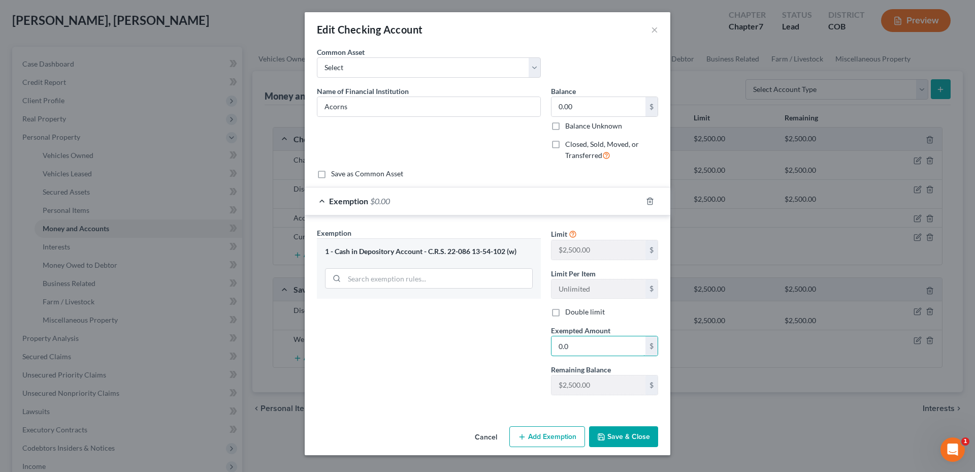
type input "0.0"
click at [640, 430] on button "Save & Close" at bounding box center [623, 436] width 69 height 21
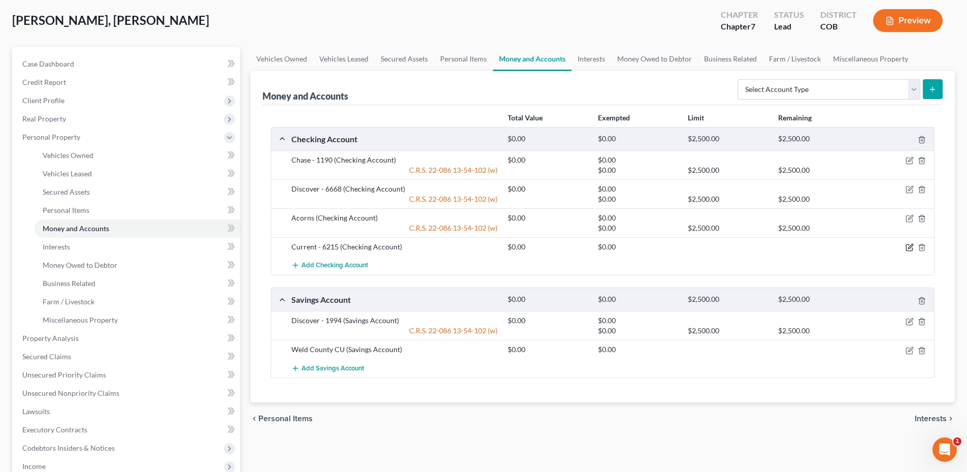
click at [906, 246] on icon "button" at bounding box center [910, 247] width 8 height 8
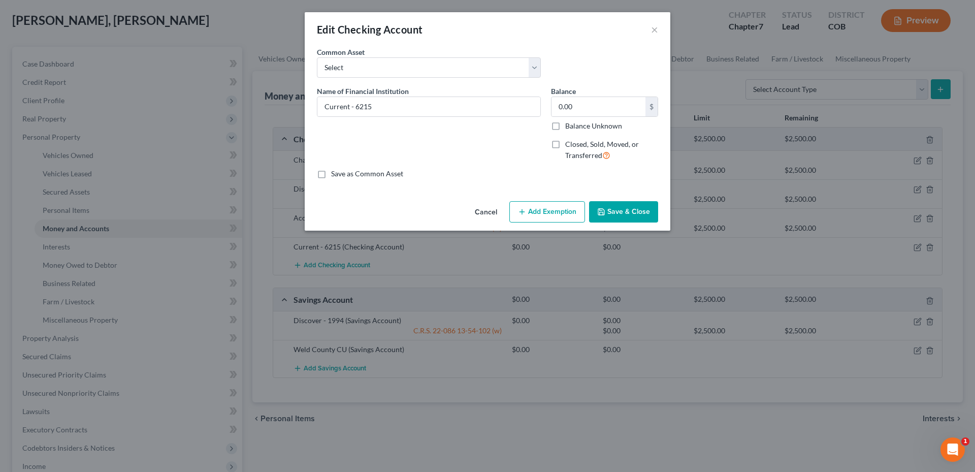
click at [548, 217] on button "Add Exemption" at bounding box center [547, 211] width 76 height 21
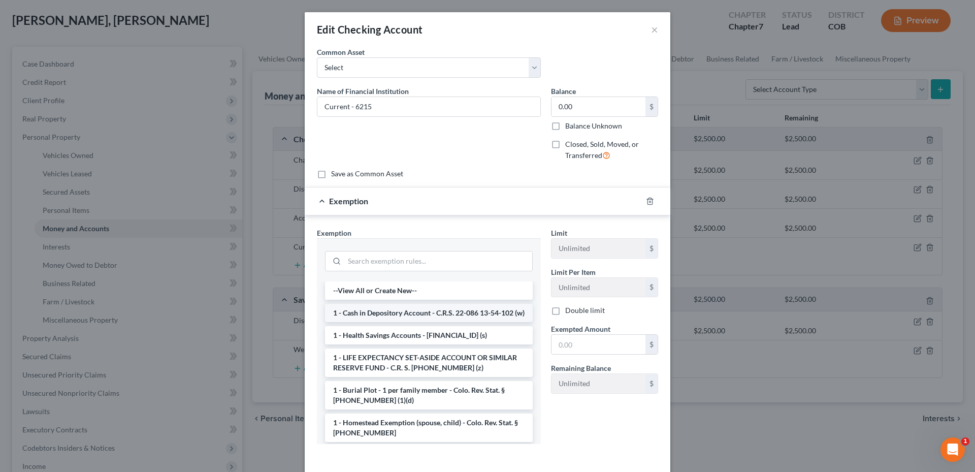
click at [388, 322] on li "1 - Cash in Depository Account - C.R.S. 22-086 13-54-102 (w)" at bounding box center [429, 313] width 208 height 18
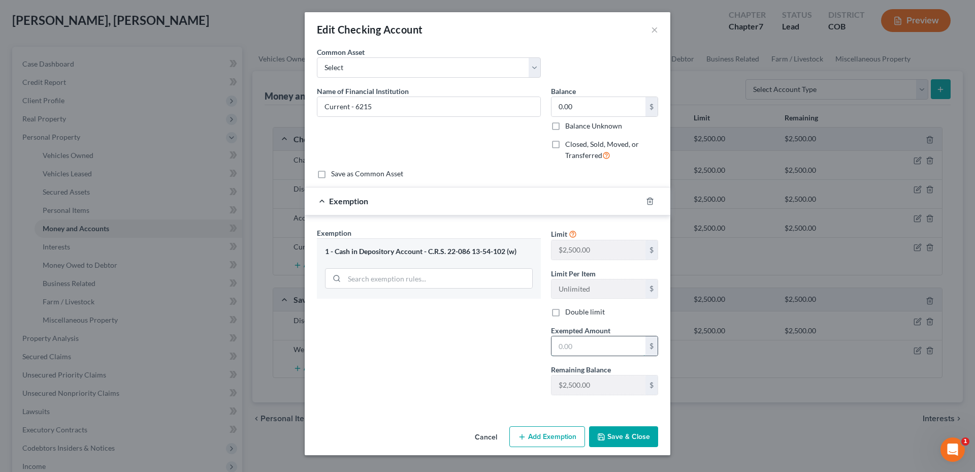
click at [589, 352] on input "text" at bounding box center [598, 345] width 94 height 19
type input "0.0"
click at [618, 437] on button "Save & Close" at bounding box center [623, 436] width 69 height 21
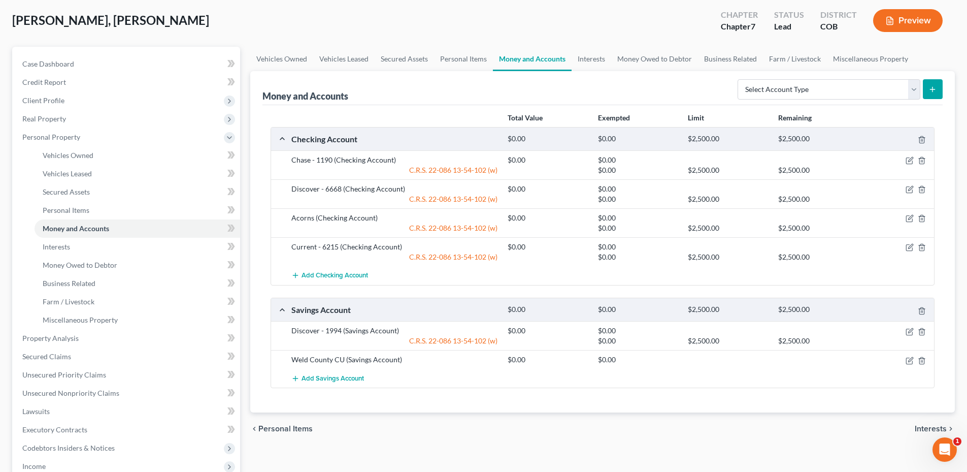
click at [903, 360] on div at bounding box center [899, 359] width 72 height 10
click at [906, 360] on icon "button" at bounding box center [910, 360] width 8 height 8
select select "5"
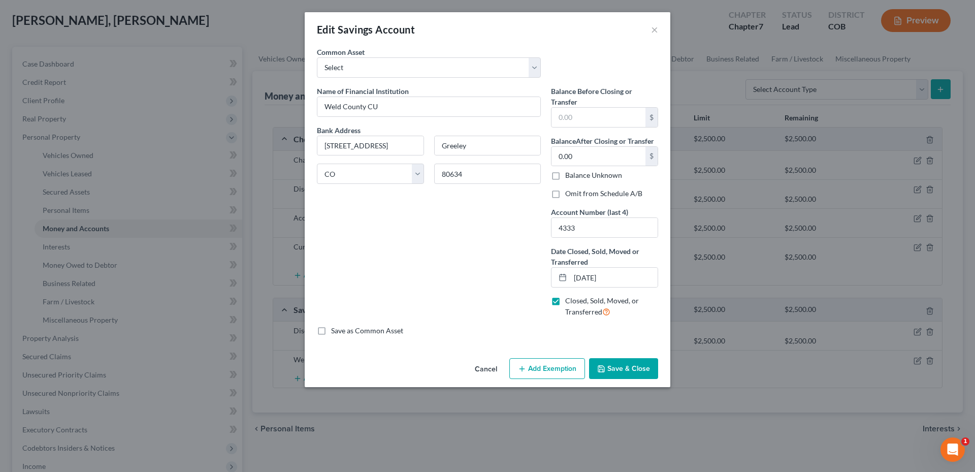
click at [525, 370] on icon "button" at bounding box center [522, 369] width 8 height 8
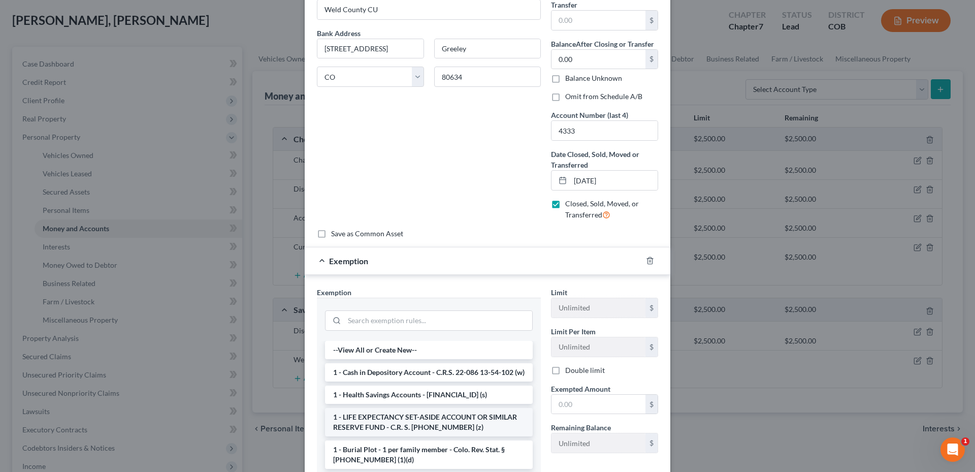
scroll to position [201, 0]
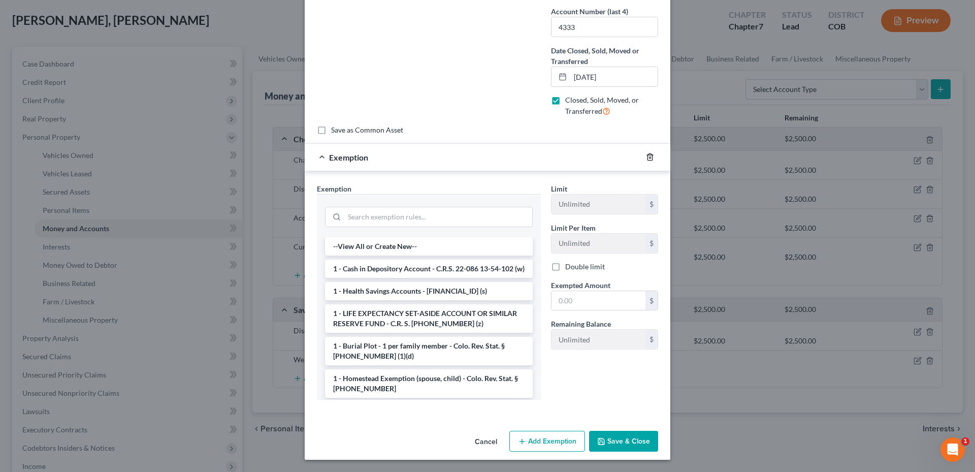
click at [646, 159] on icon "button" at bounding box center [650, 157] width 8 height 8
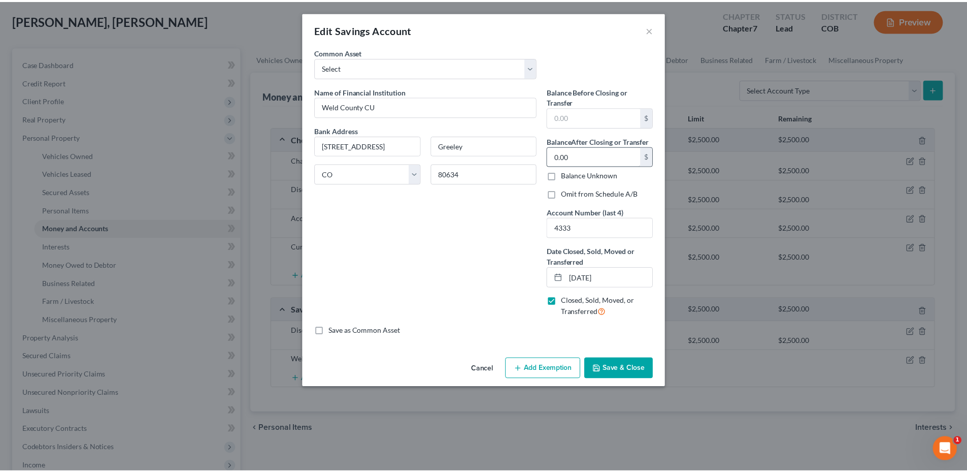
scroll to position [0, 0]
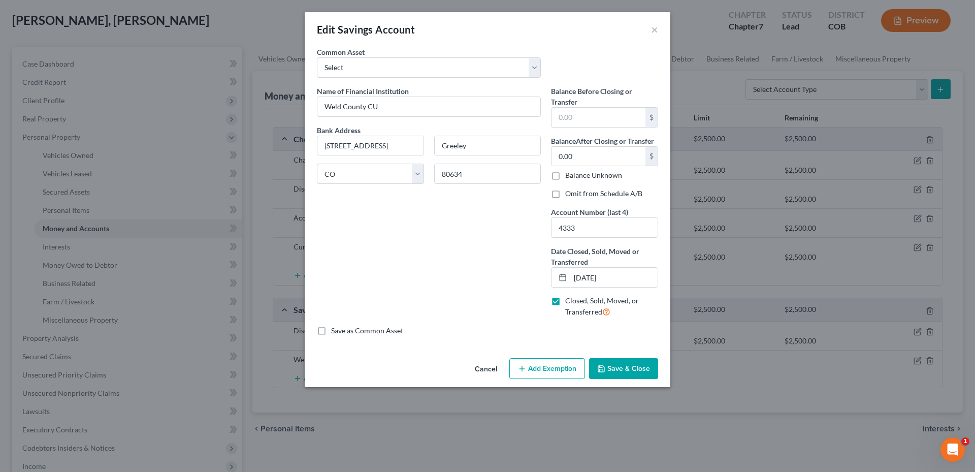
drag, startPoint x: 420, startPoint y: 122, endPoint x: 416, endPoint y: 117, distance: 7.2
click at [420, 121] on div "Name of Financial Institution * Weld County CU Bank Address [STREET_ADDRESS][US…" at bounding box center [429, 206] width 234 height 240
click at [412, 114] on input "Weld County CU" at bounding box center [428, 106] width 223 height 19
type input "[GEOGRAPHIC_DATA] CU CLOSED"
click at [565, 194] on label "Omit from Schedule A/B" at bounding box center [603, 193] width 77 height 10
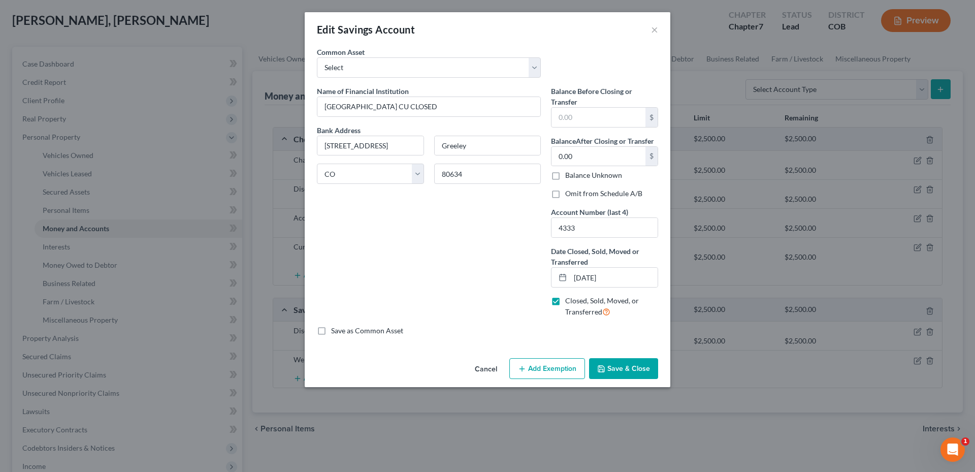
click at [569, 194] on input "Omit from Schedule A/B" at bounding box center [572, 191] width 7 height 7
checkbox input "true"
click at [617, 368] on button "Save & Close" at bounding box center [623, 368] width 69 height 21
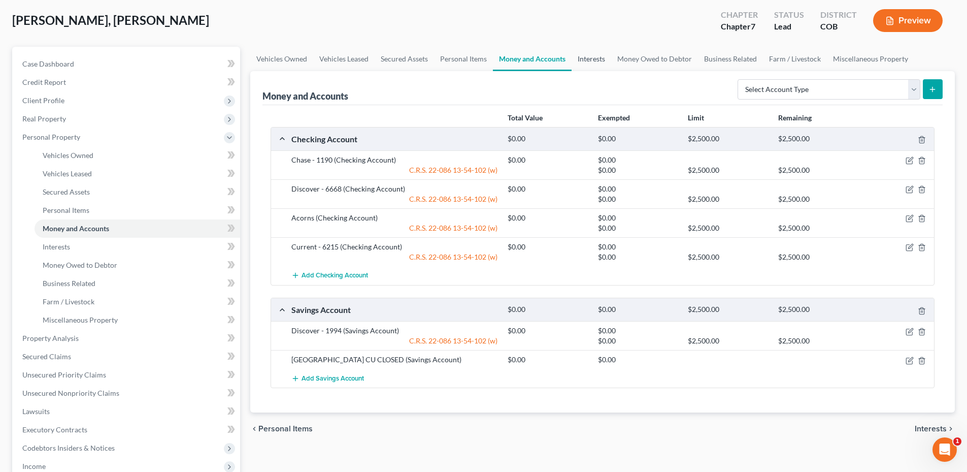
click at [587, 52] on link "Interests" at bounding box center [592, 59] width 40 height 24
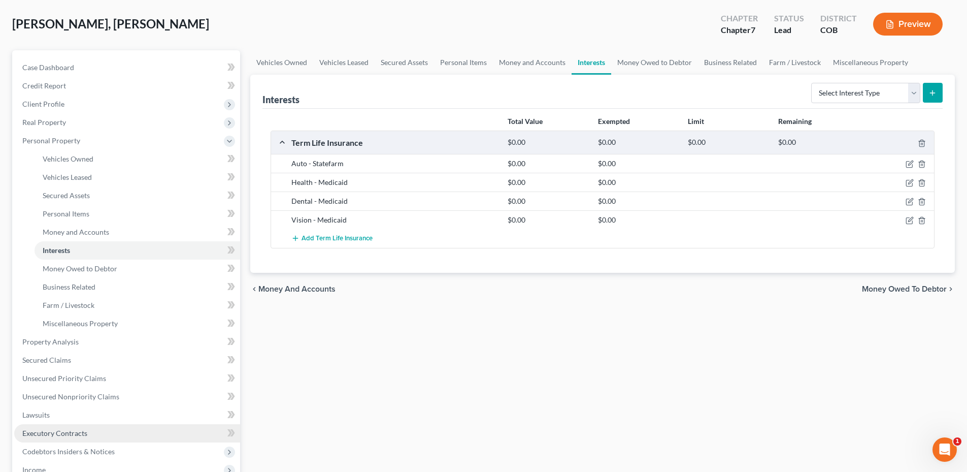
scroll to position [102, 0]
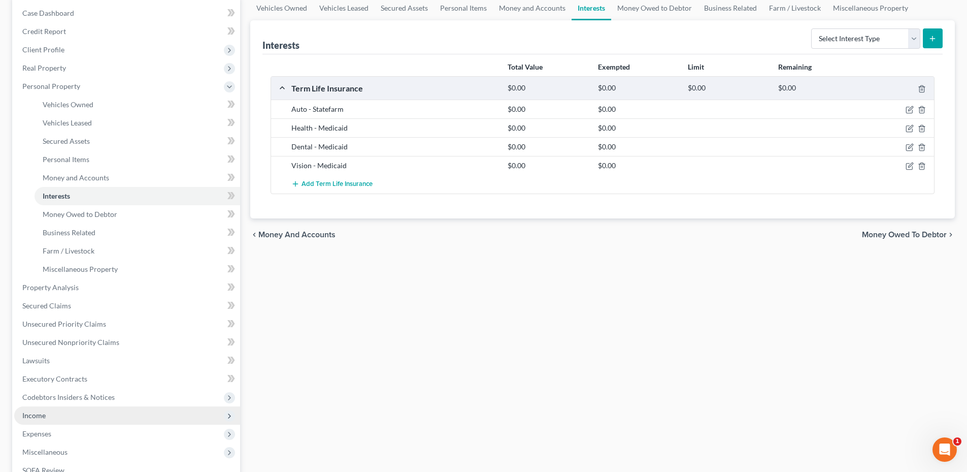
click at [45, 414] on span "Income" at bounding box center [33, 415] width 23 height 9
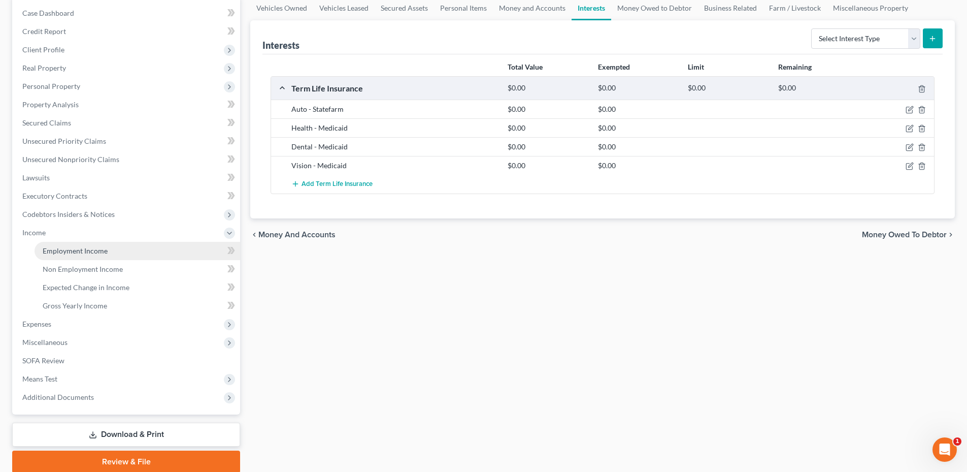
click at [69, 254] on span "Employment Income" at bounding box center [75, 250] width 65 height 9
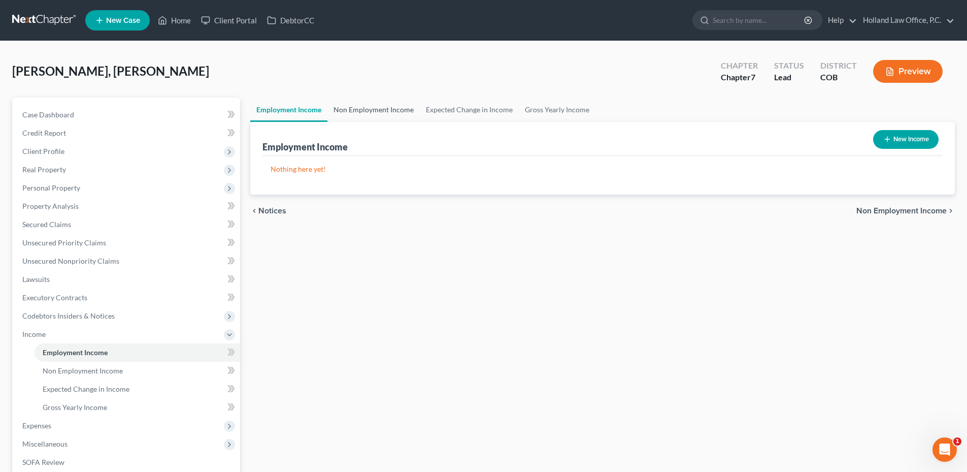
click at [373, 109] on link "Non Employment Income" at bounding box center [373, 109] width 92 height 24
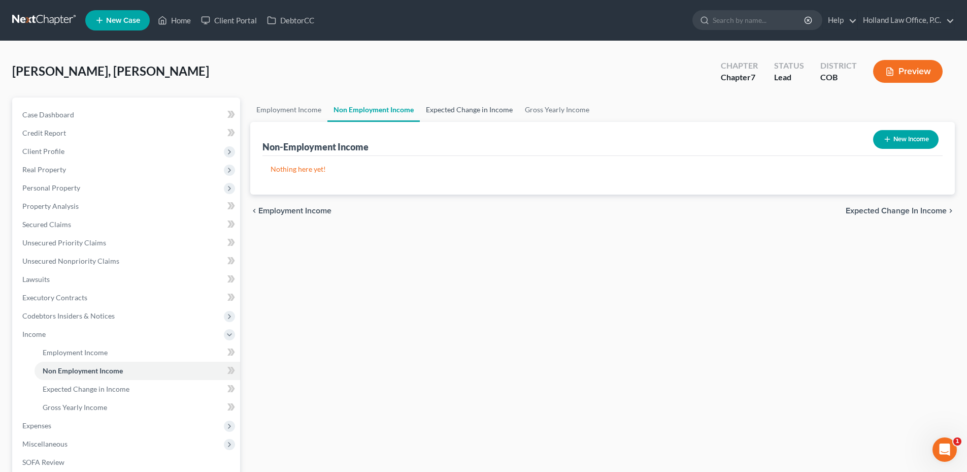
click at [446, 108] on link "Expected Change in Income" at bounding box center [469, 109] width 99 height 24
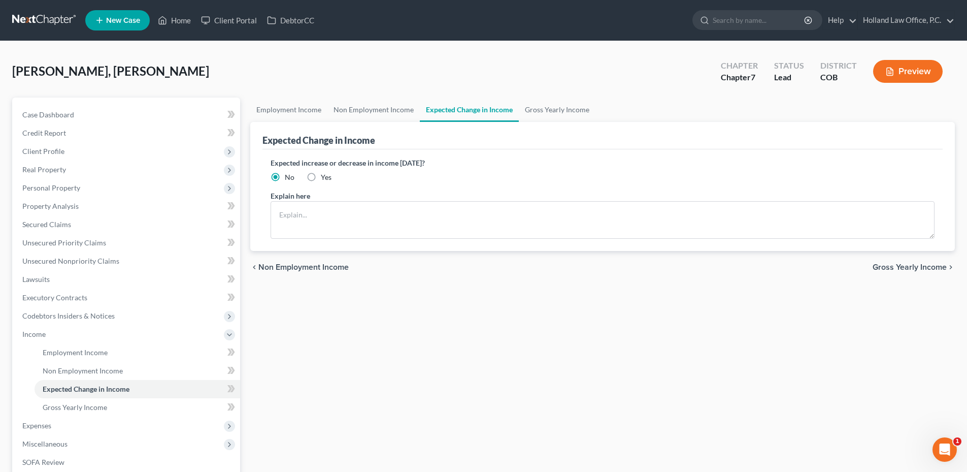
click at [514, 110] on link "Expected Change in Income" at bounding box center [469, 109] width 99 height 24
click at [535, 112] on link "Gross Yearly Income" at bounding box center [557, 109] width 77 height 24
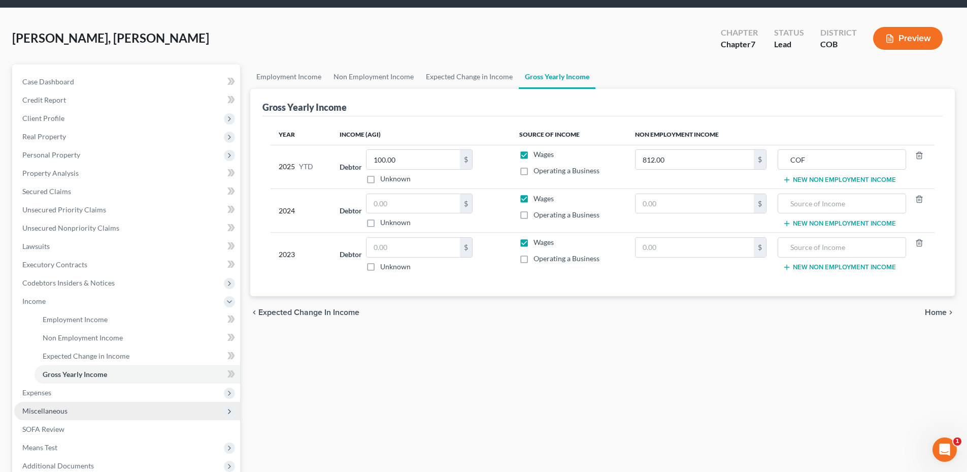
scroll to position [51, 0]
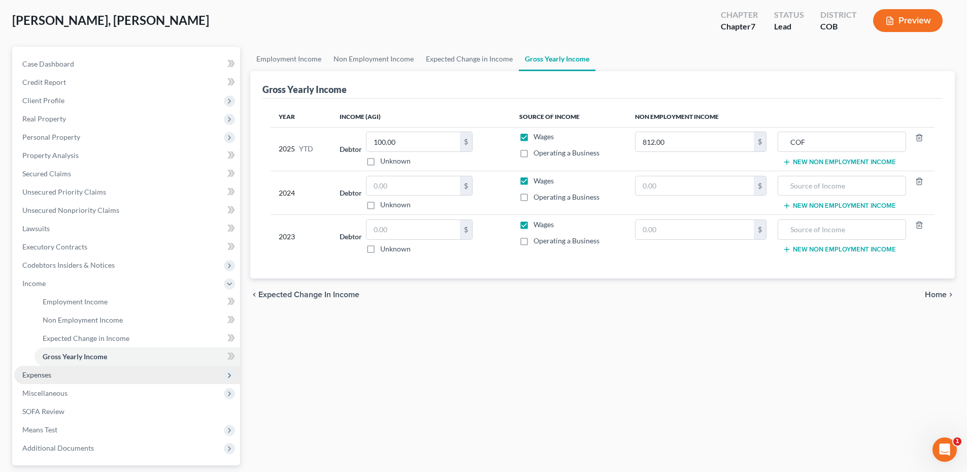
click at [96, 379] on span "Expenses" at bounding box center [127, 375] width 226 height 18
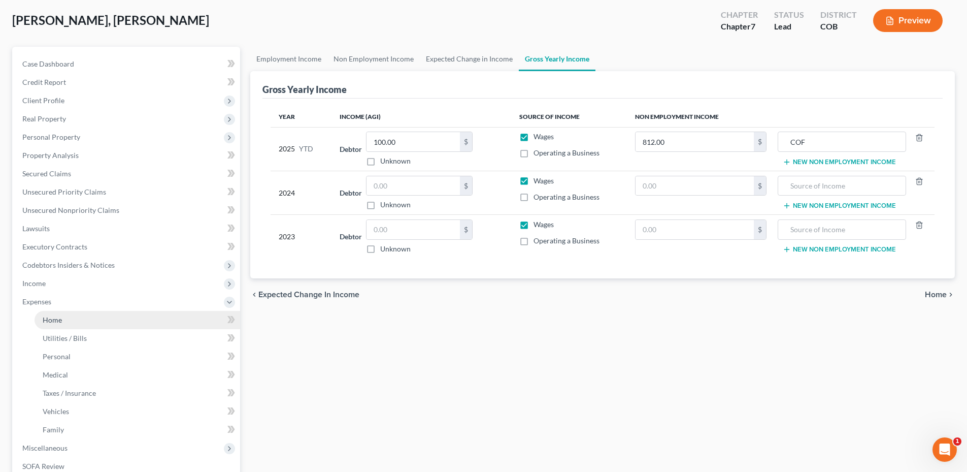
click at [85, 322] on link "Home" at bounding box center [138, 320] width 206 height 18
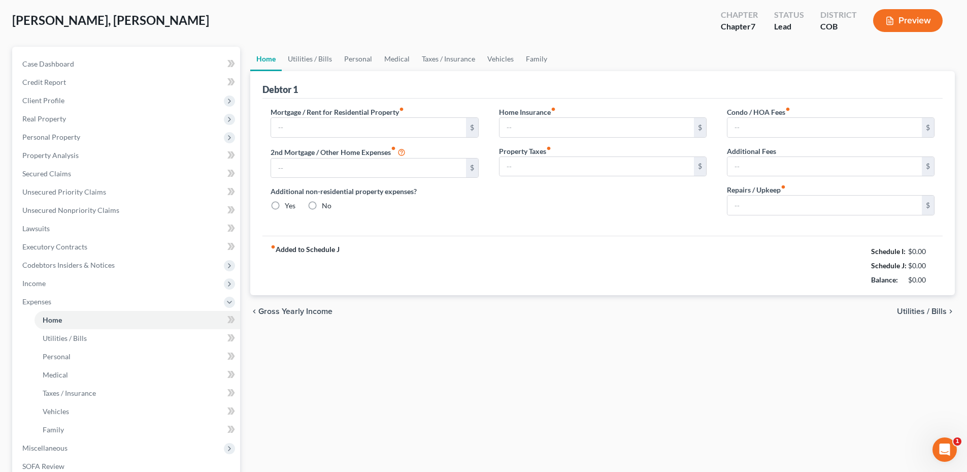
scroll to position [1, 0]
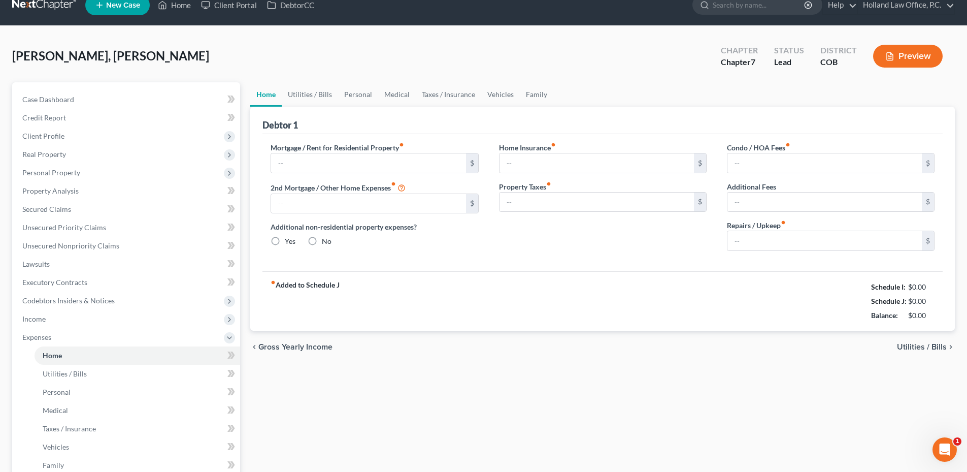
type input "0.00"
radio input "true"
type input "0.00"
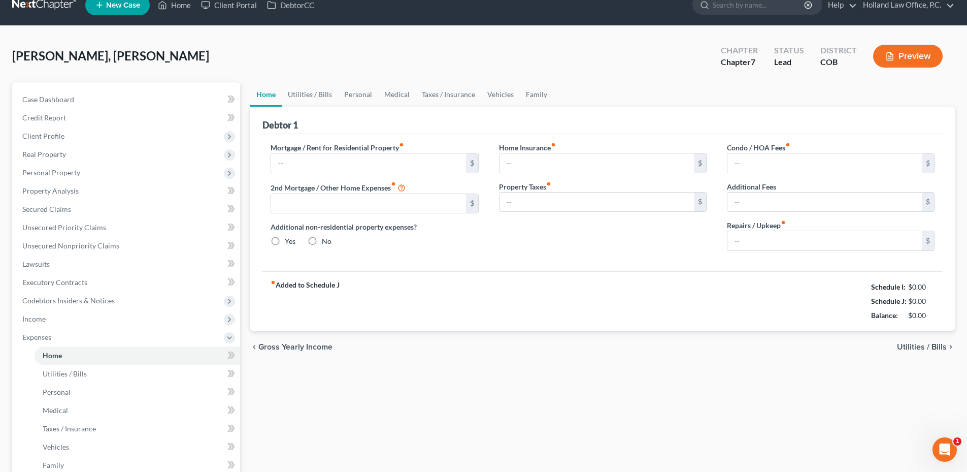
type input "0.00"
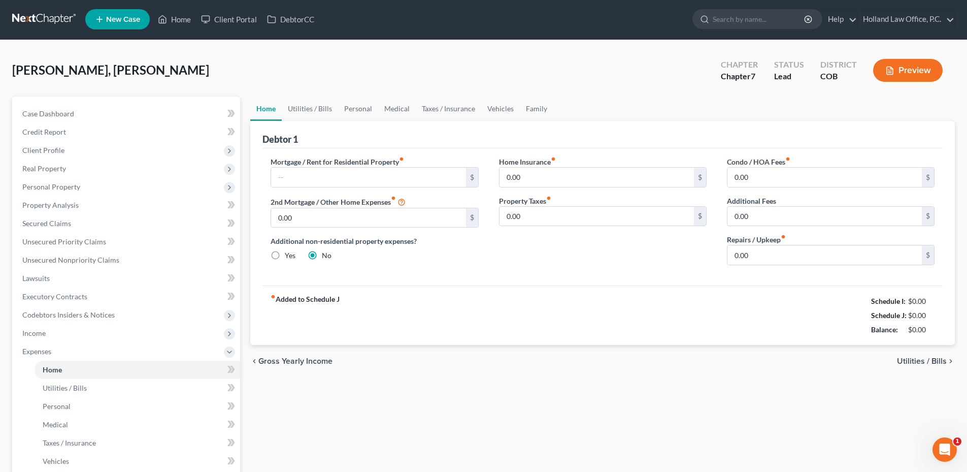
scroll to position [0, 0]
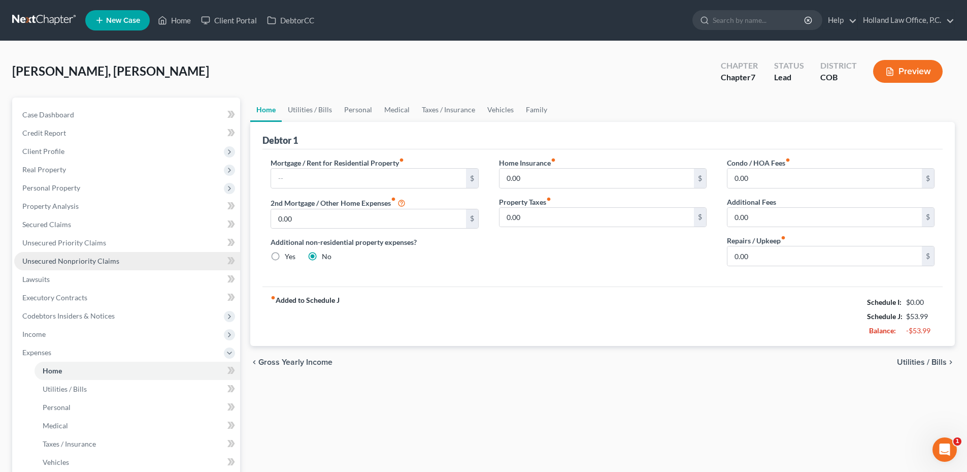
click at [72, 256] on span "Unsecured Nonpriority Claims" at bounding box center [70, 260] width 97 height 9
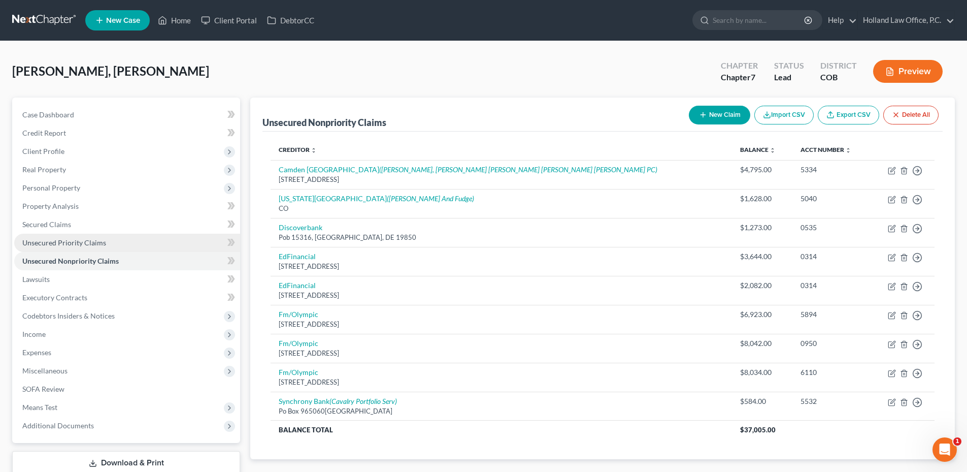
click at [74, 246] on span "Unsecured Priority Claims" at bounding box center [64, 242] width 84 height 9
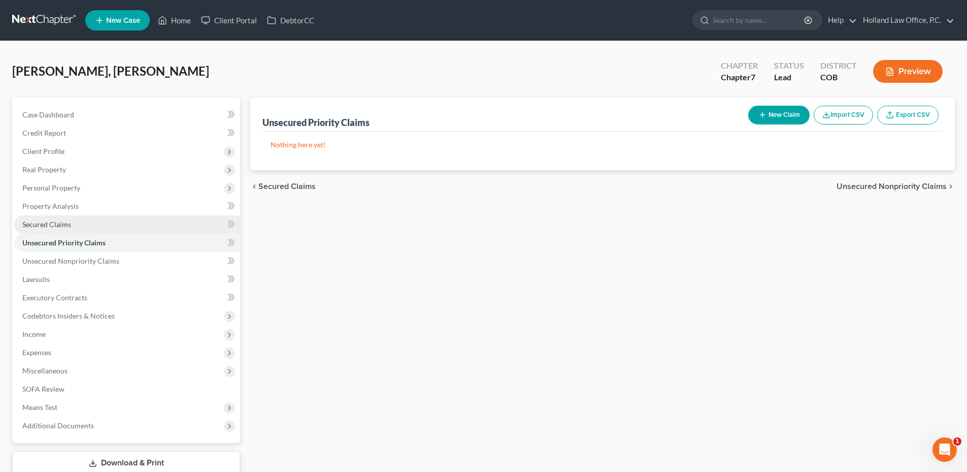
click at [70, 220] on span "Secured Claims" at bounding box center [46, 224] width 49 height 9
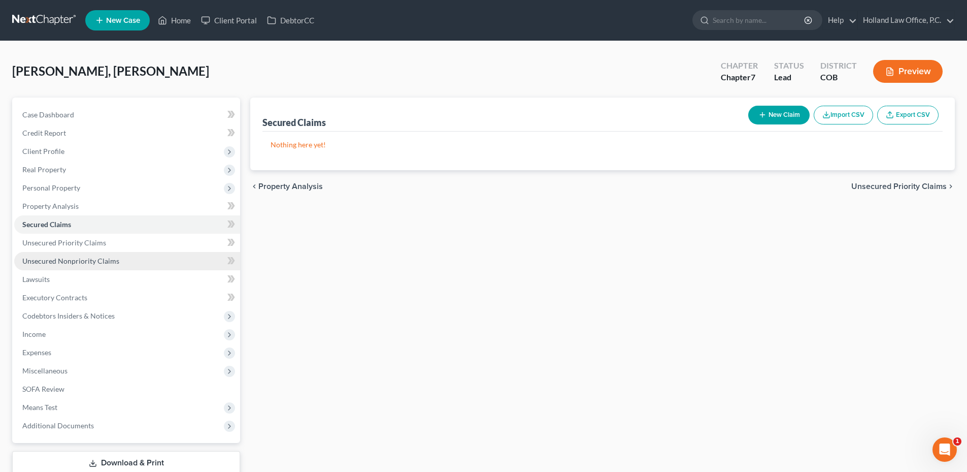
click at [83, 259] on span "Unsecured Nonpriority Claims" at bounding box center [70, 260] width 97 height 9
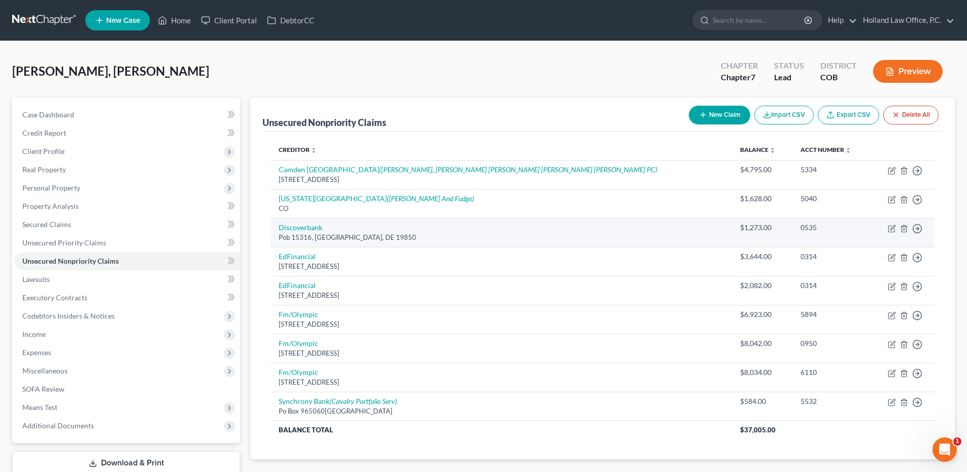
click at [14, 252] on link "Unsecured Nonpriority Claims" at bounding box center [127, 261] width 226 height 18
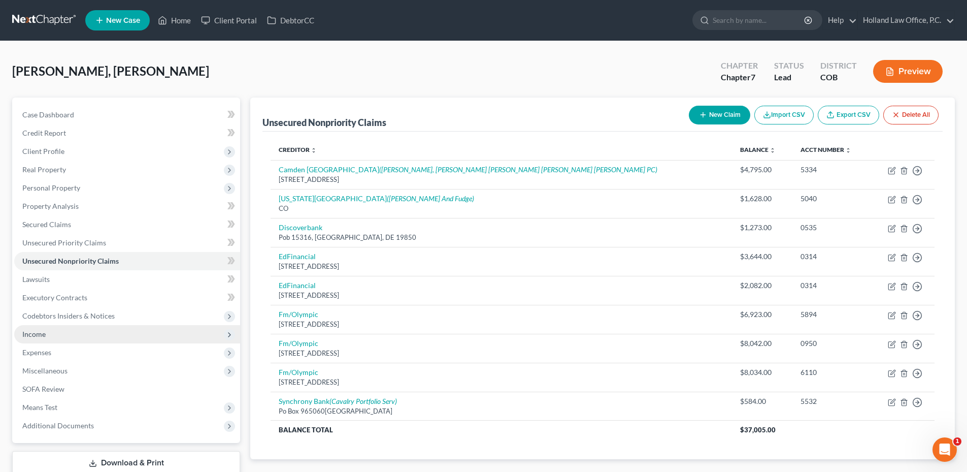
click at [50, 325] on span "Income" at bounding box center [127, 334] width 226 height 18
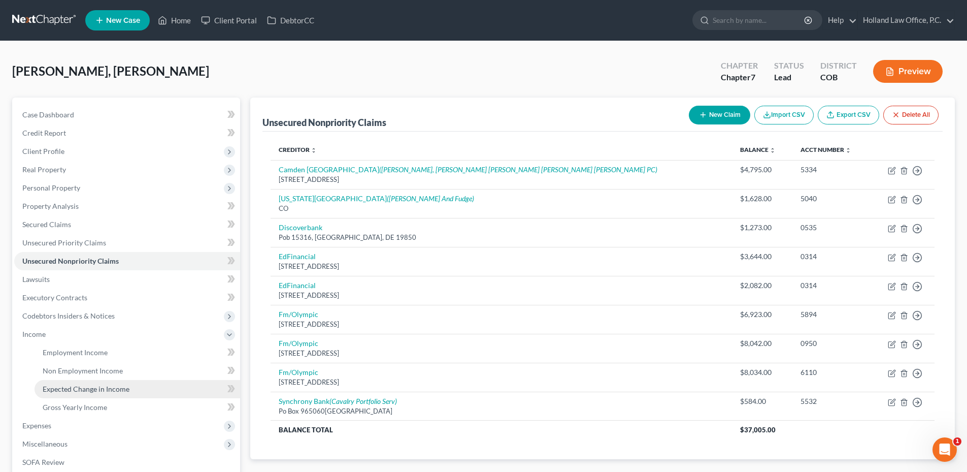
click at [62, 381] on link "Expected Change in Income" at bounding box center [138, 389] width 206 height 18
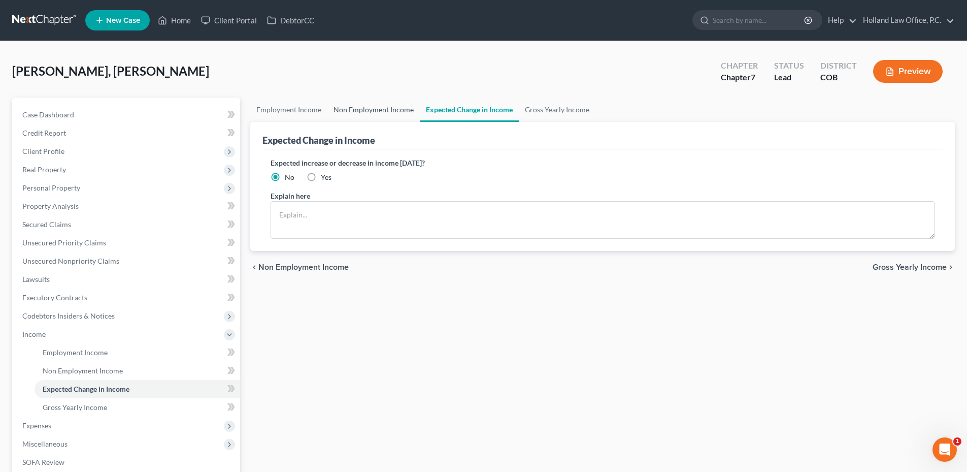
click at [377, 115] on link "Non Employment Income" at bounding box center [373, 109] width 92 height 24
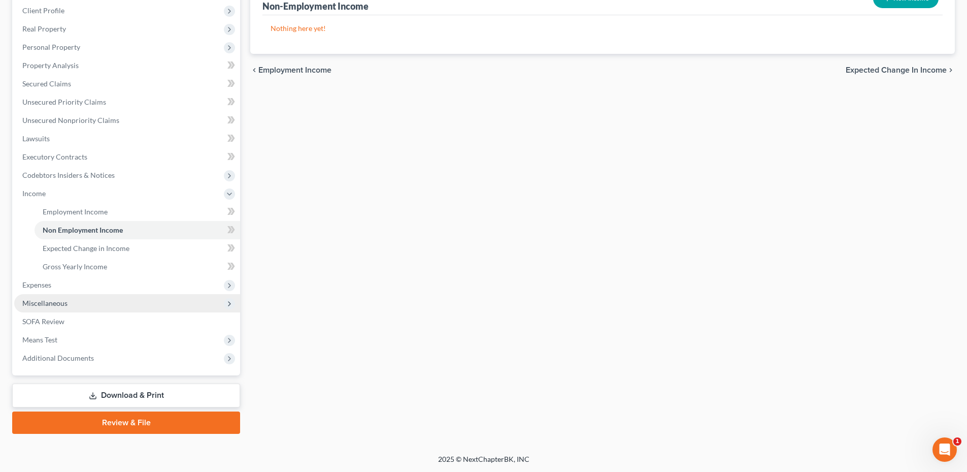
scroll to position [141, 0]
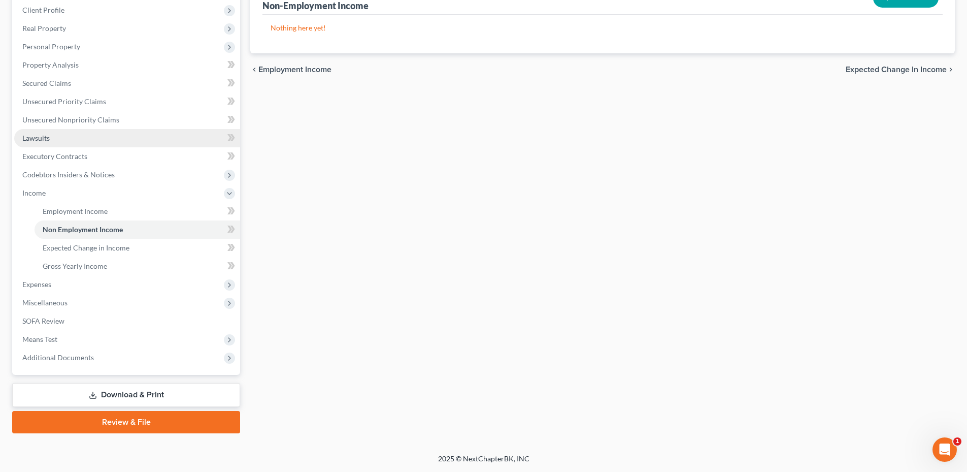
click at [51, 141] on link "Lawsuits" at bounding box center [127, 138] width 226 height 18
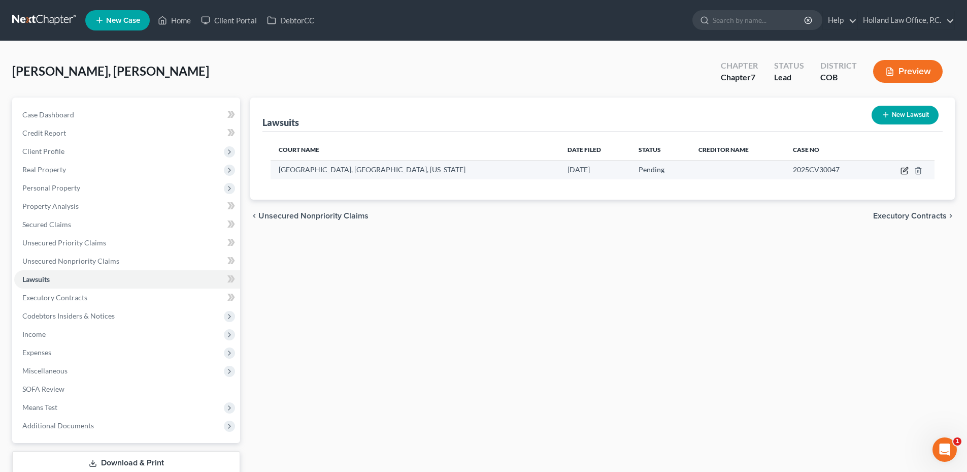
click at [904, 173] on icon "button" at bounding box center [905, 171] width 8 height 8
select select "5"
select select "0"
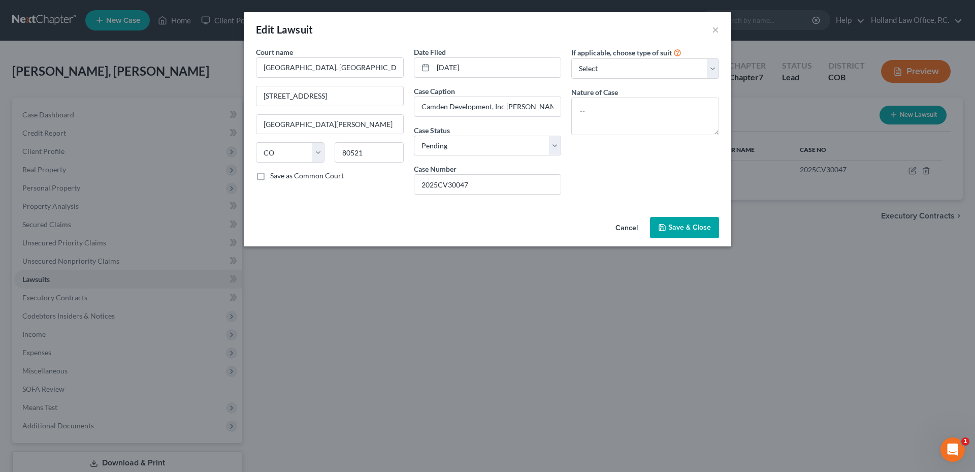
click at [692, 228] on span "Save & Close" at bounding box center [689, 227] width 43 height 9
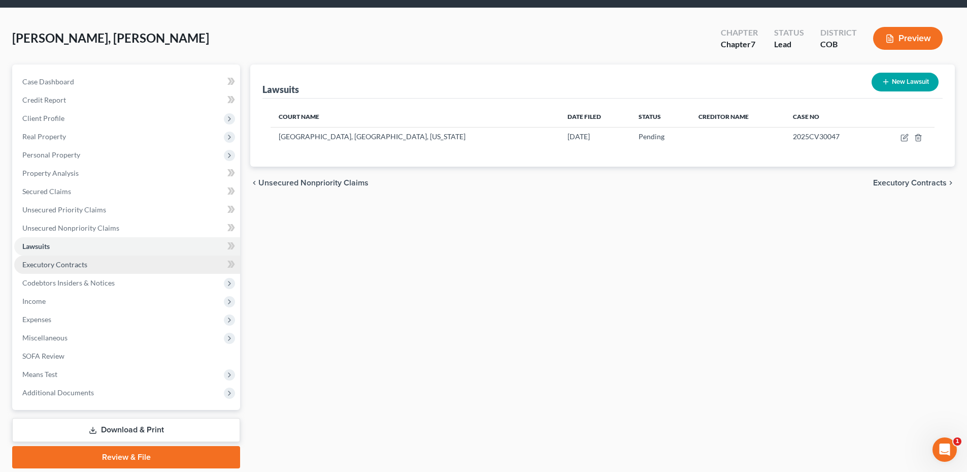
scroll to position [68, 0]
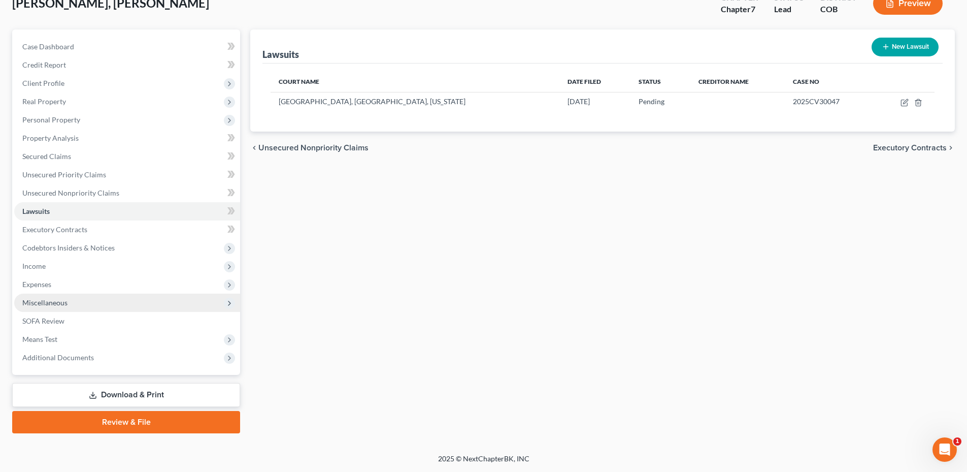
click at [29, 300] on span "Miscellaneous" at bounding box center [44, 302] width 45 height 9
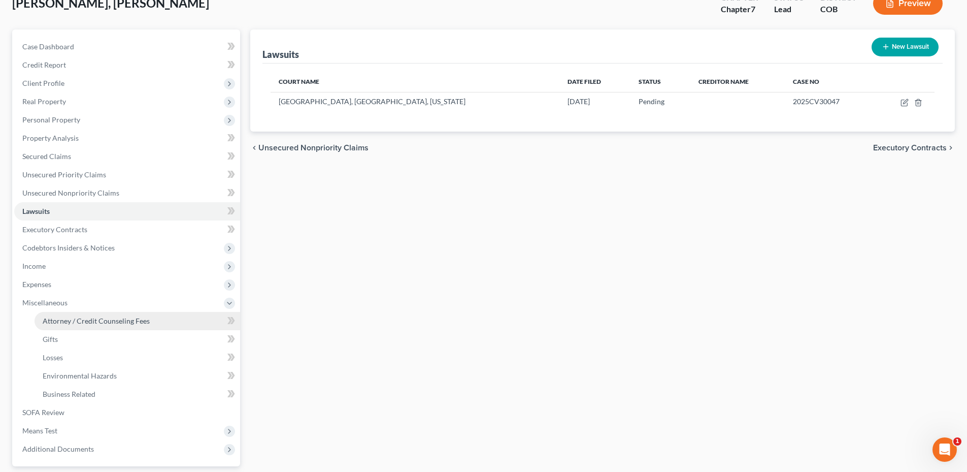
click at [72, 323] on span "Attorney / Credit Counseling Fees" at bounding box center [96, 320] width 107 height 9
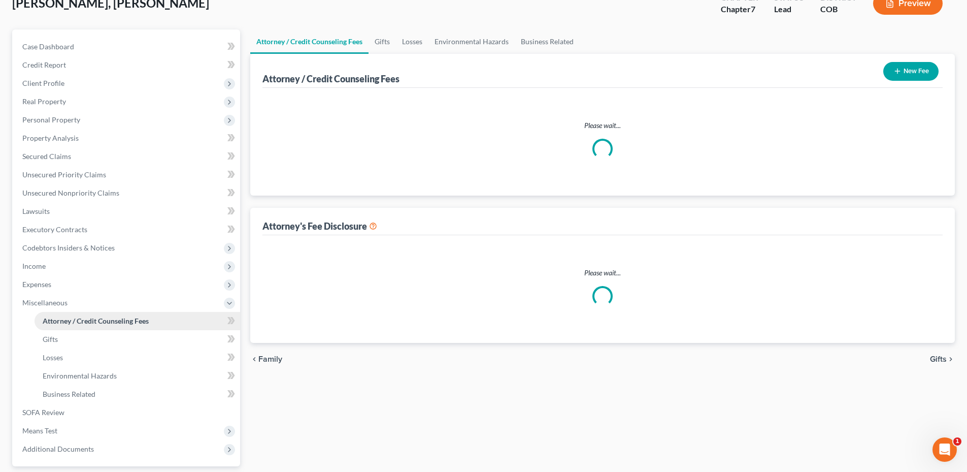
scroll to position [22, 0]
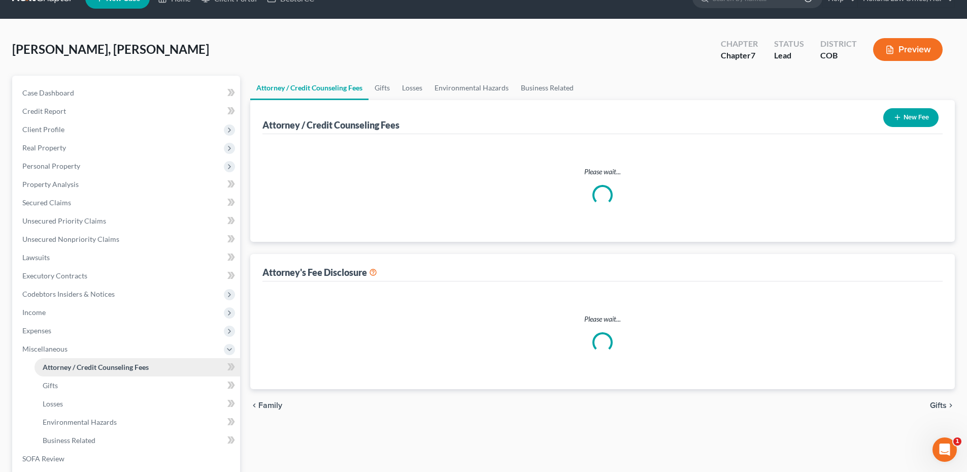
select select "0"
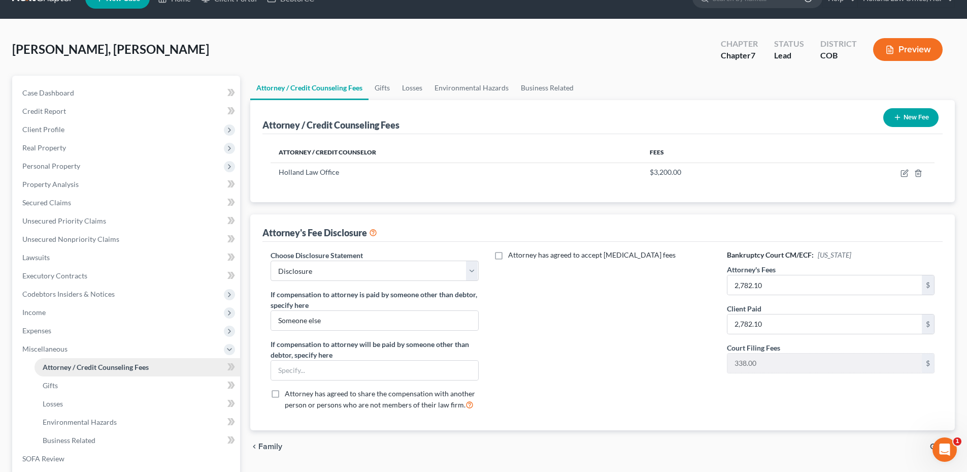
scroll to position [0, 0]
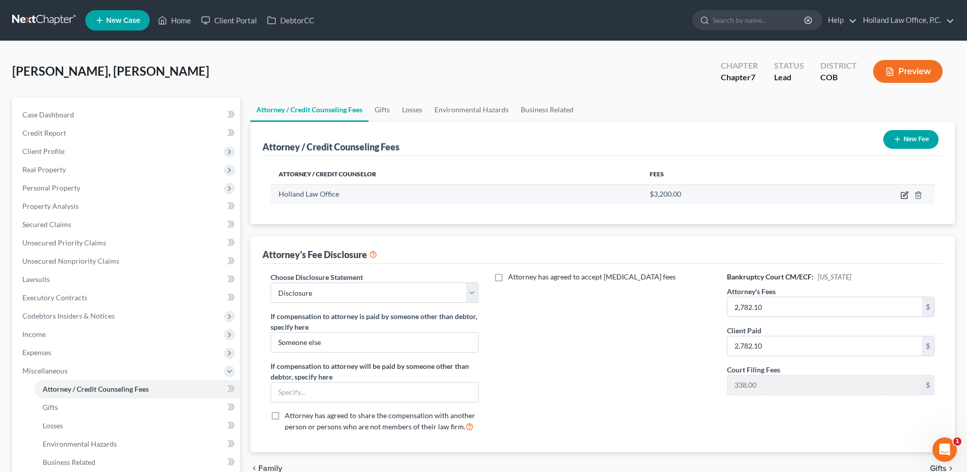
click at [904, 196] on icon "button" at bounding box center [905, 193] width 5 height 5
select select "5"
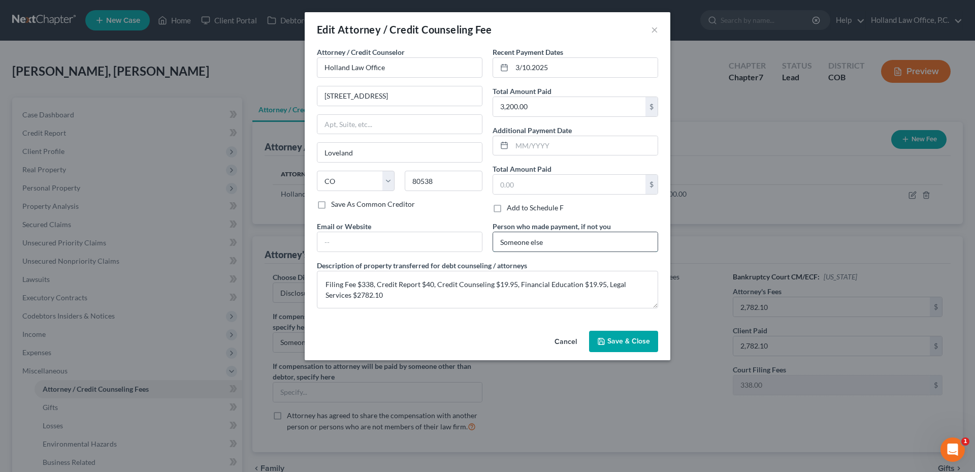
click at [575, 246] on input "Someone else" at bounding box center [575, 241] width 165 height 19
type input "[PERSON_NAME]"
click at [626, 348] on button "Save & Close" at bounding box center [623, 341] width 69 height 21
